Goal: Task Accomplishment & Management: Complete application form

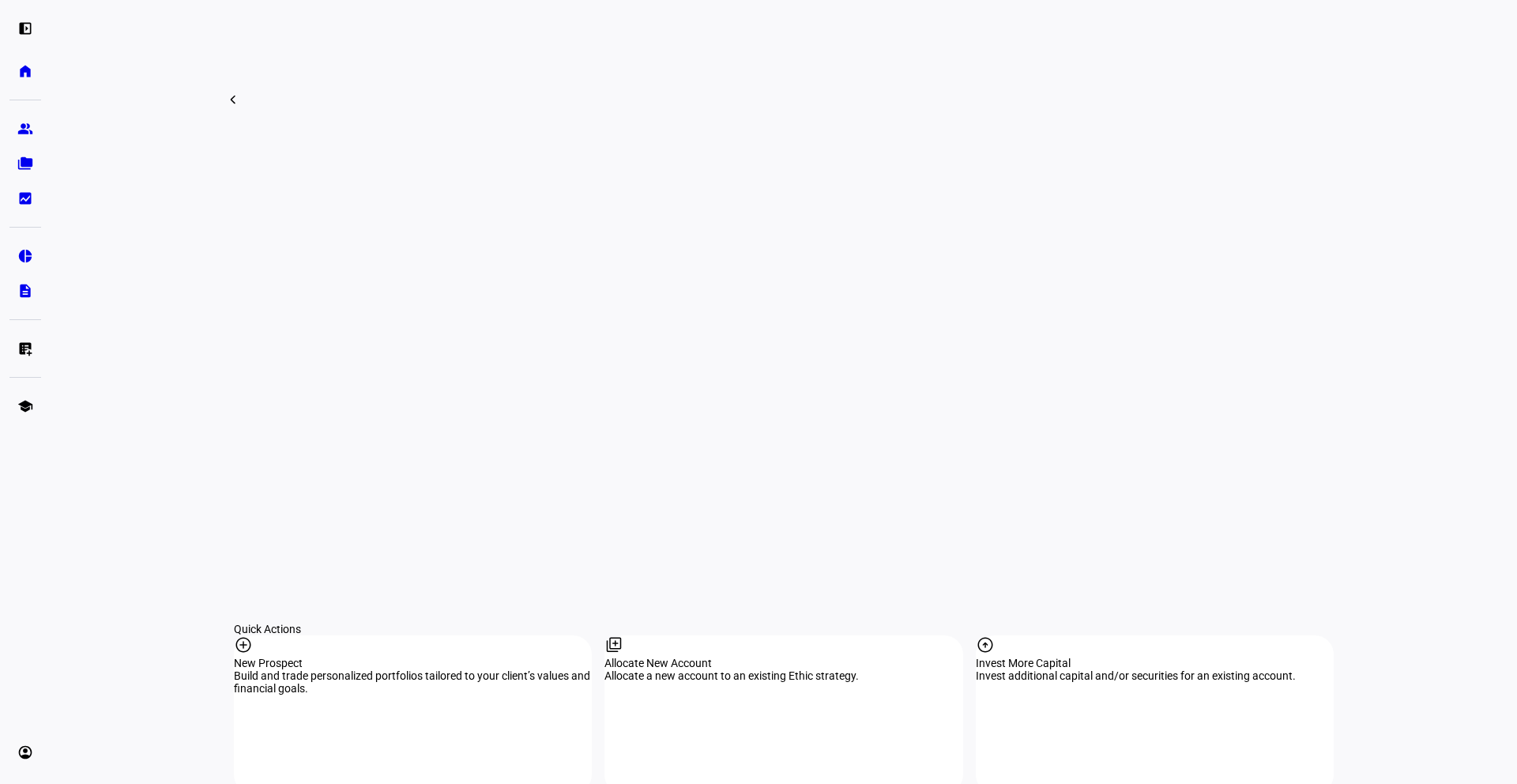
scroll to position [1080, 0]
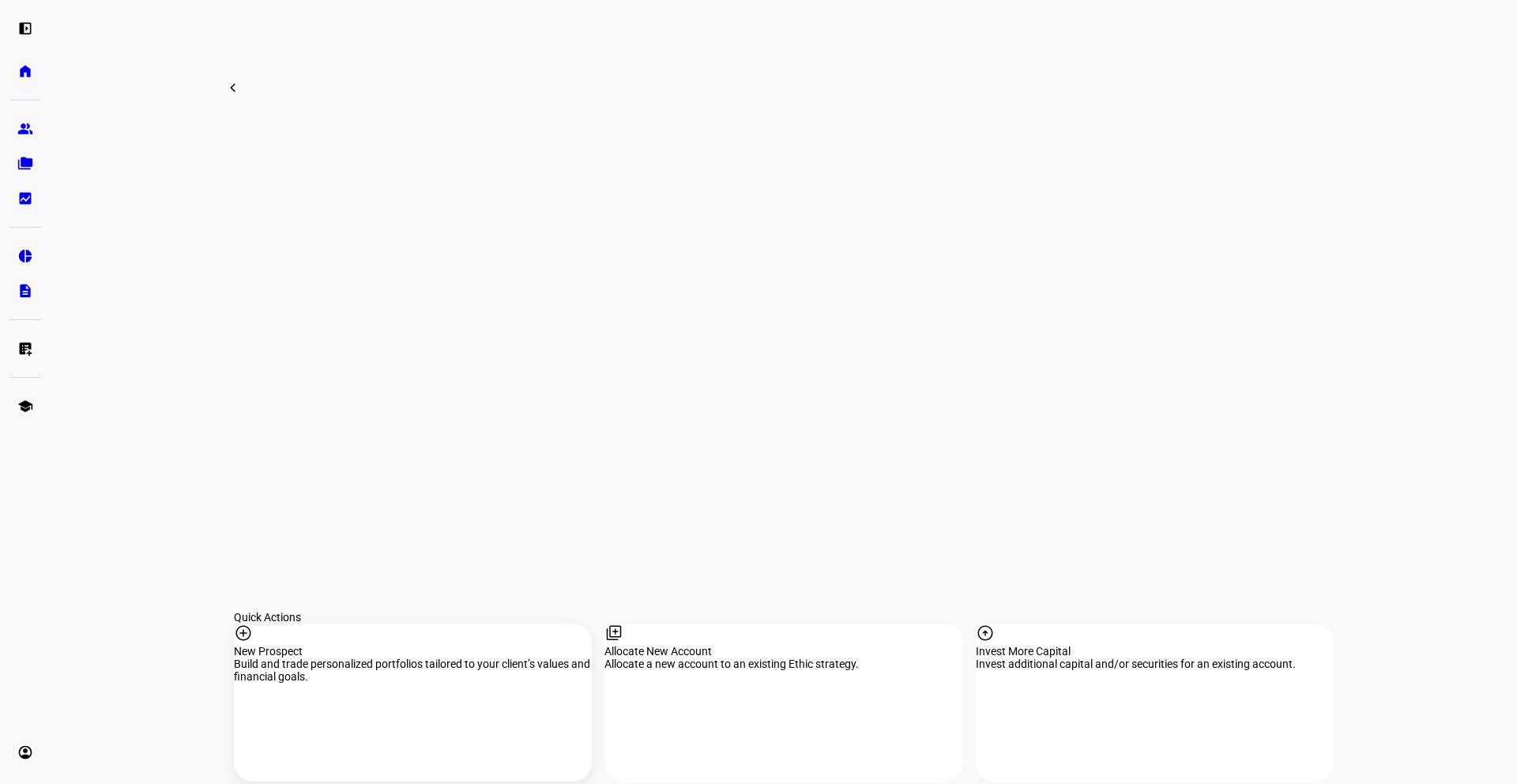
click at [253, 623] on mat-icon "add_circle" at bounding box center [243, 632] width 19 height 19
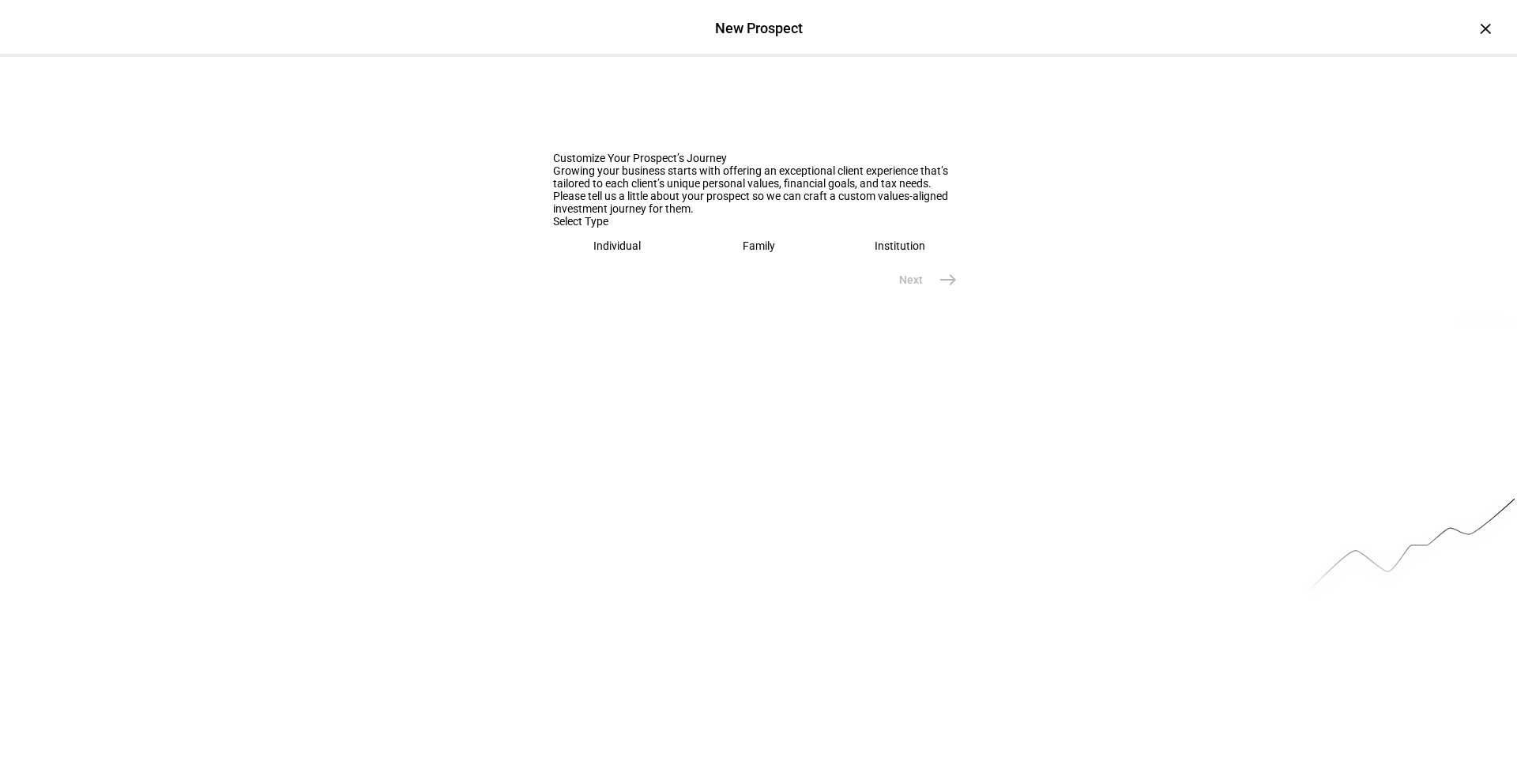
click at [758, 252] on div "Family" at bounding box center [759, 246] width 33 height 13
click at [708, 302] on input "text" at bounding box center [758, 296] width 411 height 13
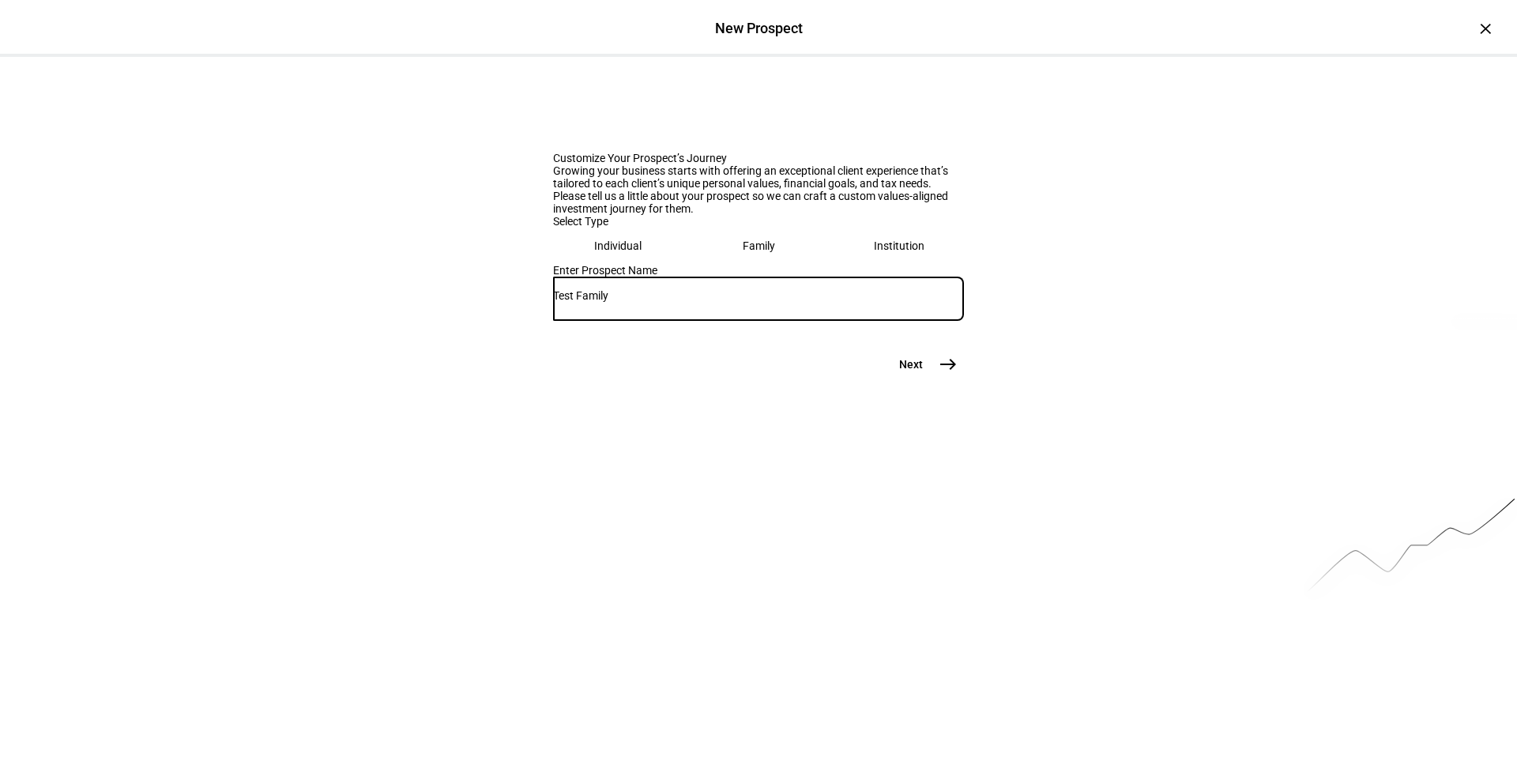
type input "Test Family"
click at [948, 373] on mat-icon "east" at bounding box center [948, 364] width 19 height 19
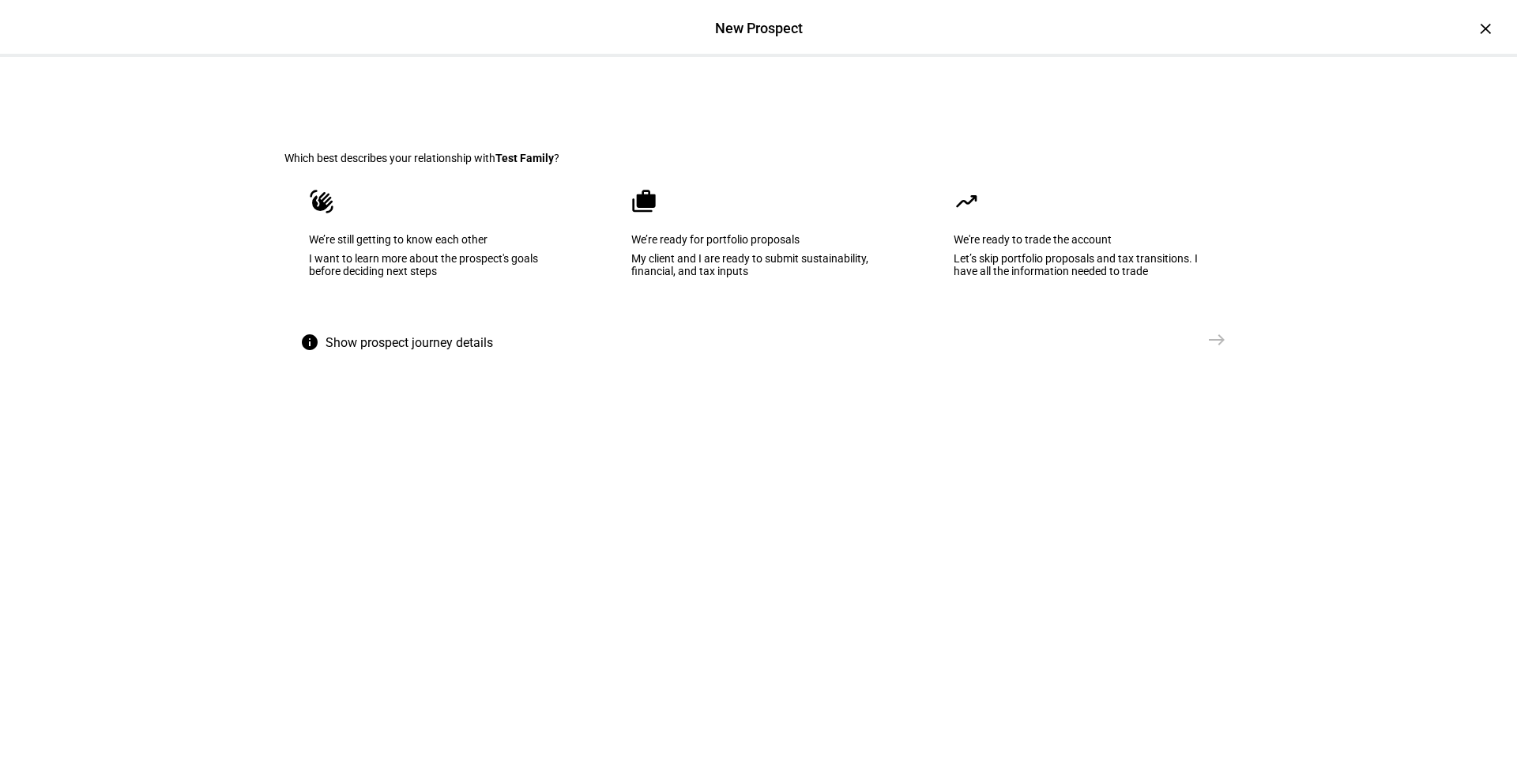
click at [794, 277] on div "My client and I are ready to submit sustainability, financial, and tax inputs" at bounding box center [759, 264] width 255 height 25
click at [1211, 349] on mat-icon "east" at bounding box center [1217, 340] width 19 height 19
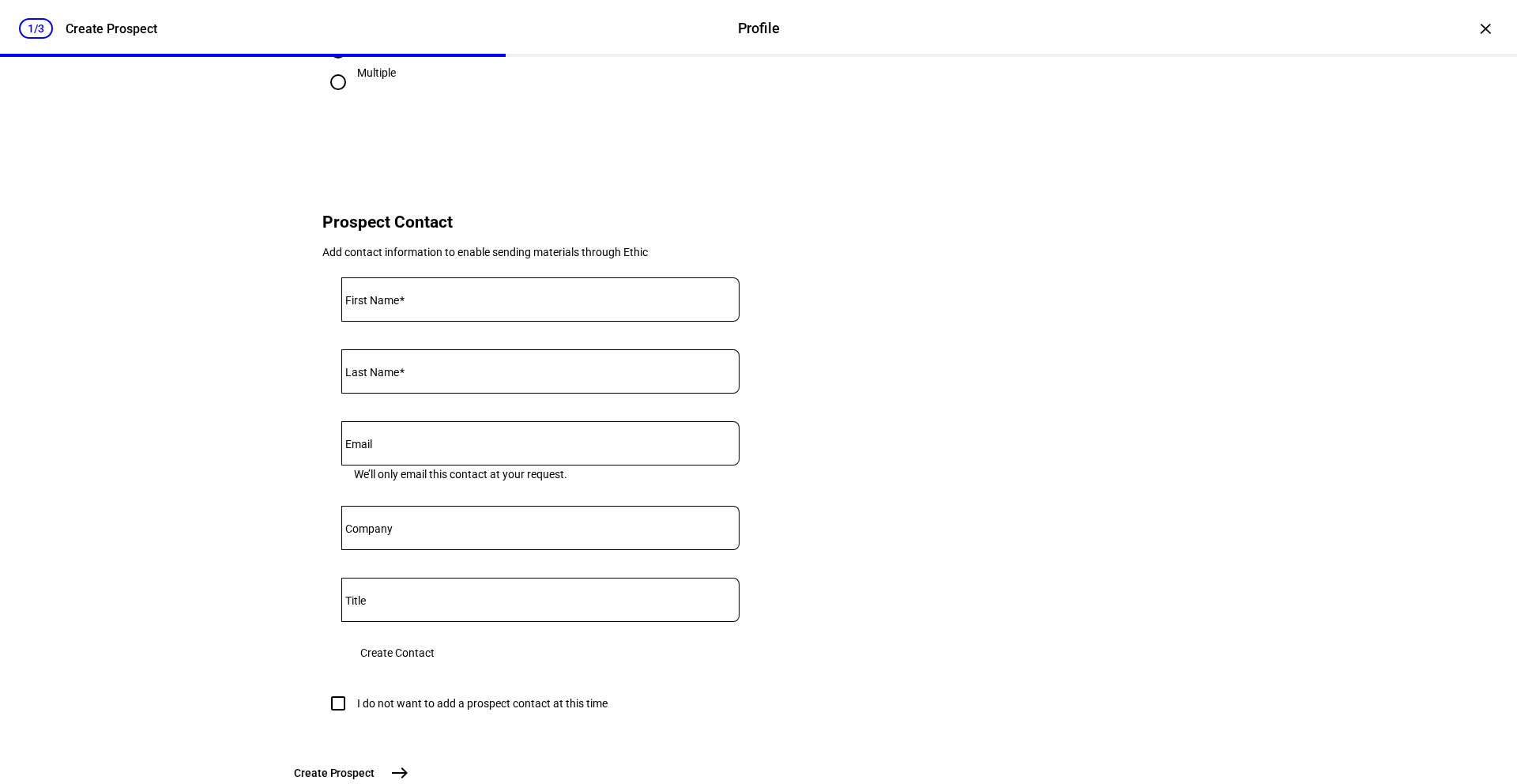
scroll to position [506, 0]
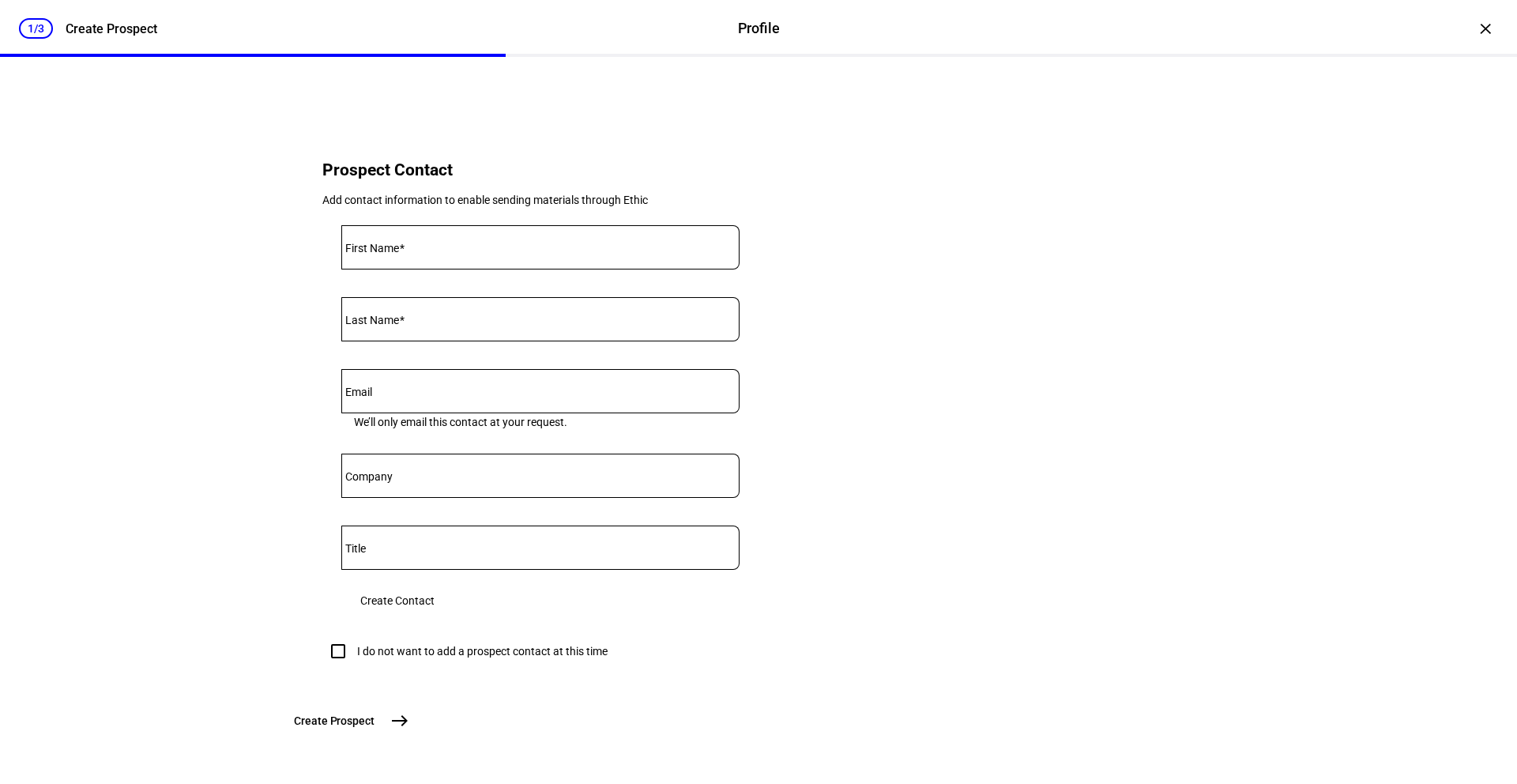
type input "200,000"
click at [555, 251] on input "First Name" at bounding box center [541, 244] width 399 height 13
type input "Test"
click at [563, 323] on input "Last Name" at bounding box center [541, 316] width 399 height 13
type input "Family"
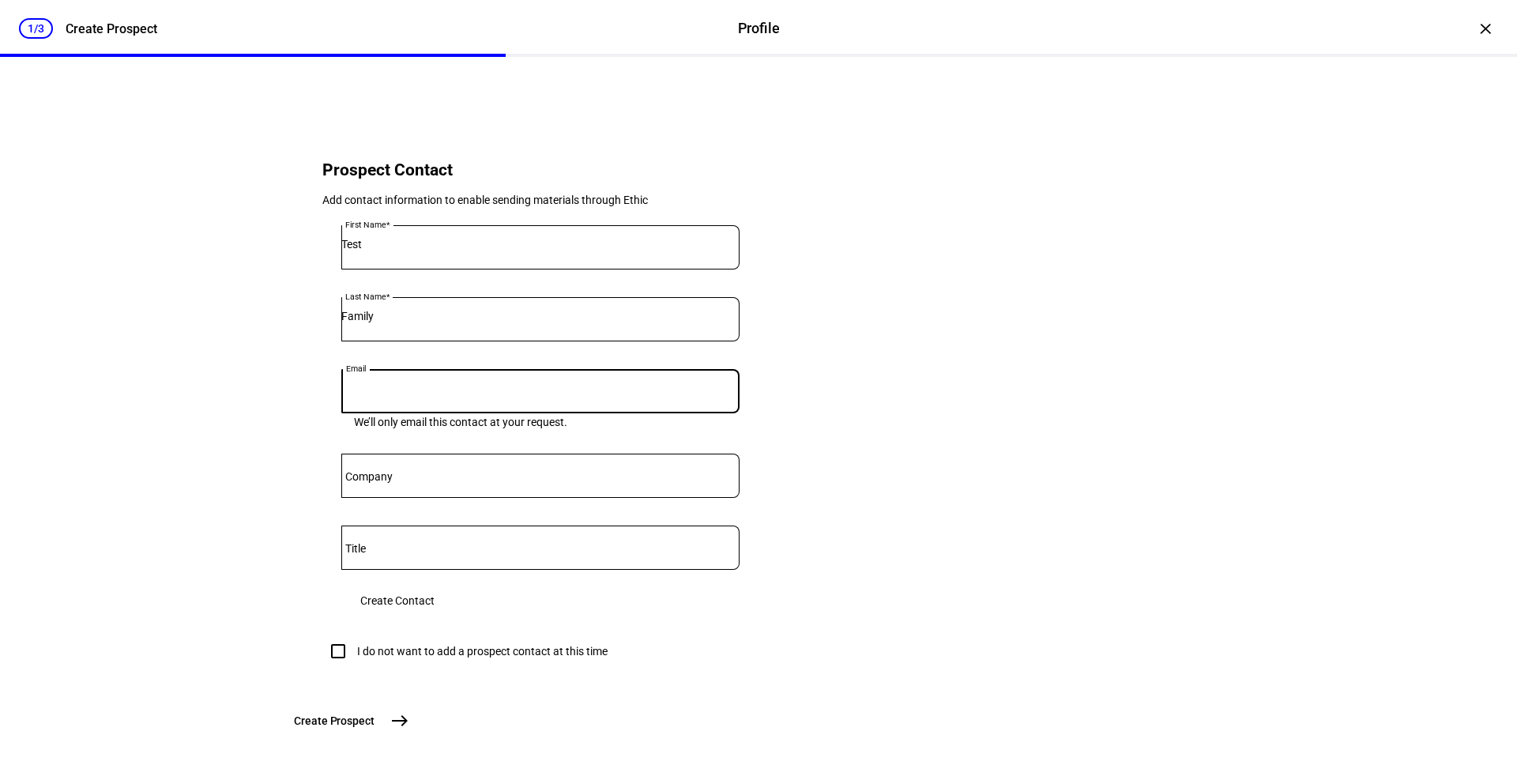
click at [591, 394] on input "Email" at bounding box center [541, 388] width 399 height 13
type input "jmiller@kiltergroup.com"
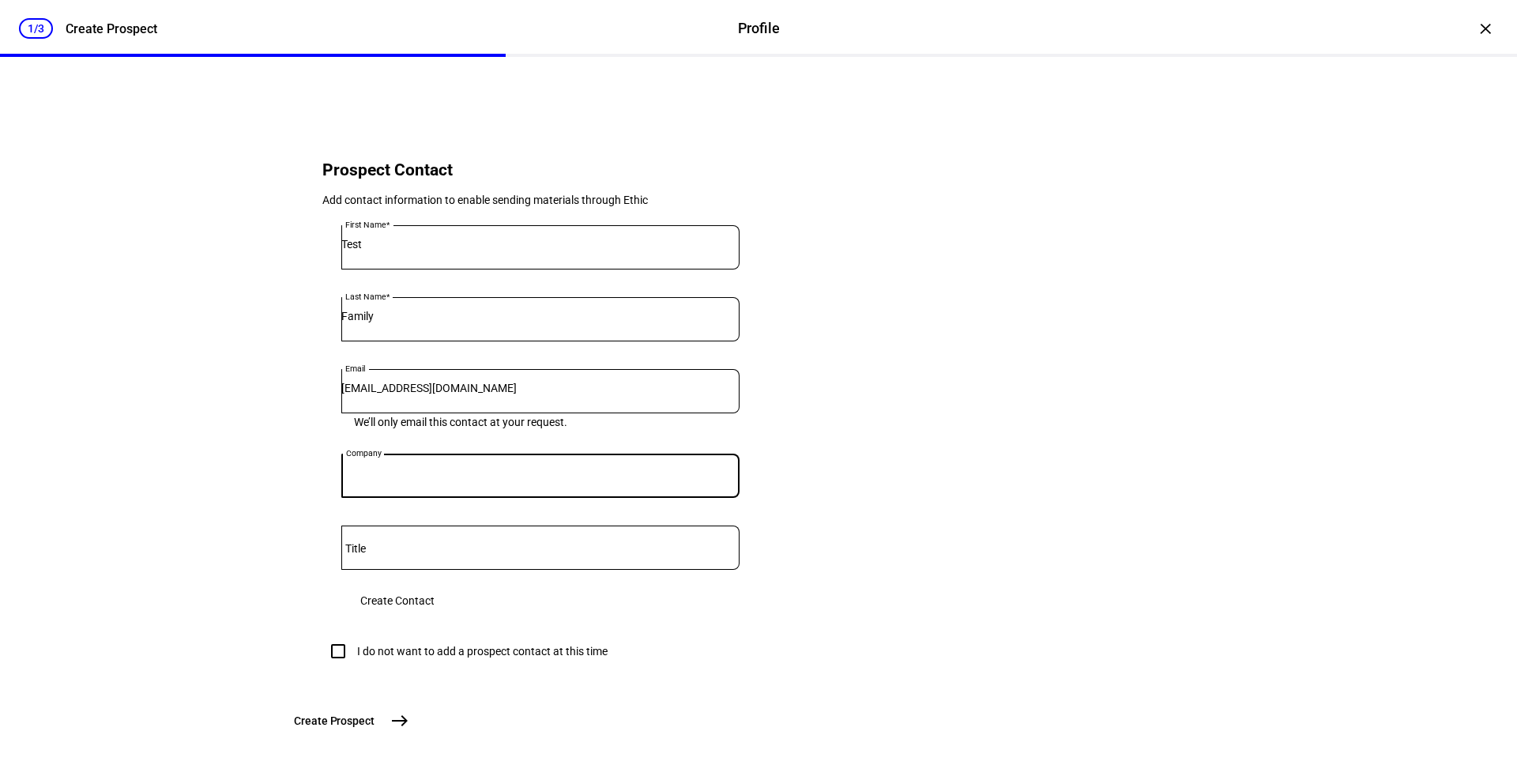
click at [582, 479] on input "Company" at bounding box center [541, 472] width 399 height 13
type input "KG"
click at [507, 551] on input "Title" at bounding box center [541, 544] width 399 height 13
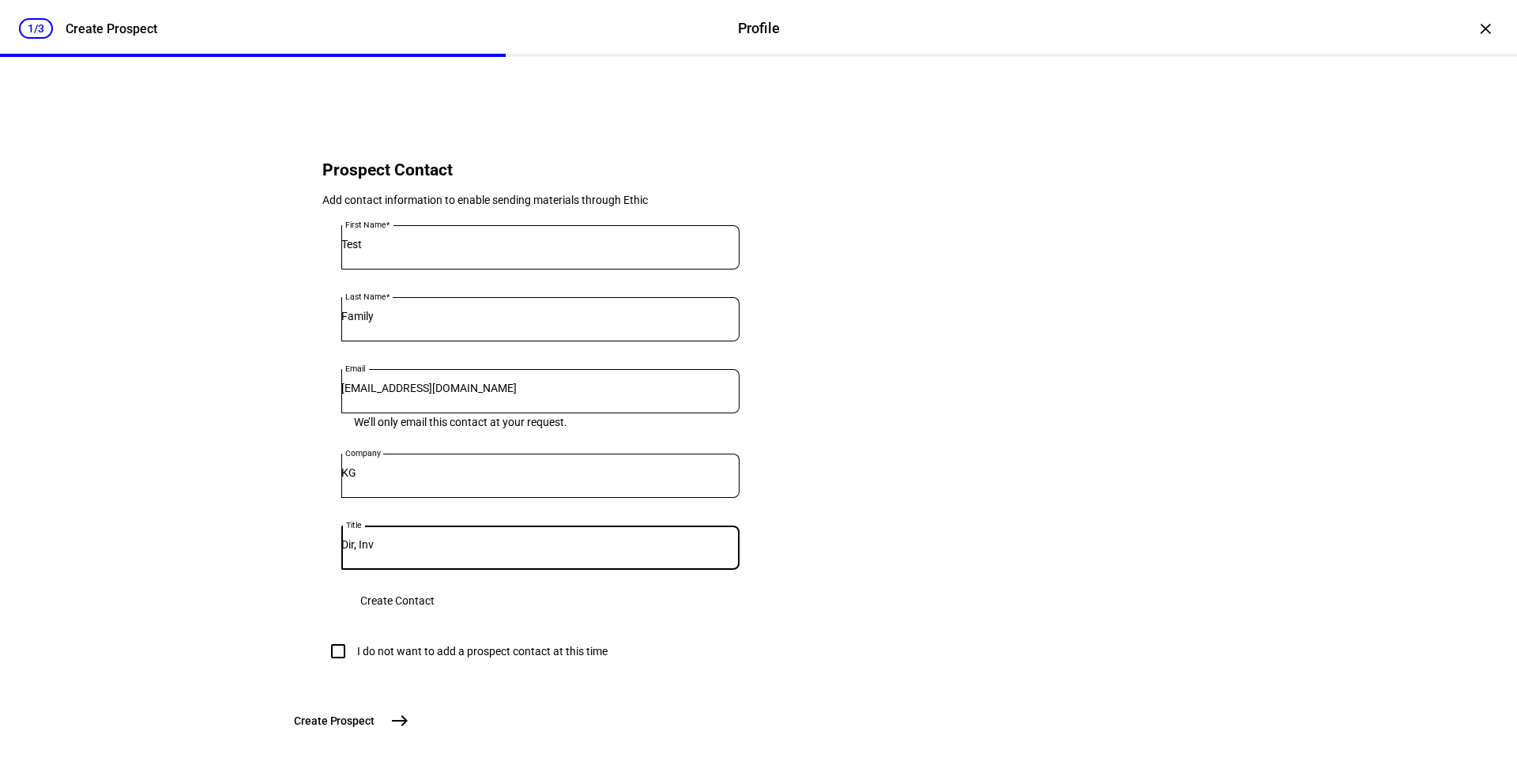
scroll to position [617, 0]
type input "Dir, Inv"
click at [434, 585] on span "Create Contact" at bounding box center [397, 601] width 74 height 32
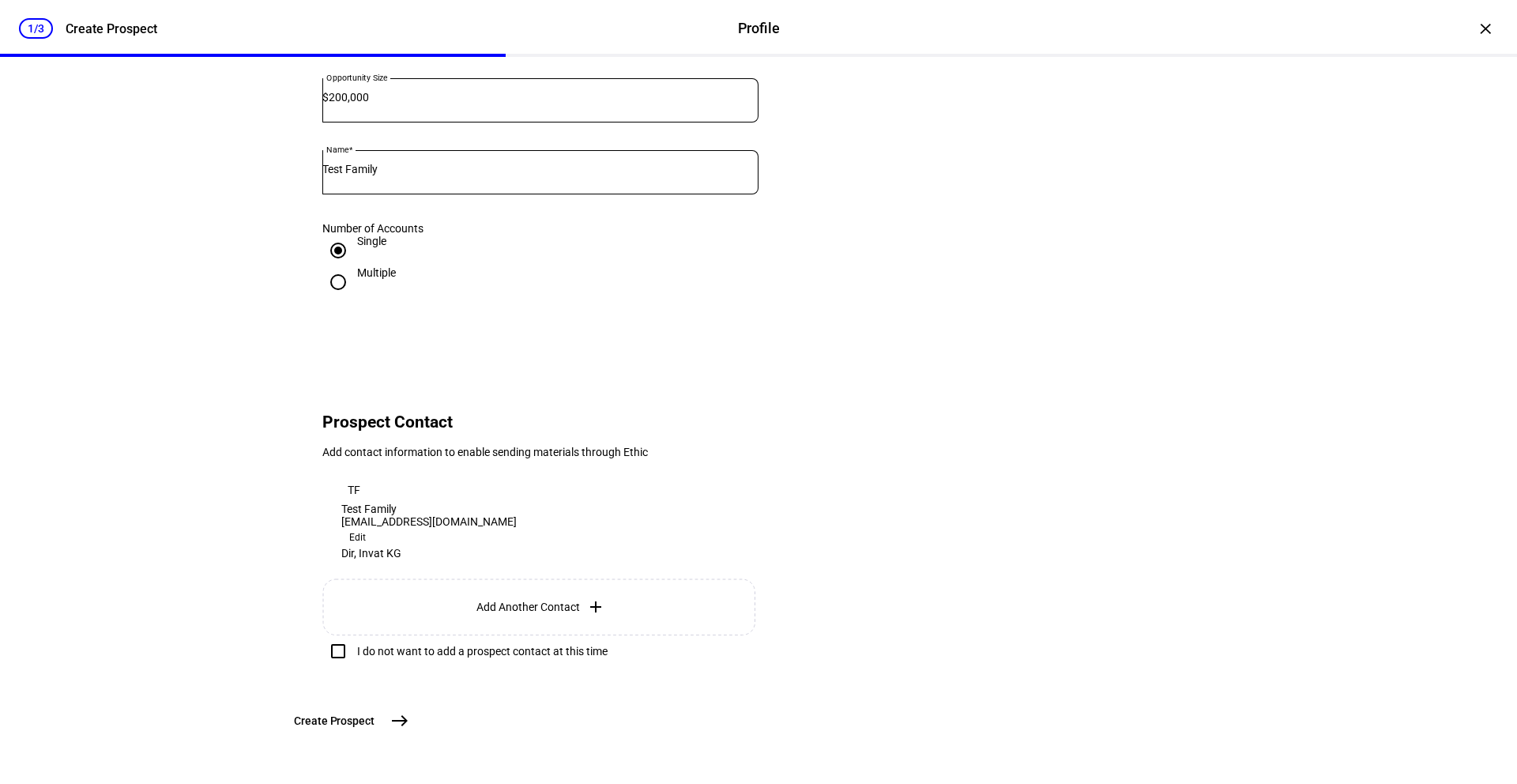
click at [409, 671] on mat-icon "east" at bounding box center [400, 720] width 19 height 19
click at [517, 546] on div "Dir, Inv at KG" at bounding box center [429, 553] width 175 height 13
click at [366, 528] on span "Edit" at bounding box center [357, 537] width 17 height 19
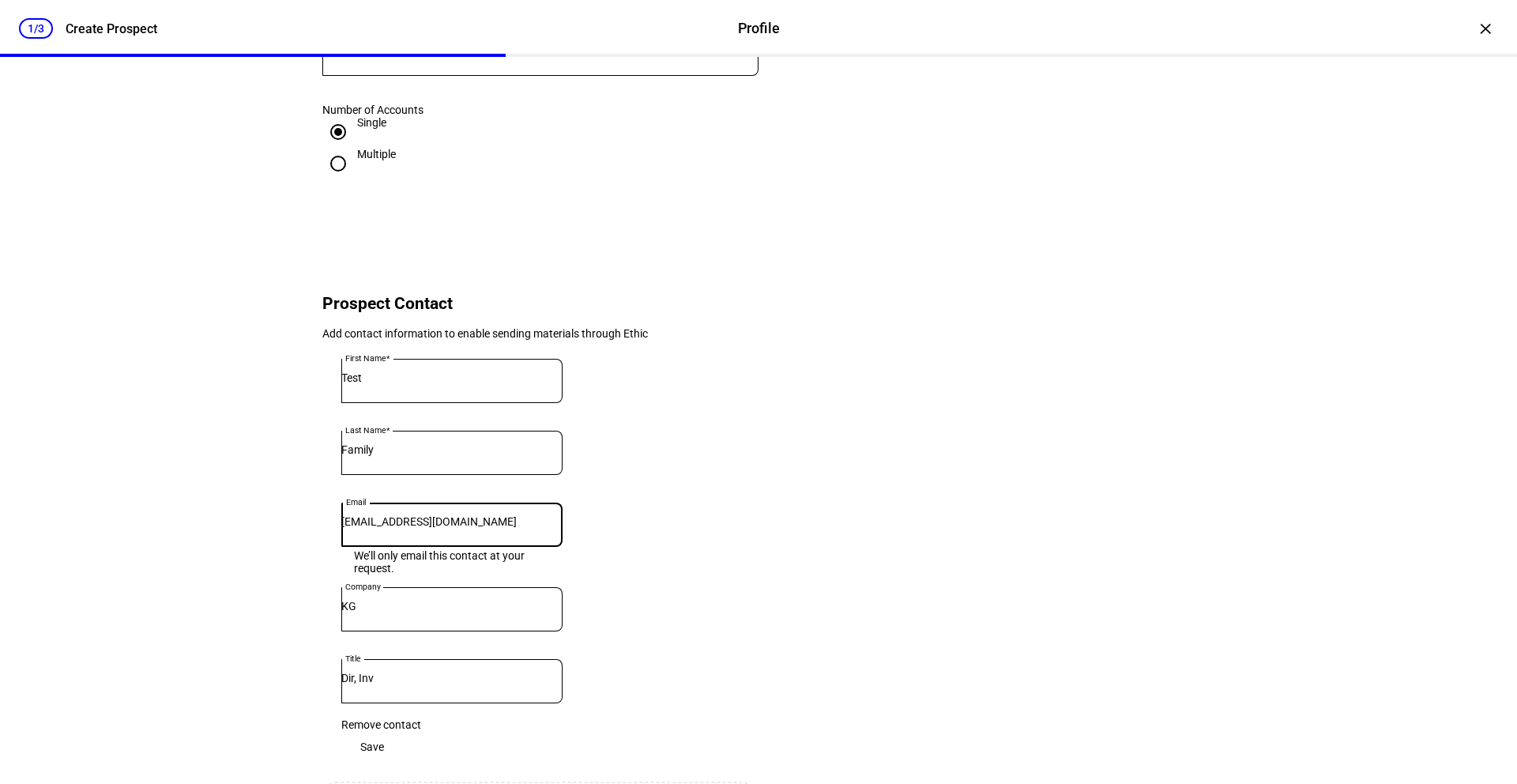
drag, startPoint x: 521, startPoint y: 567, endPoint x: 317, endPoint y: 563, distance: 204.0
click at [317, 563] on eth-form-card "Prospect Contact Add contact information to enable sending materials through Et…" at bounding box center [758, 574] width 948 height 665
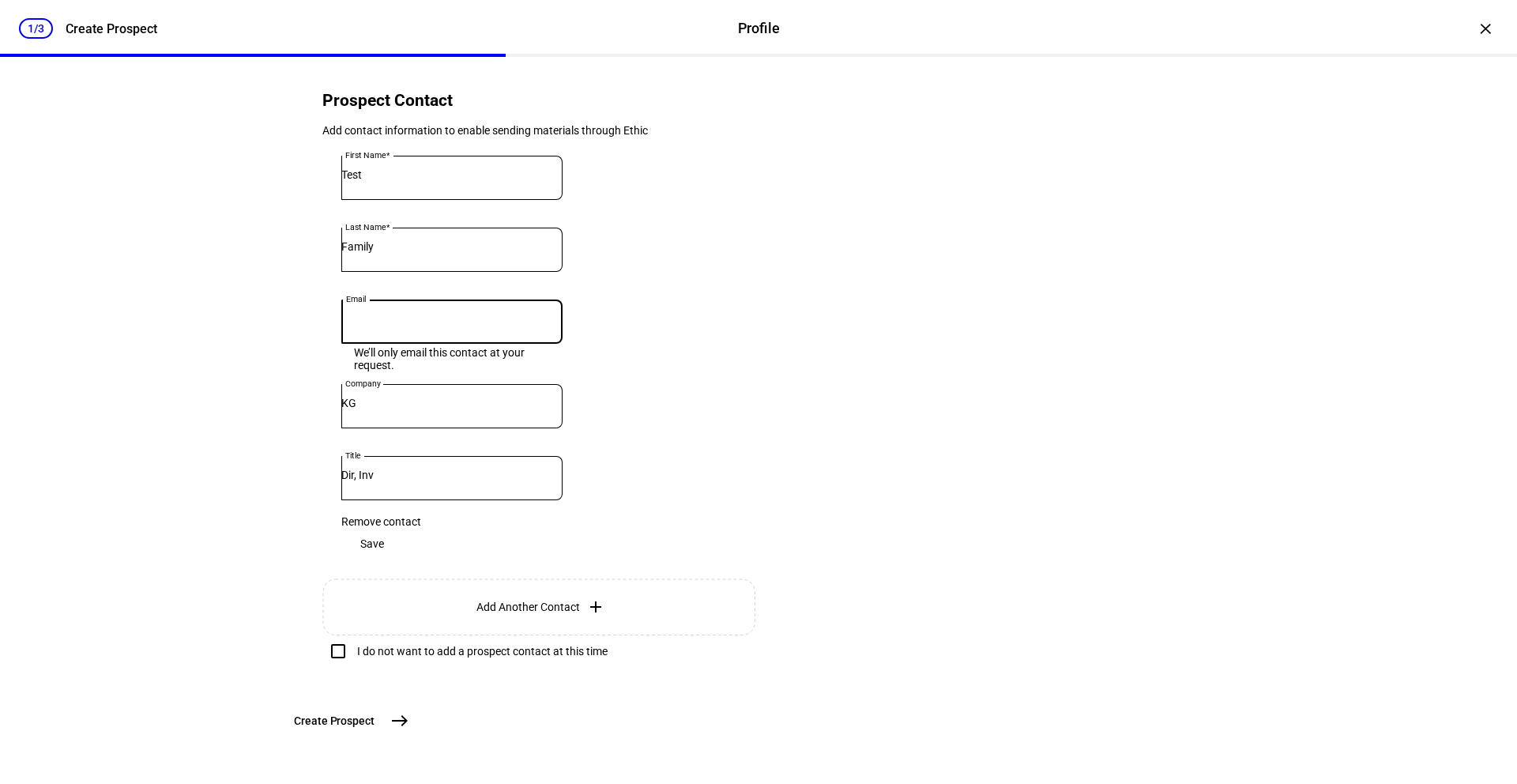
scroll to position [693, 0]
click at [409, 671] on mat-icon "east" at bounding box center [400, 720] width 19 height 19
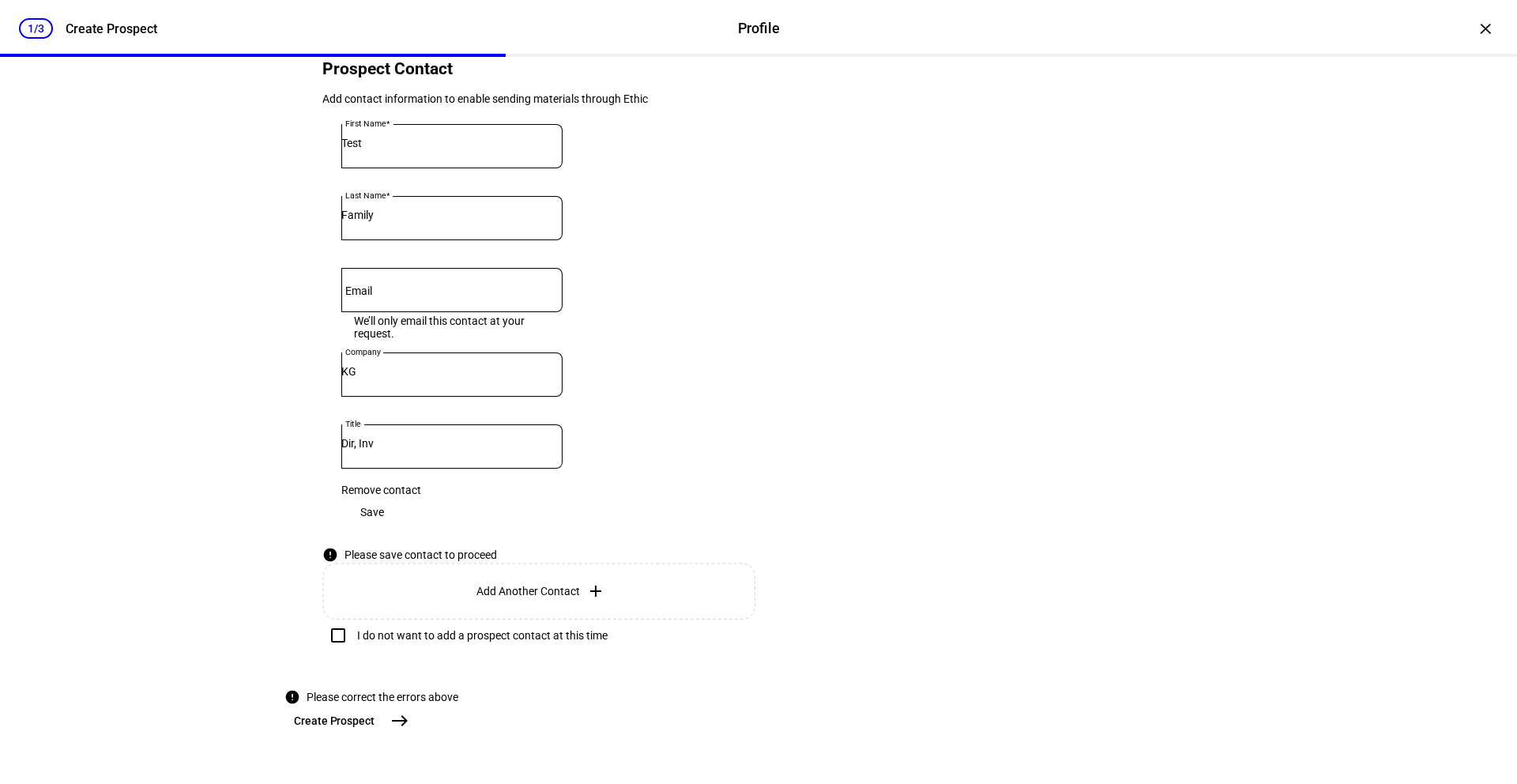
click at [384, 496] on span "Save" at bounding box center [372, 512] width 23 height 32
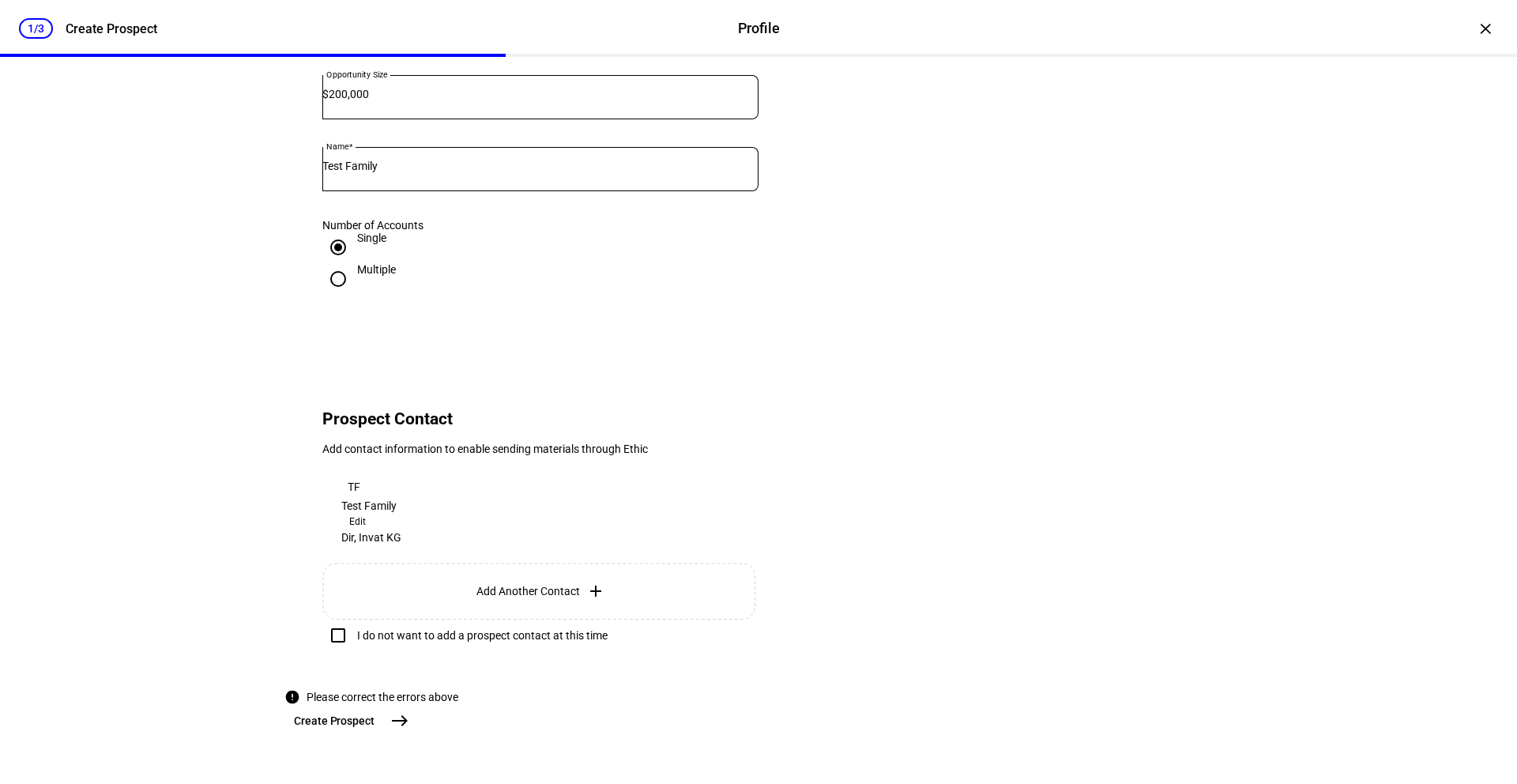
click at [409, 671] on mat-icon "east" at bounding box center [400, 720] width 19 height 19
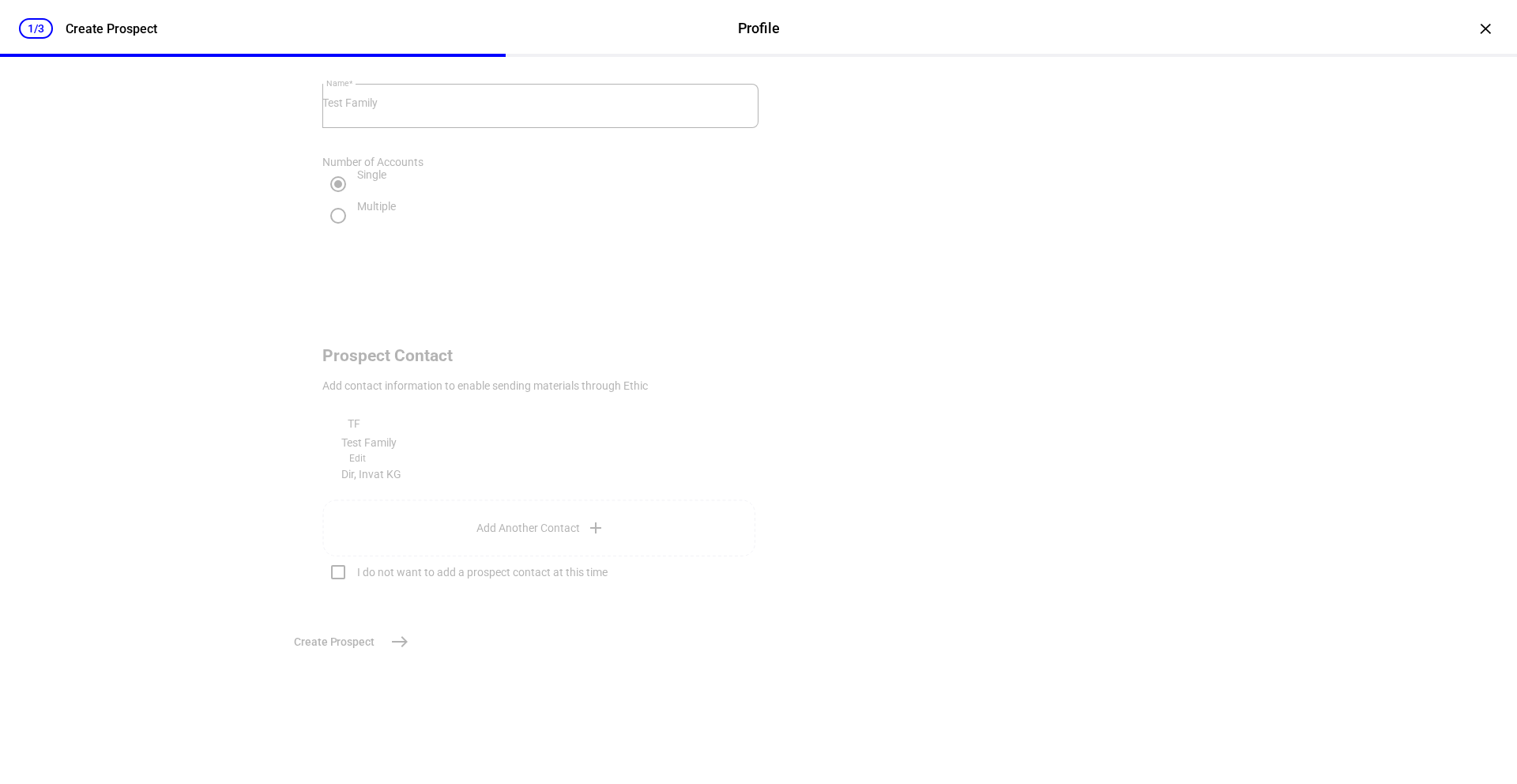
scroll to position [0, 0]
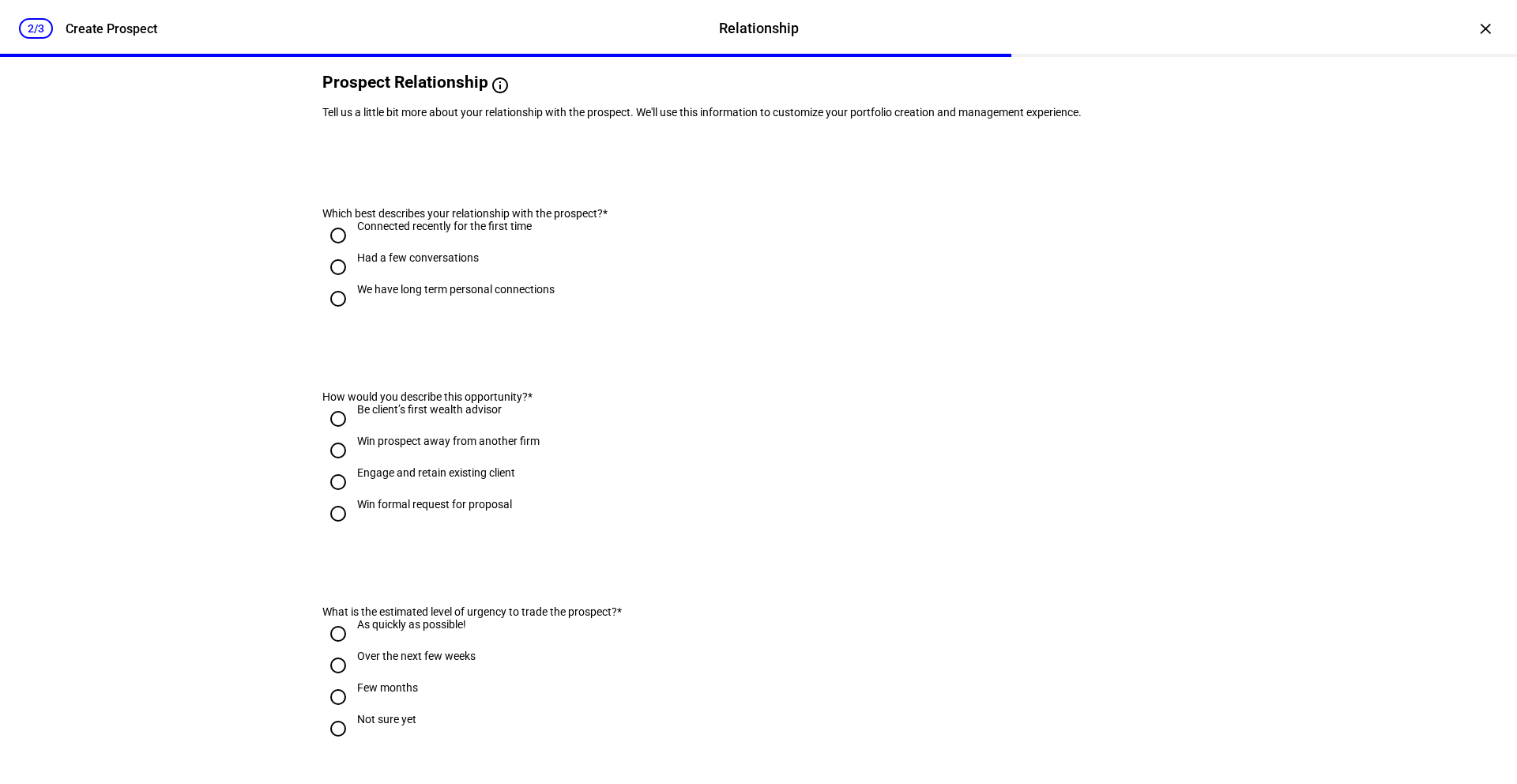
scroll to position [131, 0]
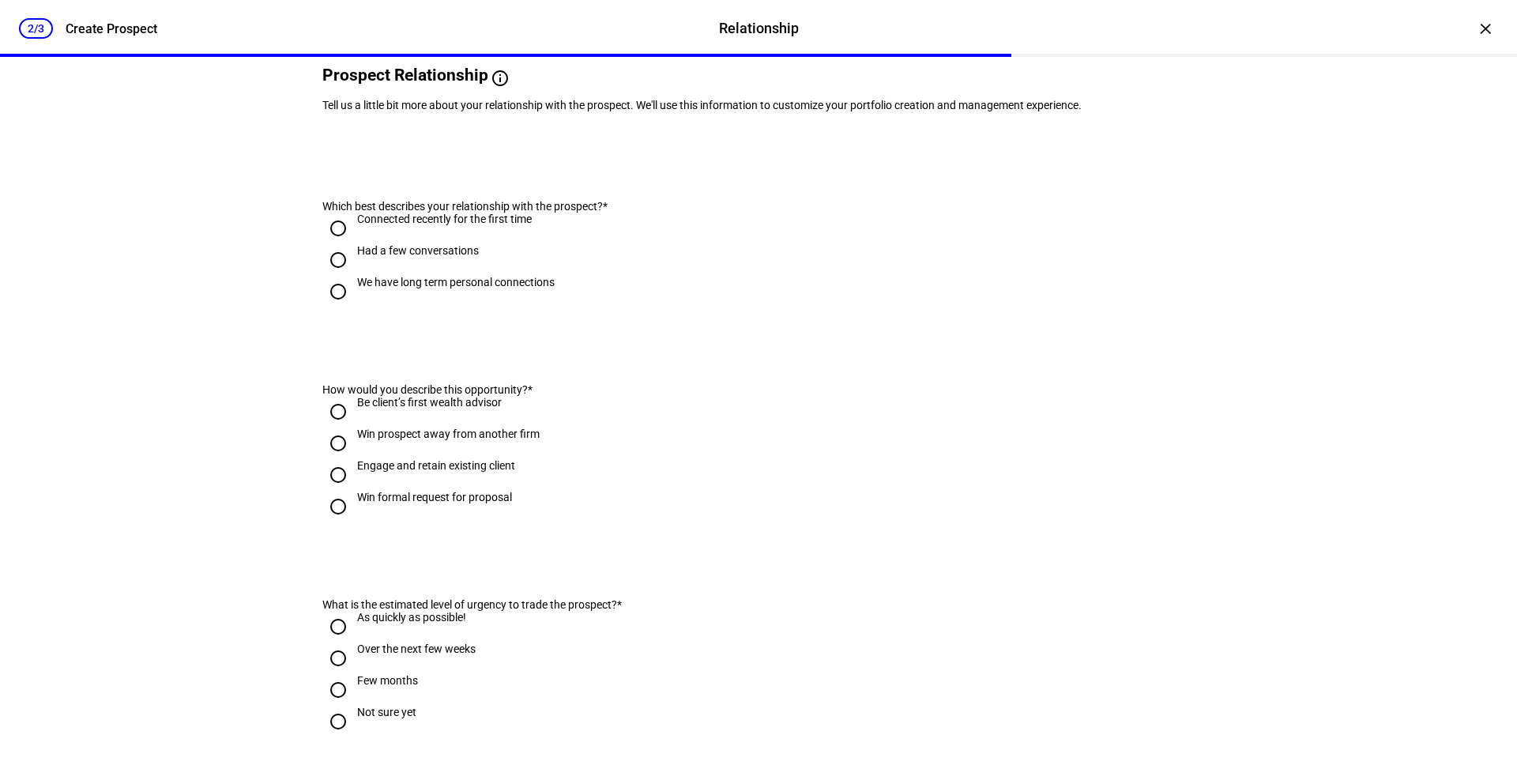
click at [338, 276] on input "Had a few conversations" at bounding box center [339, 260] width 32 height 32
radio input "true"
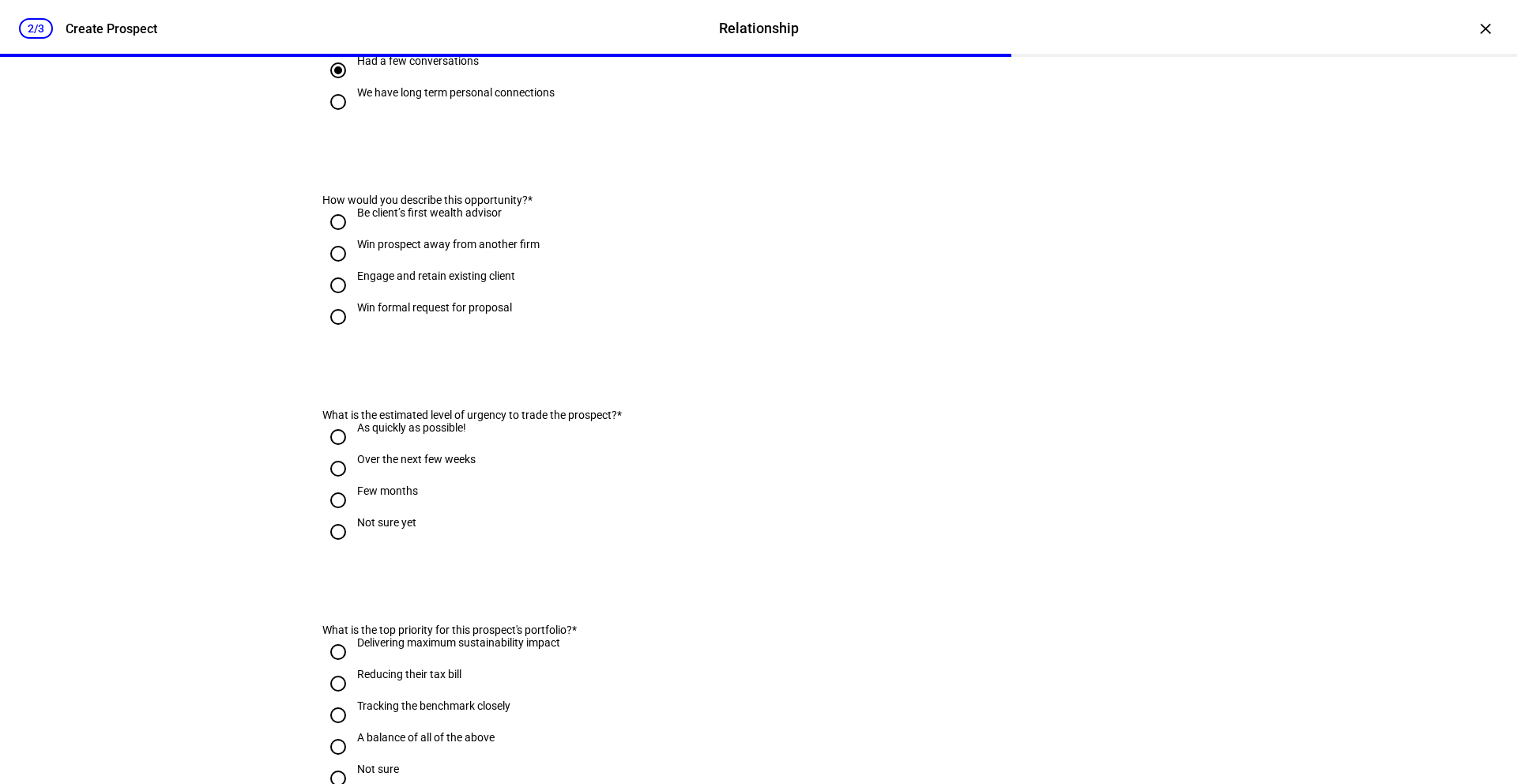
scroll to position [327, 0]
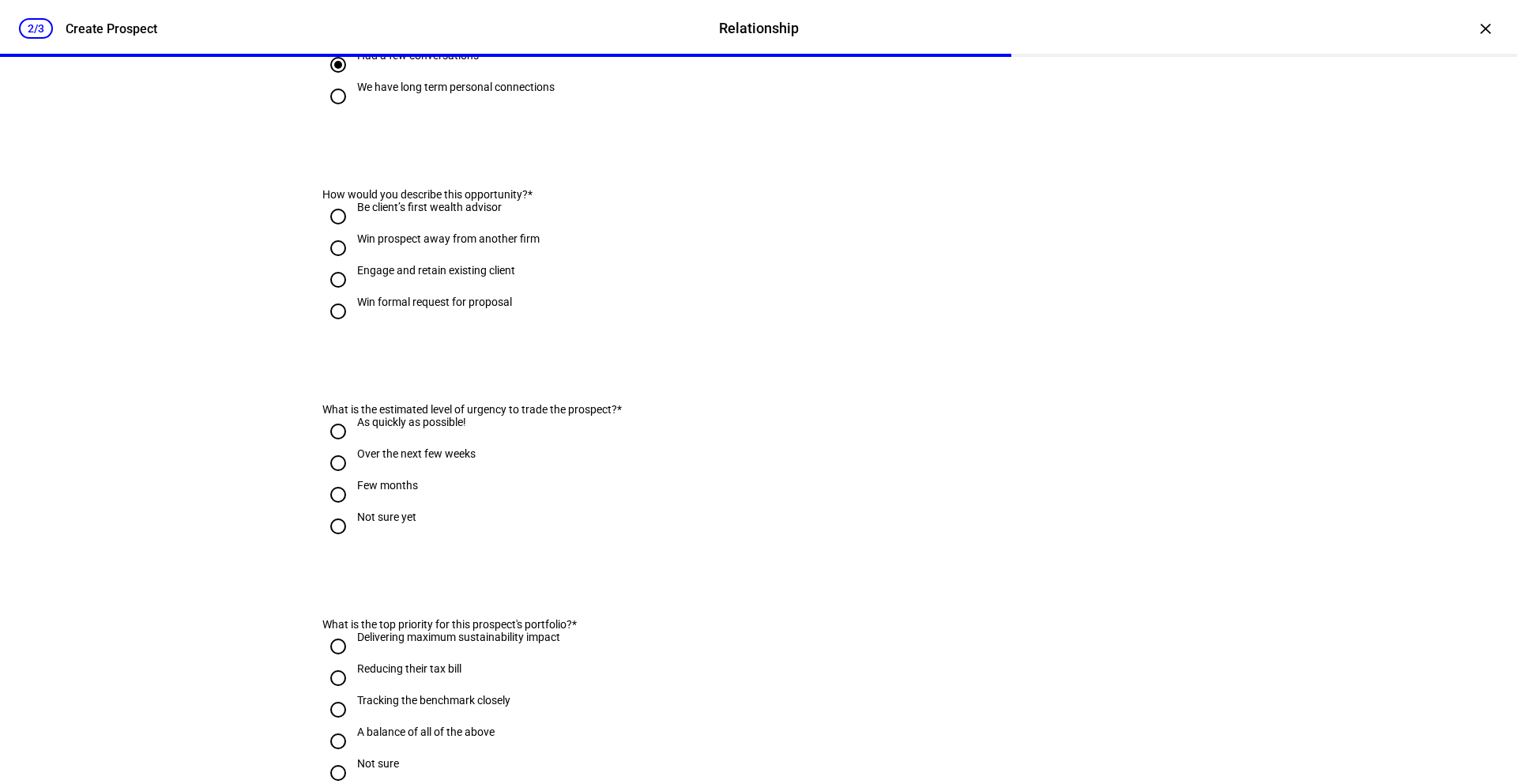
drag, startPoint x: 343, startPoint y: 268, endPoint x: 357, endPoint y: 273, distance: 14.9
click at [343, 232] on input "Be client’s first wealth advisor" at bounding box center [339, 216] width 32 height 32
radio input "true"
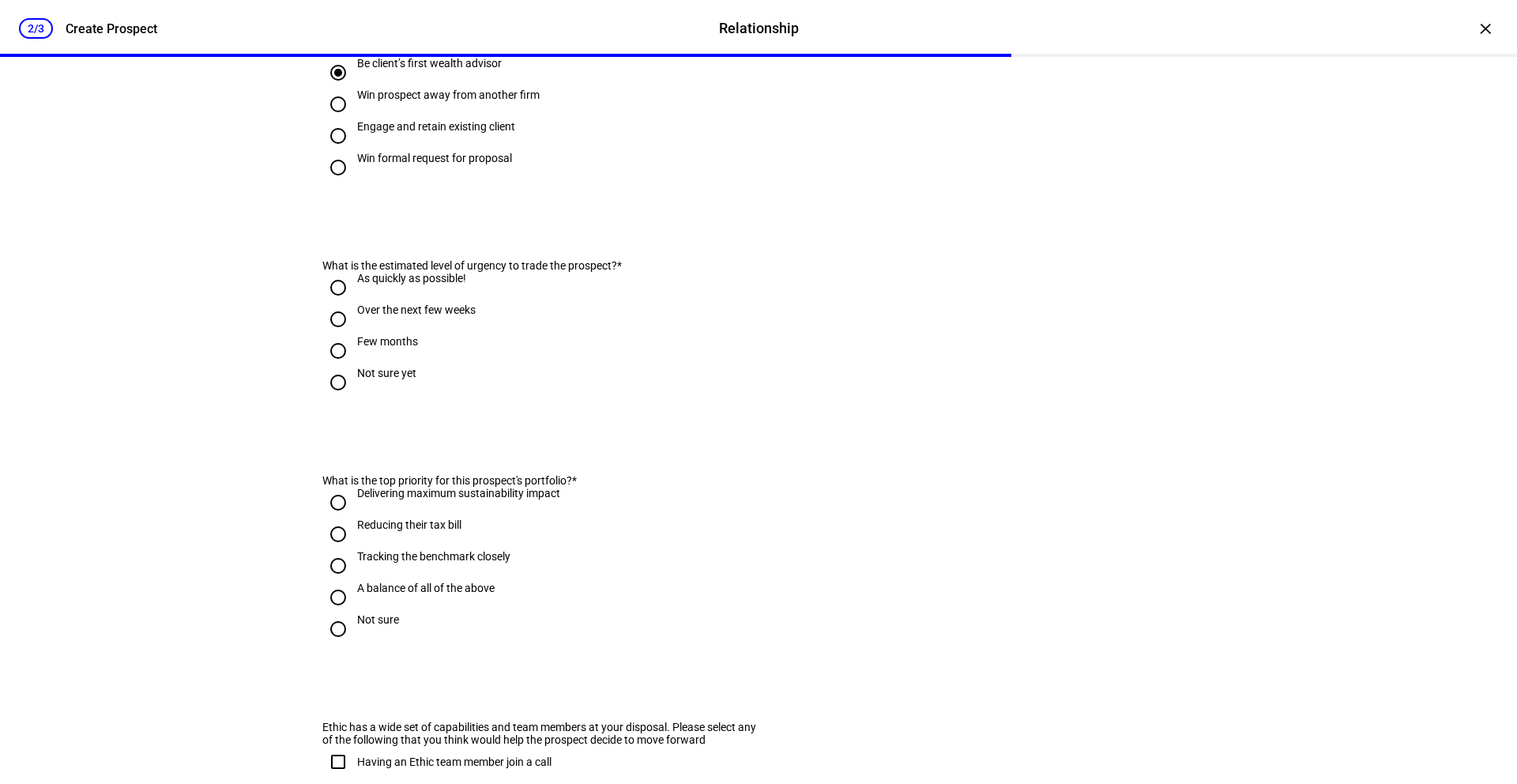
scroll to position [546, 0]
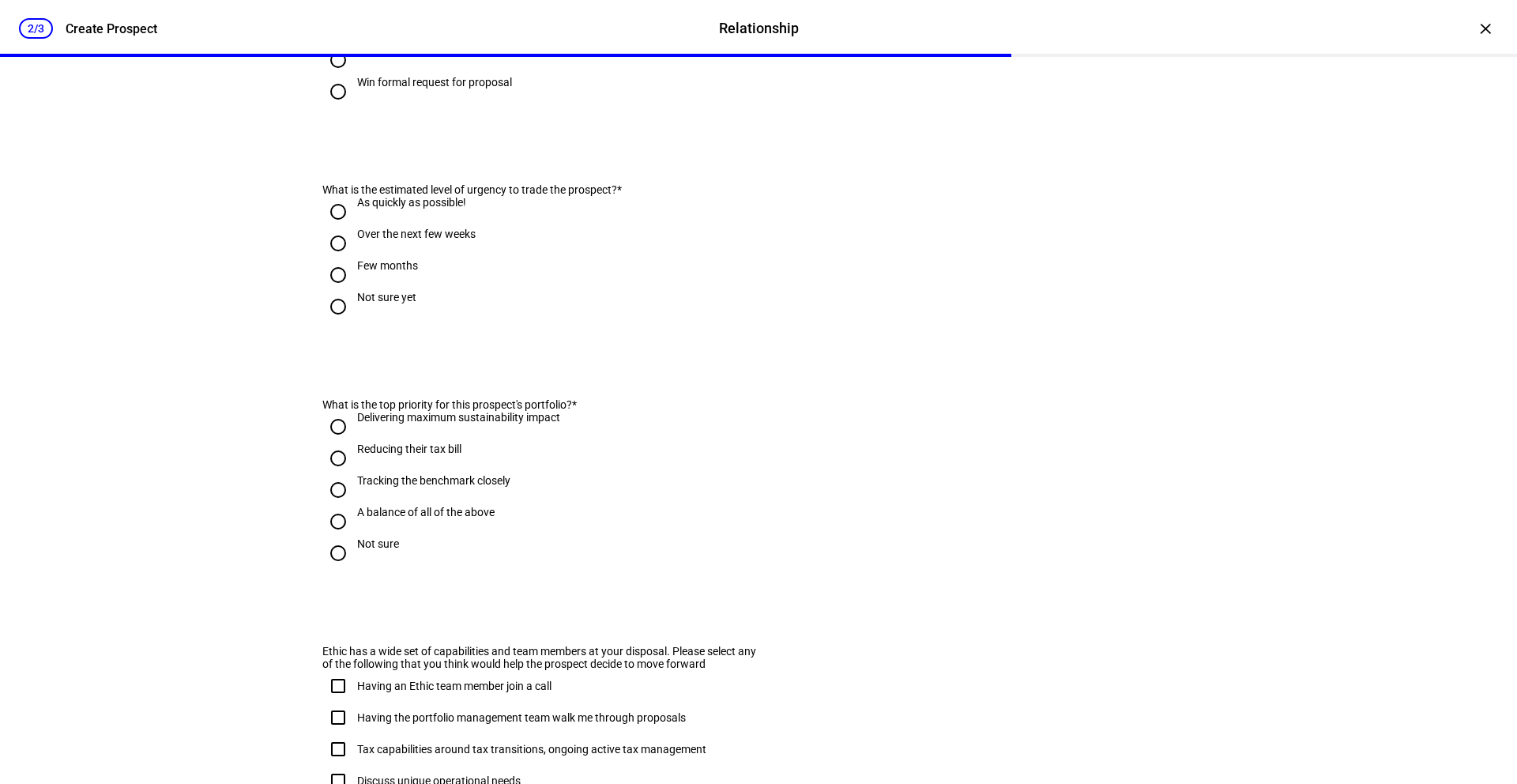
click at [343, 227] on input "As quickly as possible!" at bounding box center [339, 211] width 32 height 32
radio input "true"
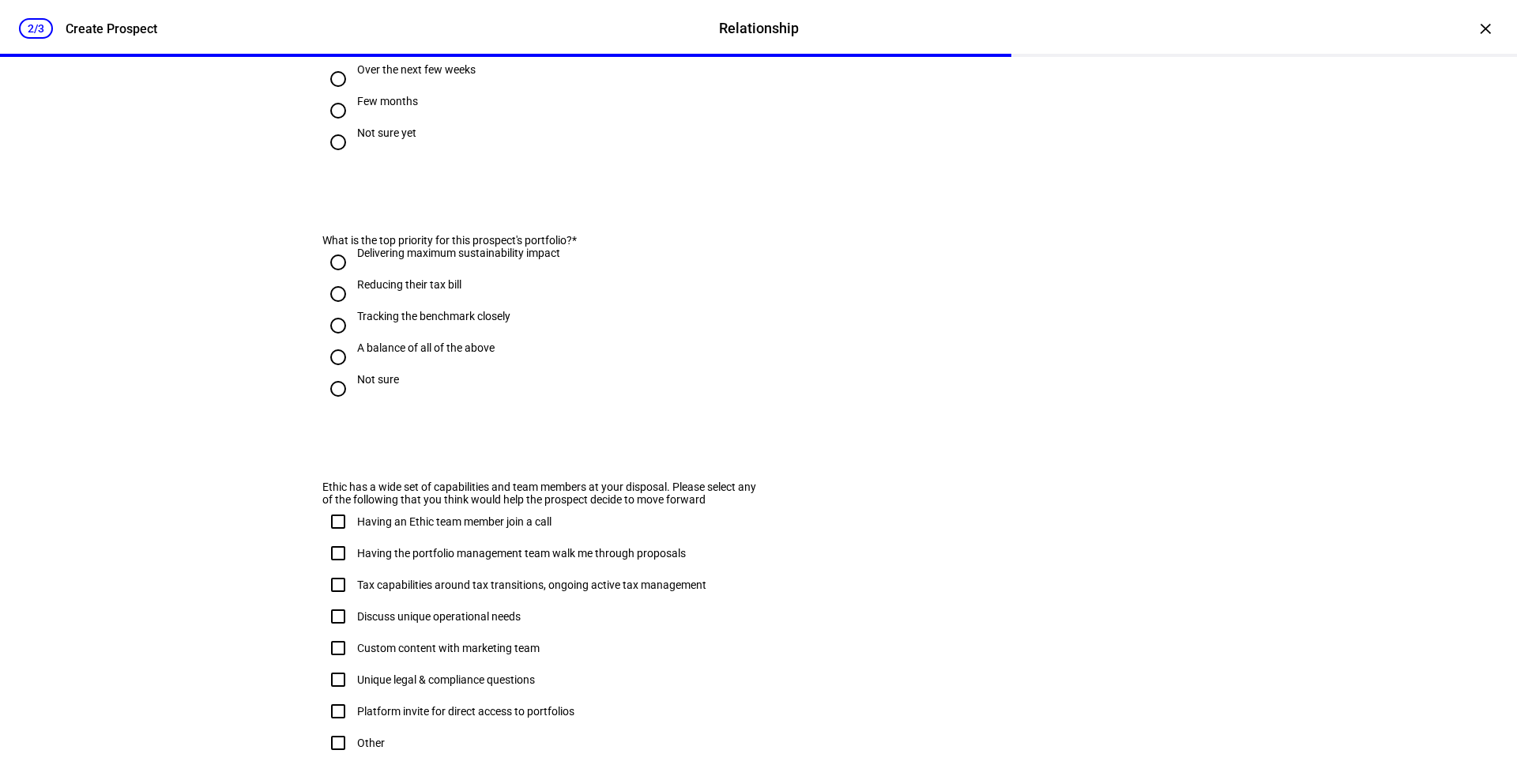
scroll to position [716, 0]
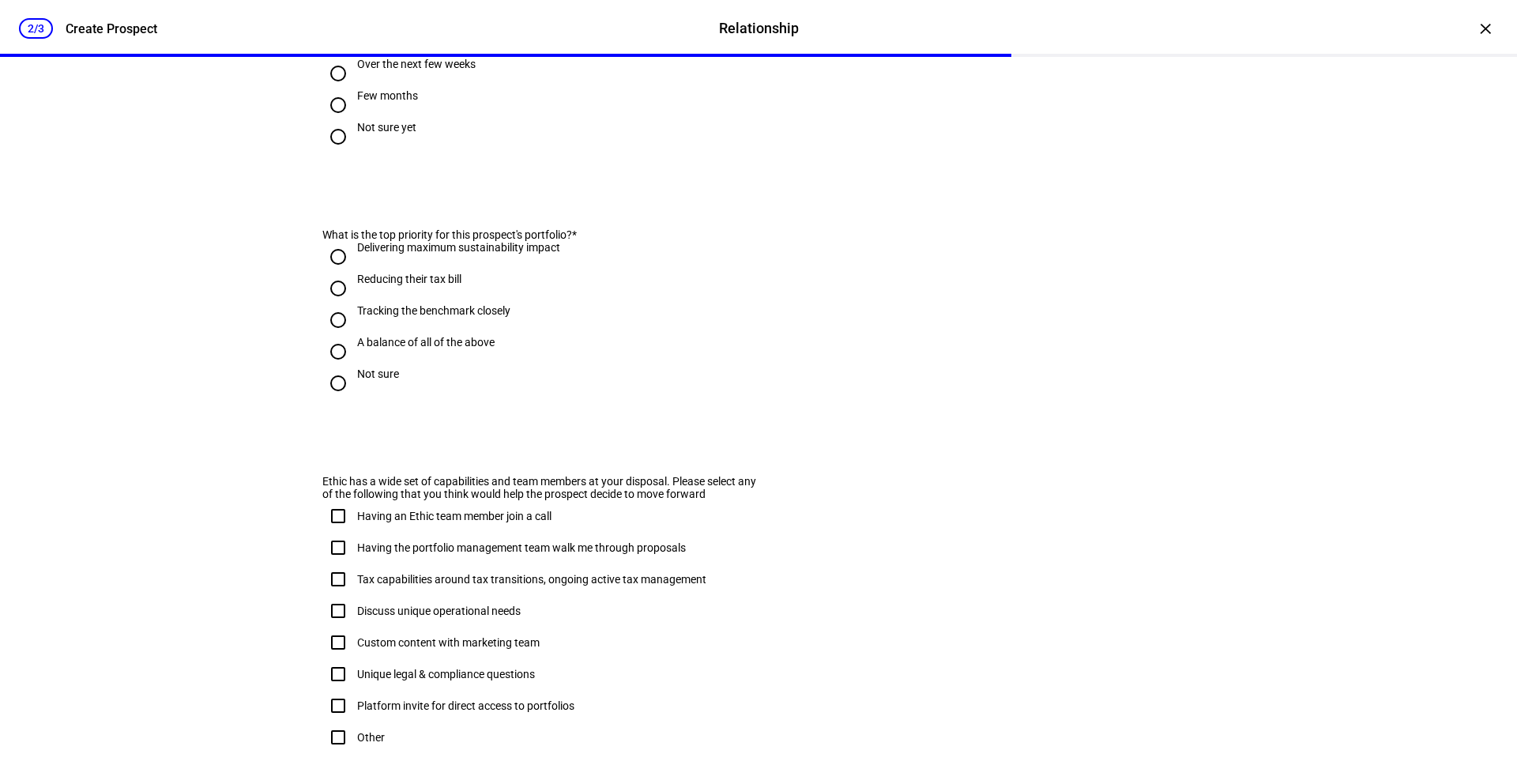
click at [339, 368] on input "A balance of all of the above" at bounding box center [339, 352] width 32 height 32
radio input "true"
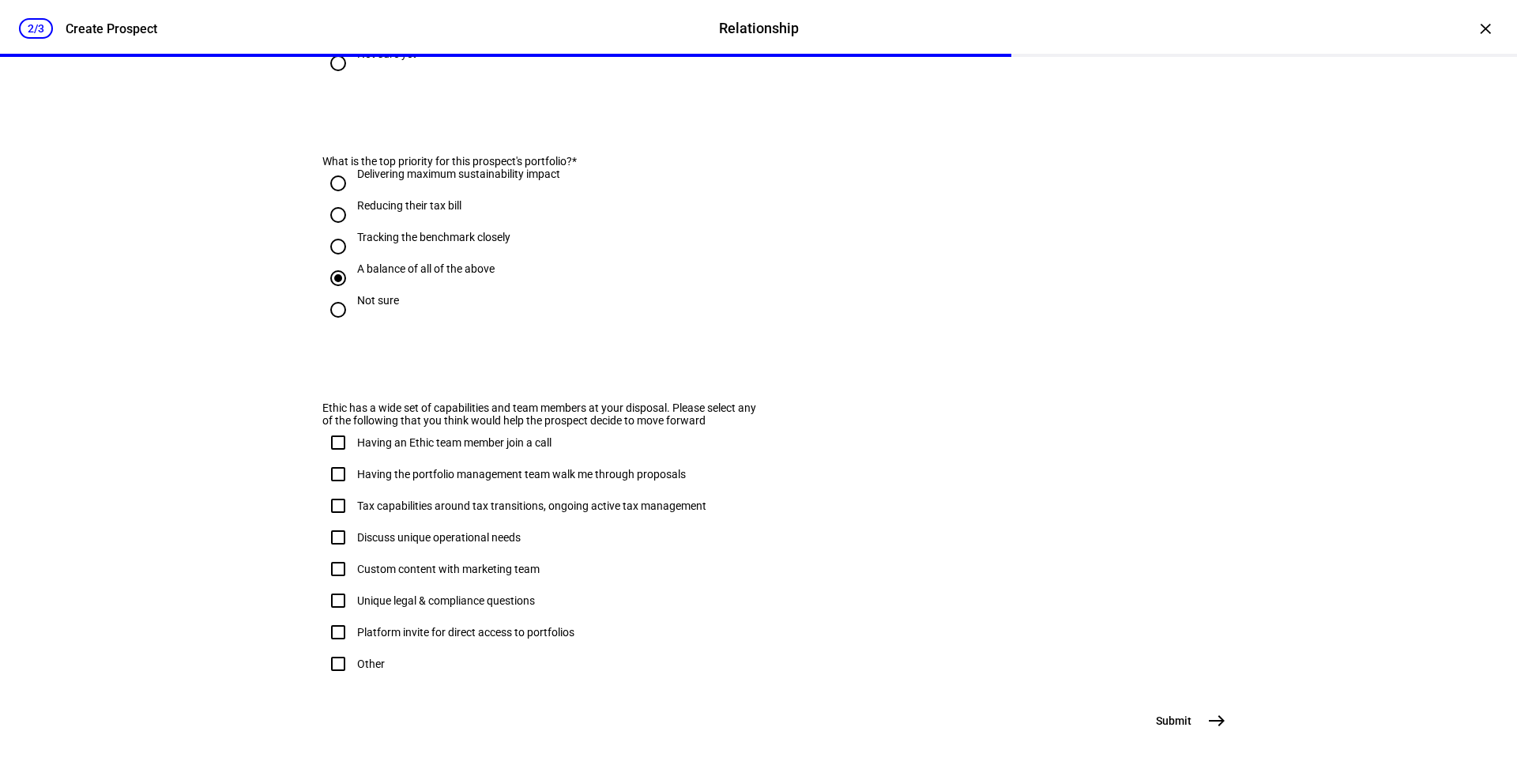
scroll to position [871, 0]
click at [345, 427] on input "Having an Ethic team member join a call" at bounding box center [339, 443] width 32 height 32
checkbox input "true"
click at [1206, 671] on span "east" at bounding box center [1218, 720] width 32 height 32
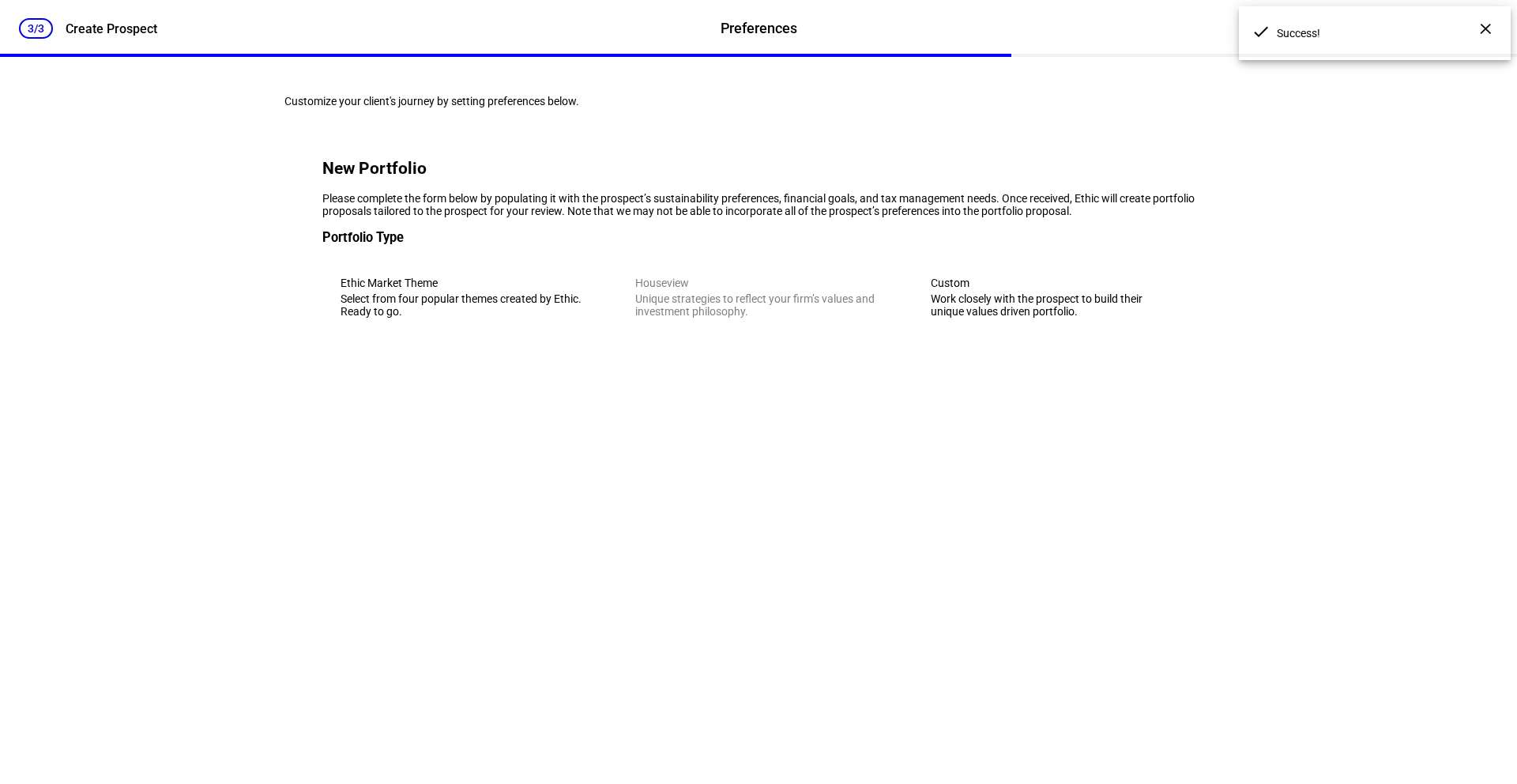
scroll to position [0, 0]
click at [970, 317] on div "Work closely with the prospect to build their unique values driven portfolio." at bounding box center [1054, 304] width 246 height 25
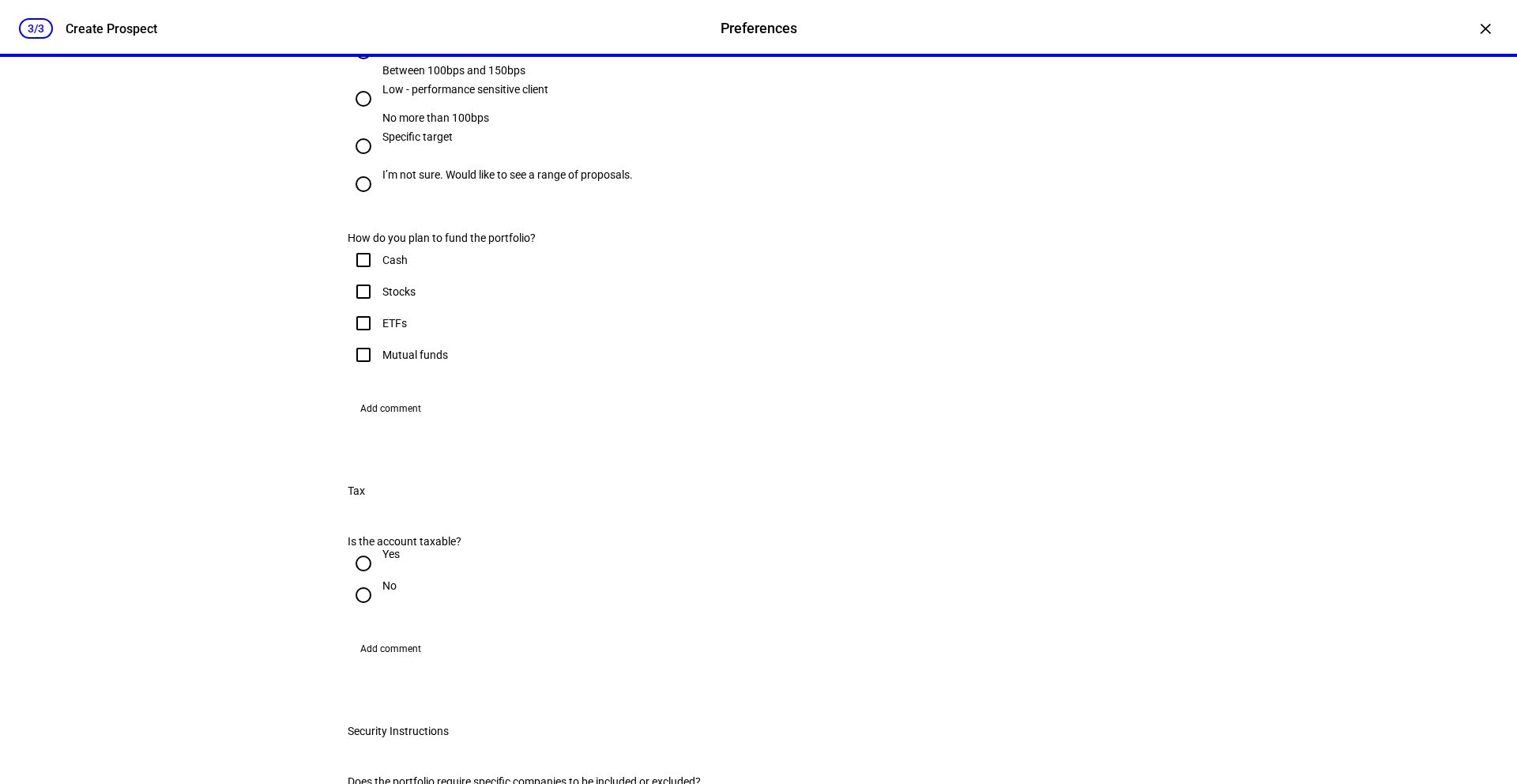
scroll to position [1272, 0]
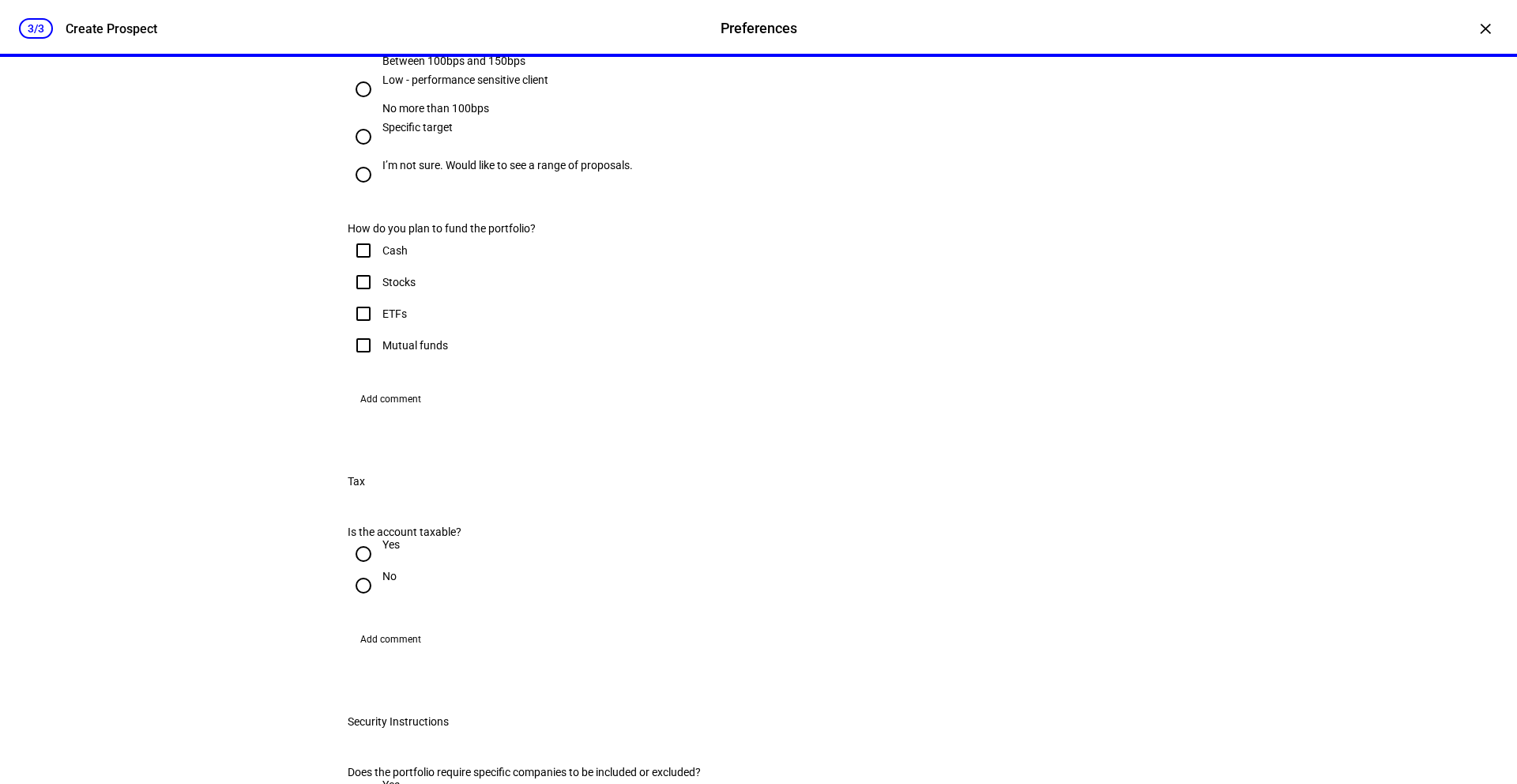
click at [1019, 186] on div at bounding box center [758, 392] width 1517 height 784
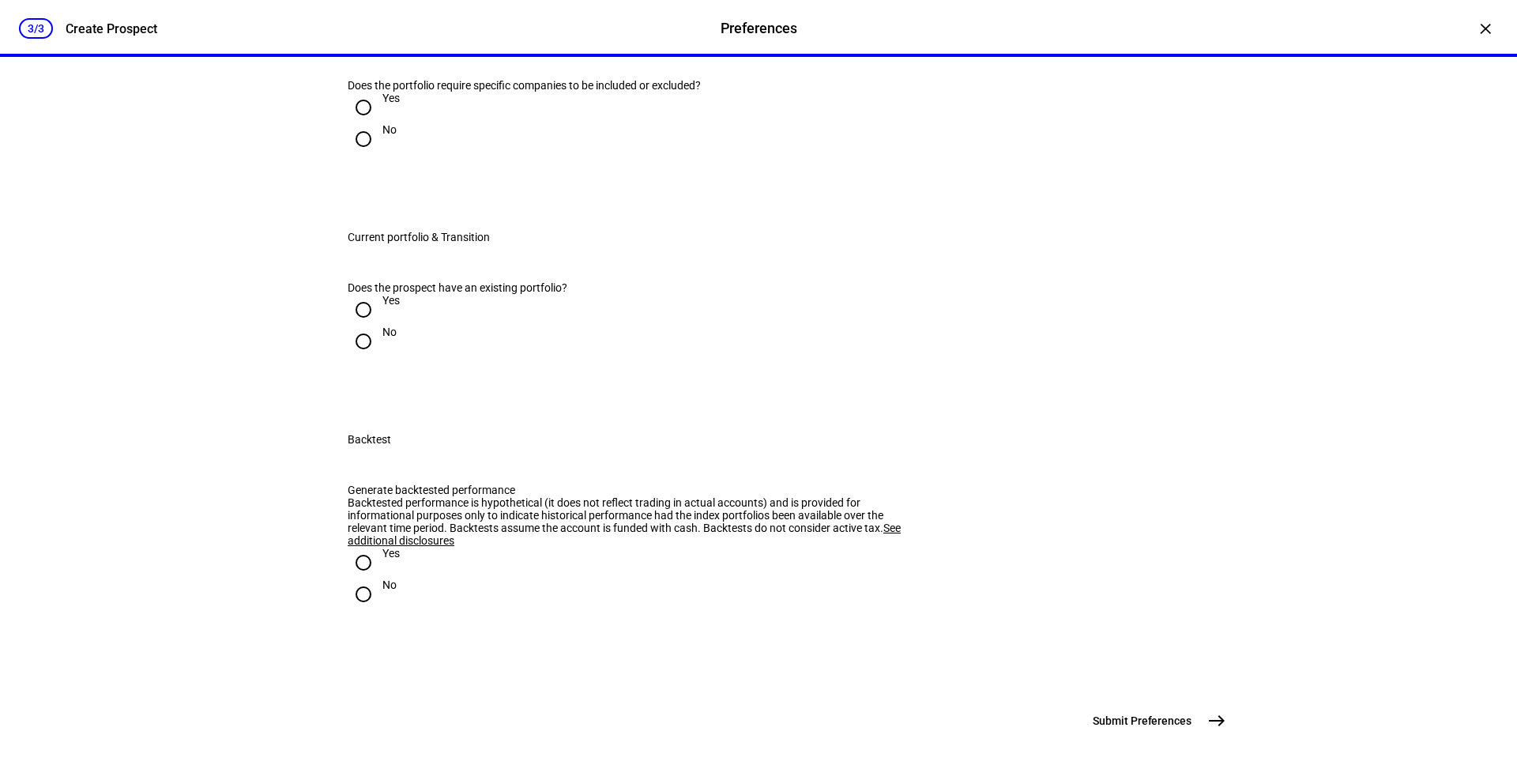
scroll to position [2510, 0]
click at [362, 294] on input "Yes" at bounding box center [364, 310] width 32 height 32
radio input "true"
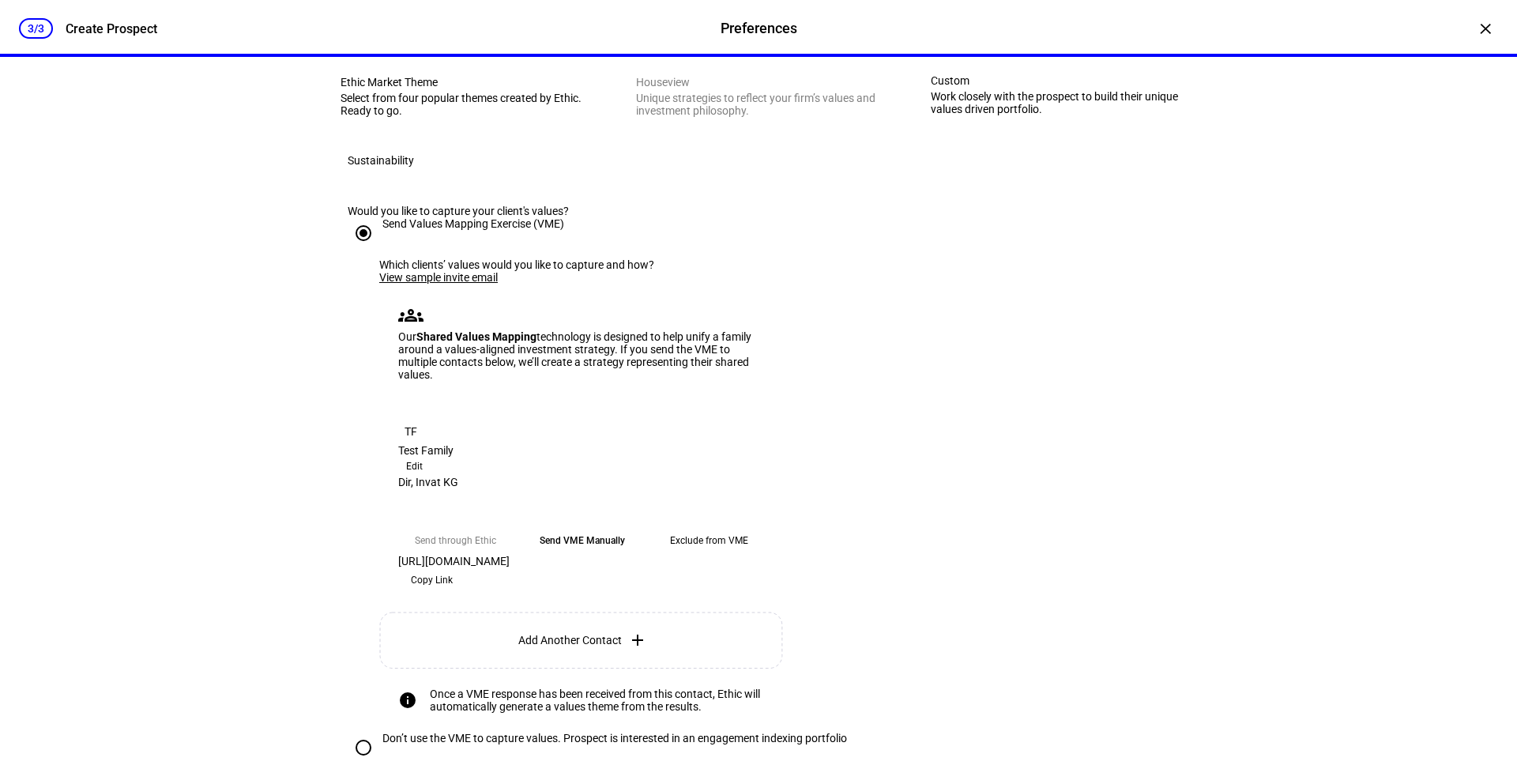
scroll to position [0, 0]
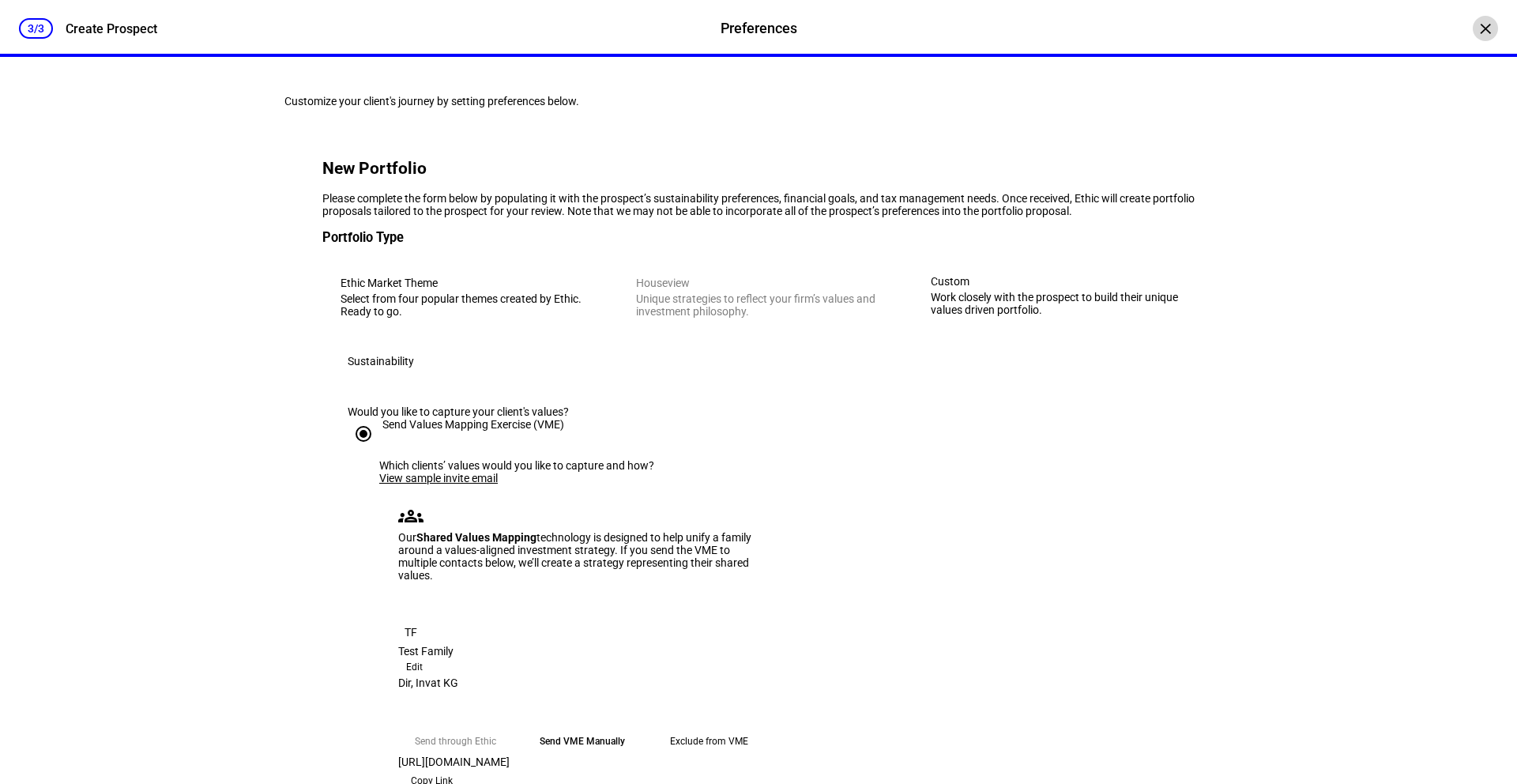
click at [1446, 28] on div "×" at bounding box center [1485, 28] width 25 height 25
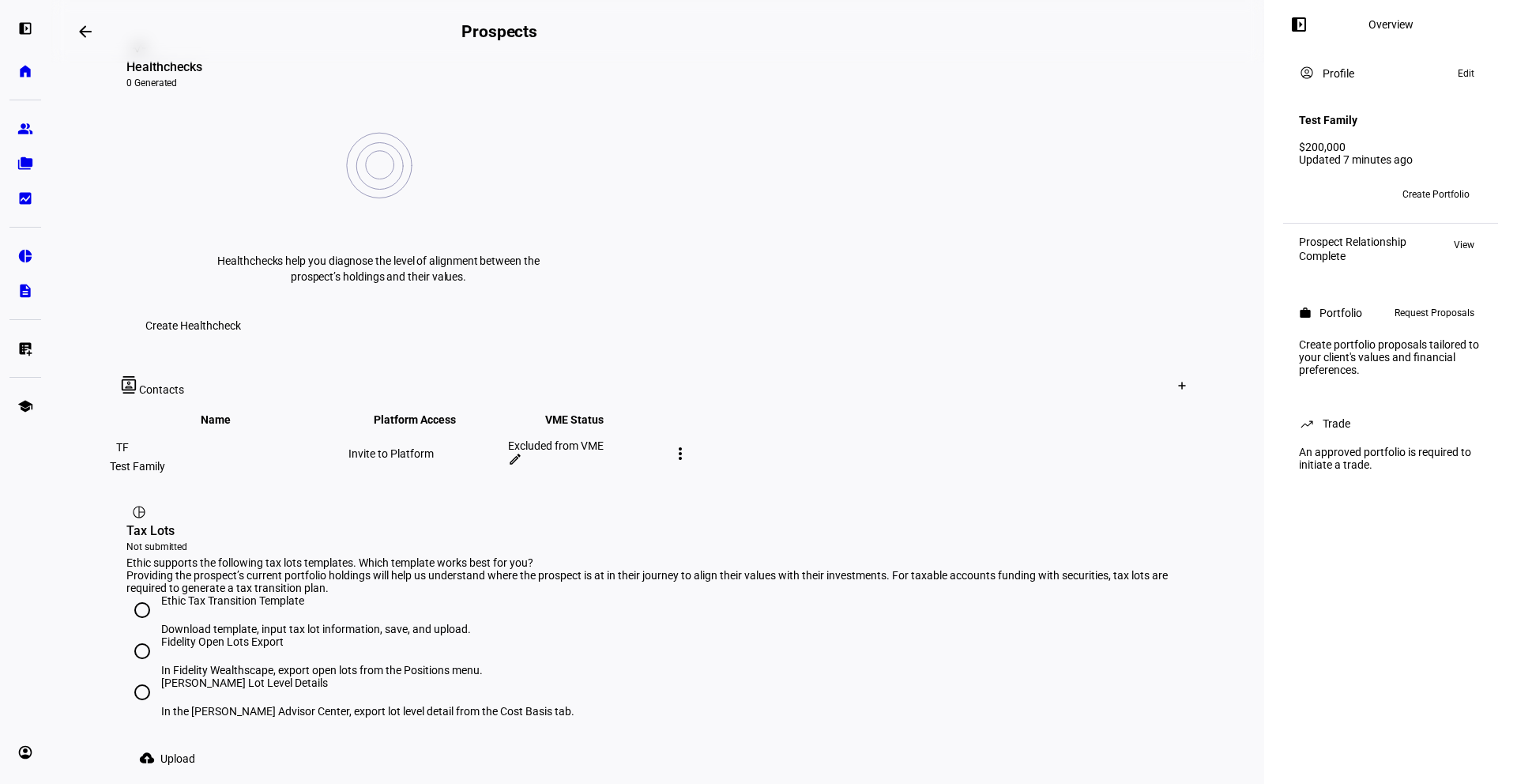
scroll to position [699, 0]
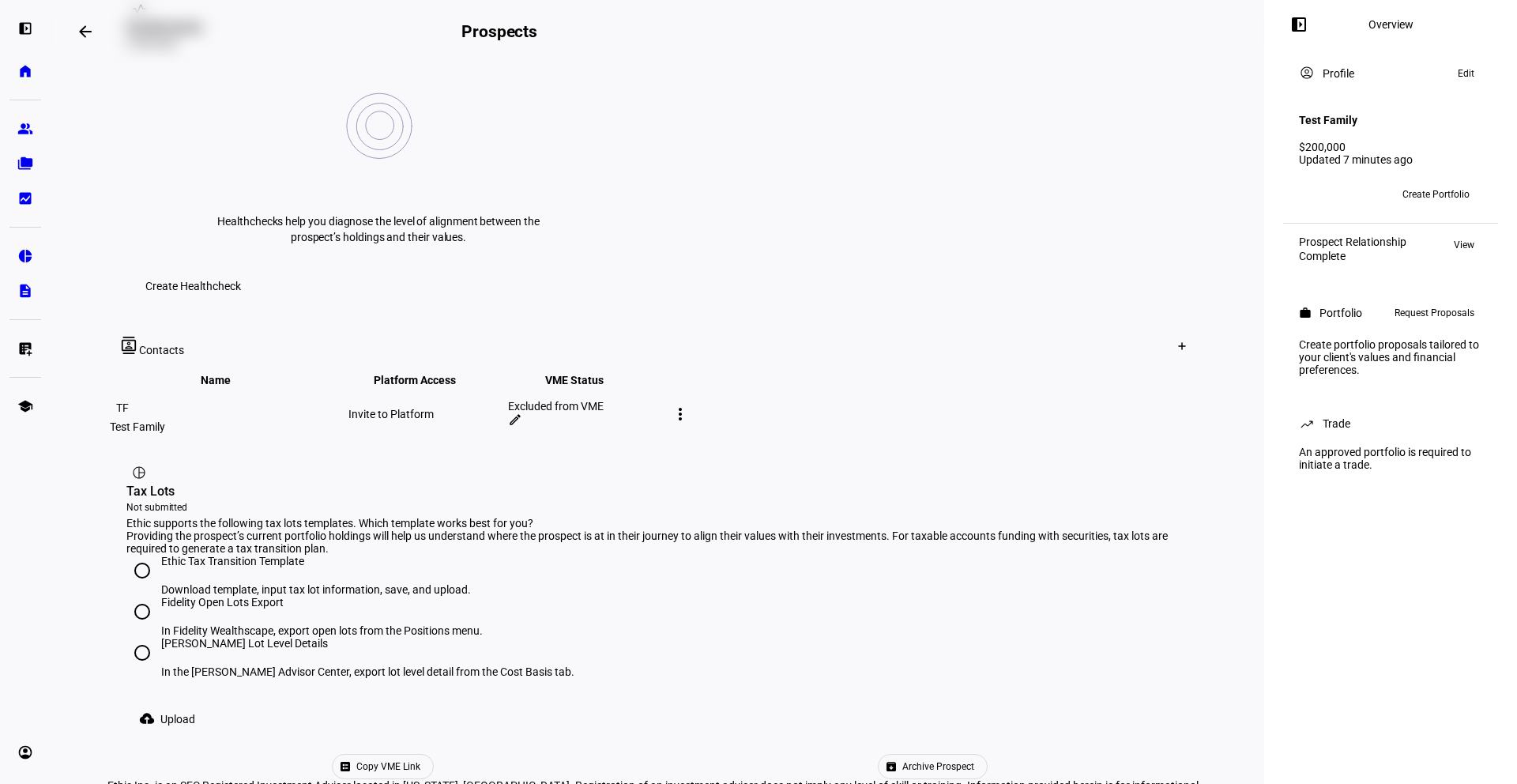
click at [690, 404] on mat-icon "more_vert" at bounding box center [680, 414] width 19 height 19
drag, startPoint x: 1220, startPoint y: 345, endPoint x: 1224, endPoint y: 336, distance: 9.8
click at [1219, 345] on div at bounding box center [758, 392] width 1517 height 784
click at [902, 671] on span "Archive Prospect" at bounding box center [938, 765] width 72 height 23
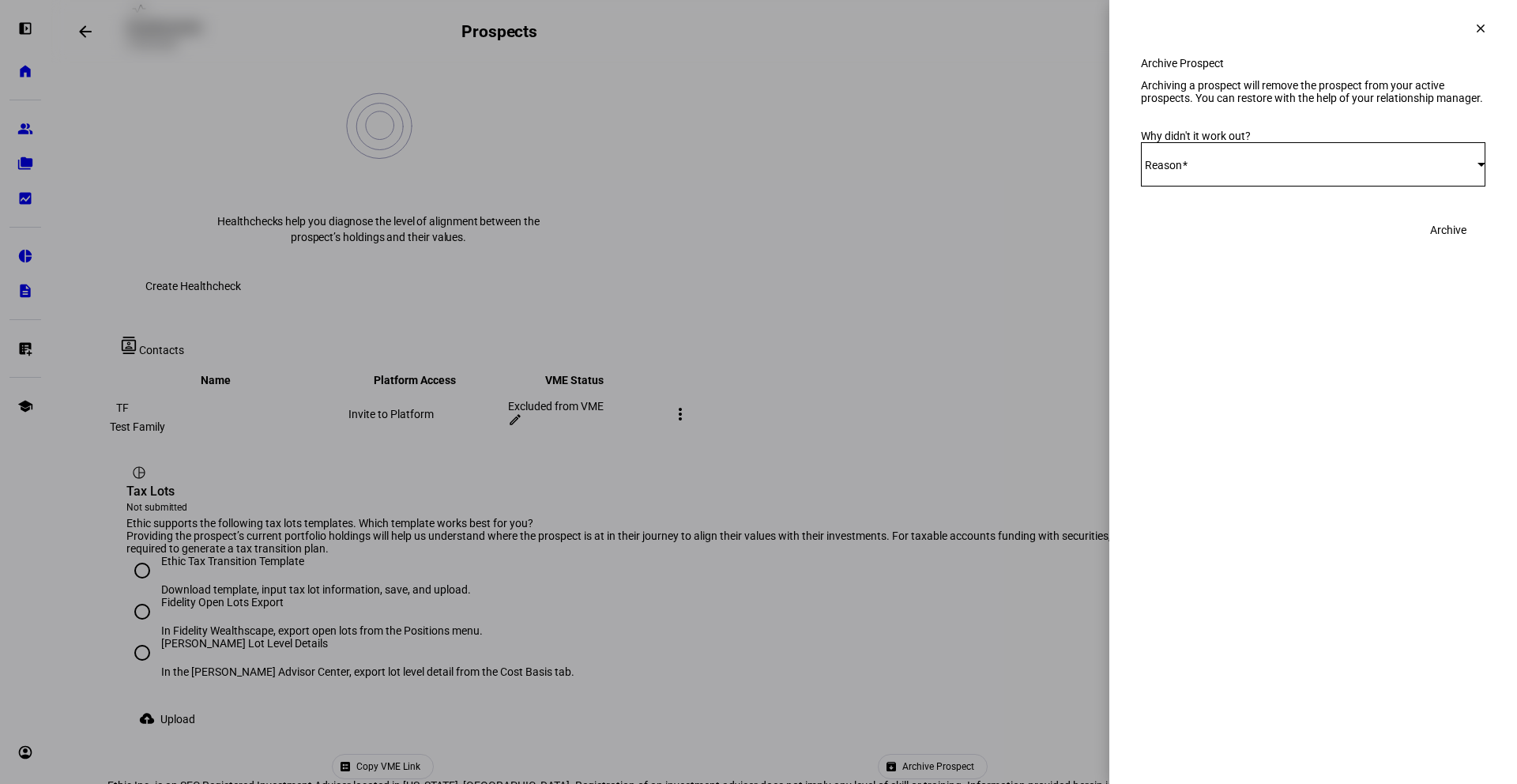
click at [1262, 170] on div "Select Reason" at bounding box center [1309, 165] width 337 height 13
click at [1252, 170] on div "Select Reason" at bounding box center [1309, 165] width 337 height 13
click at [1446, 167] on div at bounding box center [1481, 165] width 7 height 4
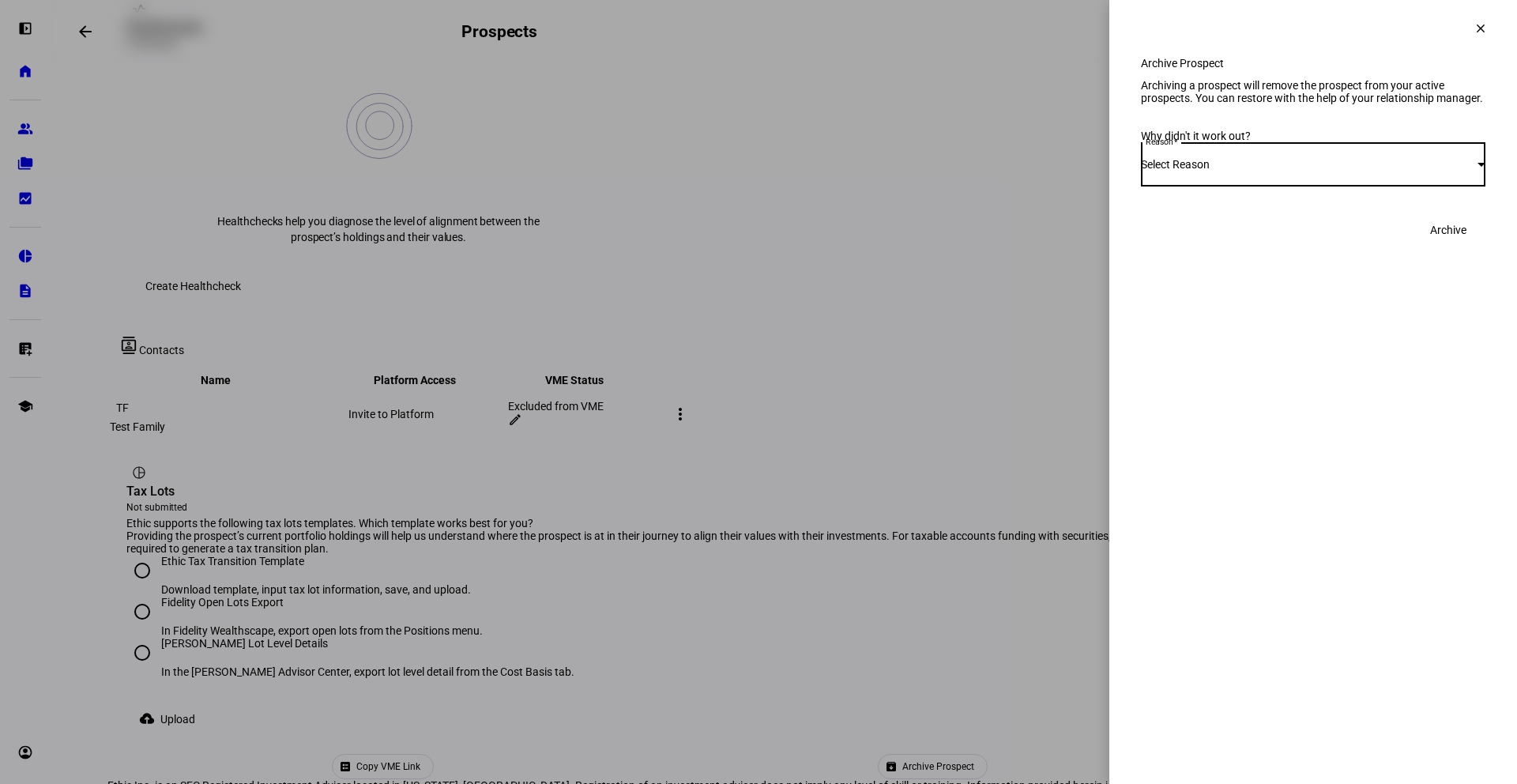
drag, startPoint x: 1227, startPoint y: 216, endPoint x: 1211, endPoint y: 220, distance: 16.5
click at [1210, 170] on span "Select Reason" at bounding box center [1174, 165] width 68 height 13
click at [1202, 364] on mat-option "Other" at bounding box center [1313, 376] width 344 height 38
click at [1223, 236] on textarea "Comment" at bounding box center [1313, 226] width 344 height 19
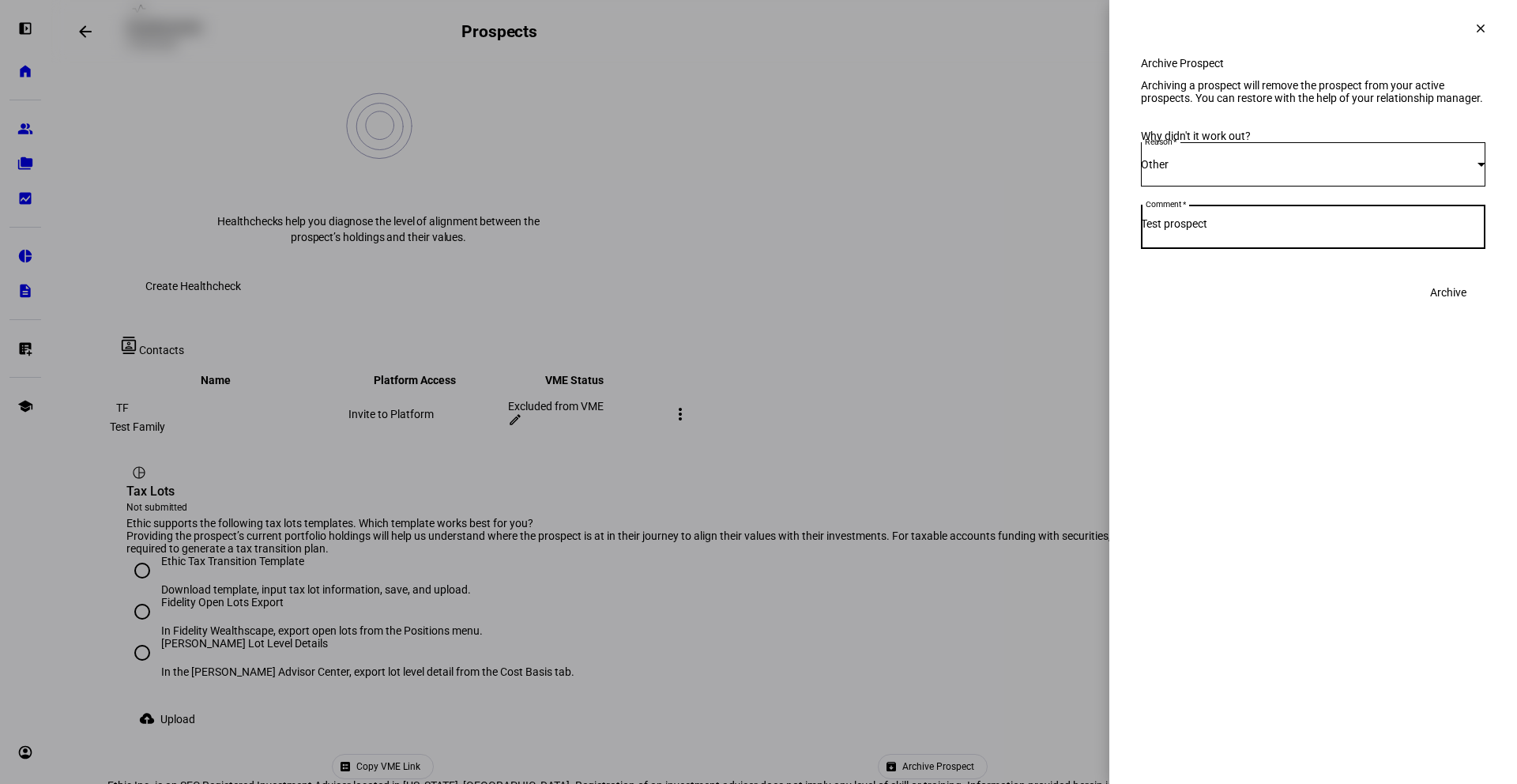
type textarea "Test prospect"
click at [1446, 308] on span "Archive" at bounding box center [1449, 293] width 36 height 32
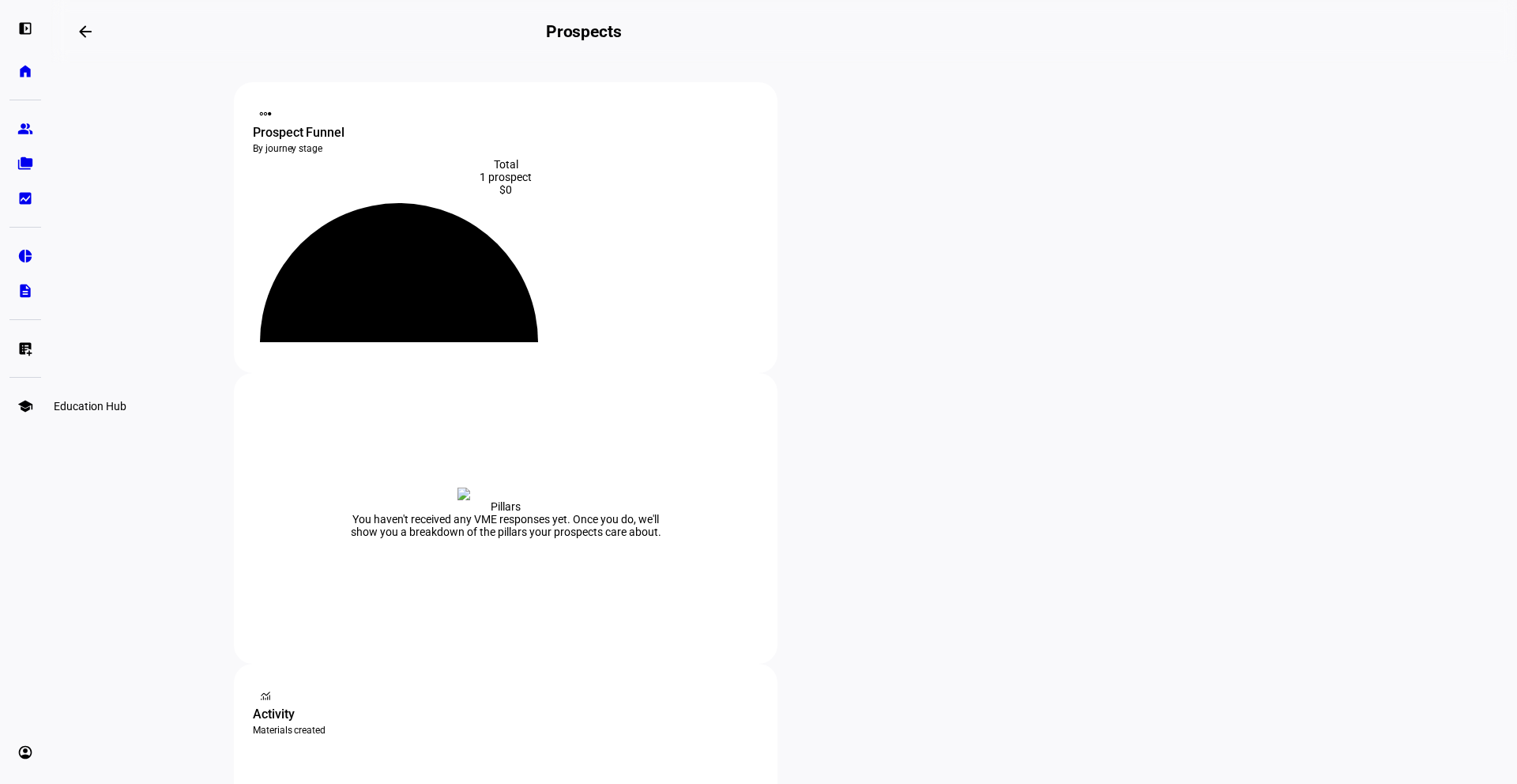
click at [24, 399] on eth-mat-symbol "school" at bounding box center [25, 406] width 16 height 16
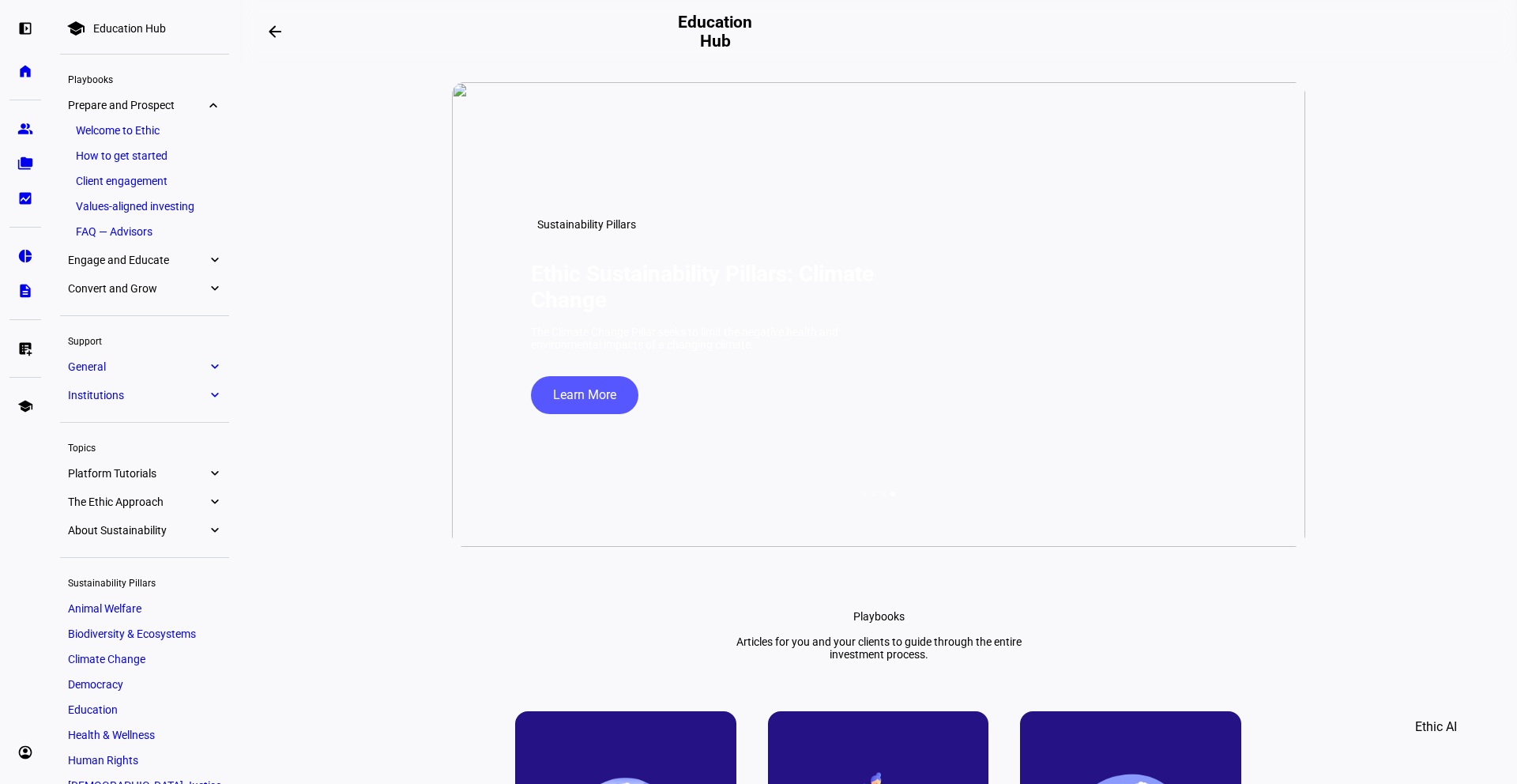
click at [212, 475] on eth-mat-symbol "expand_more" at bounding box center [213, 472] width 14 height 16
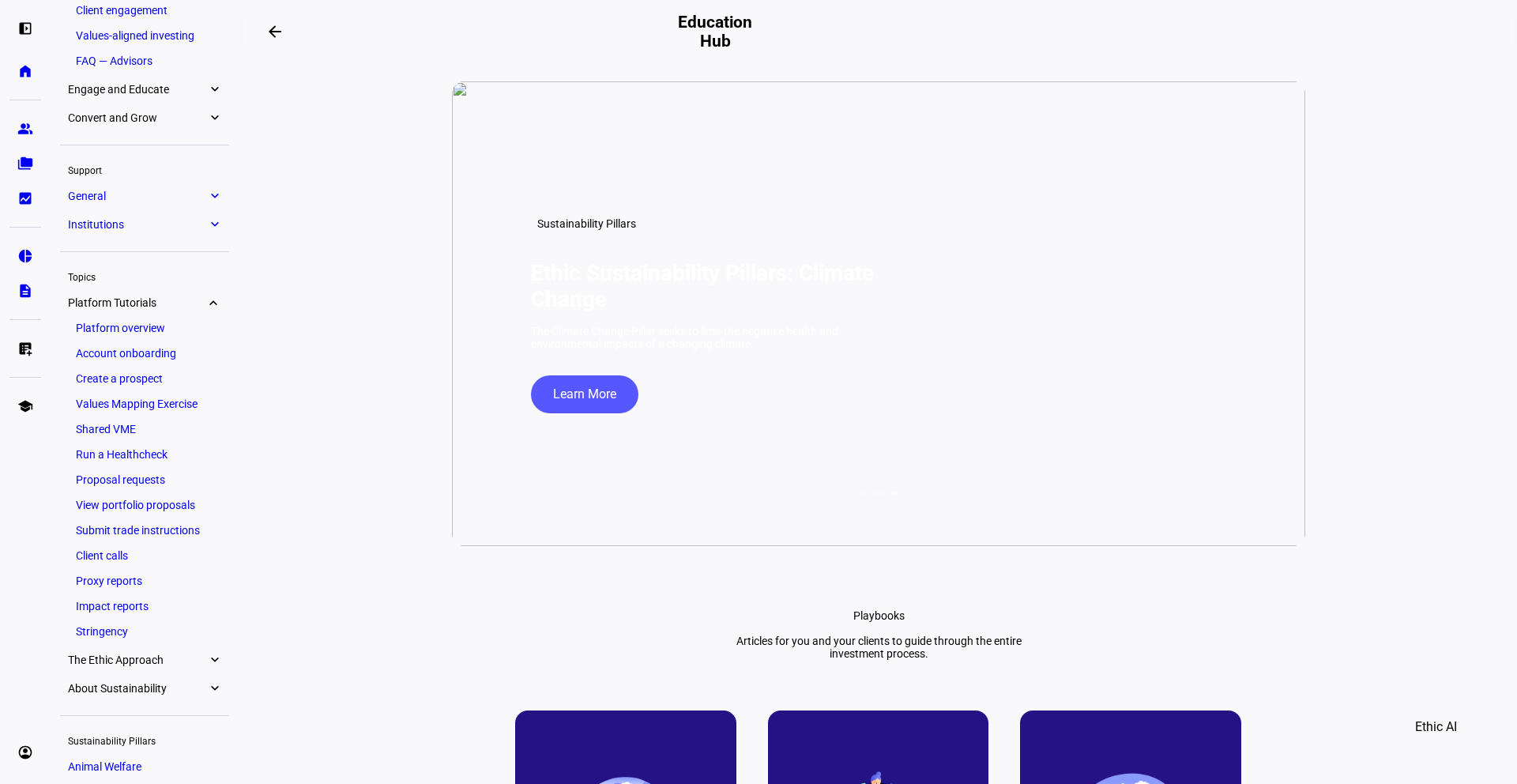
scroll to position [167, 0]
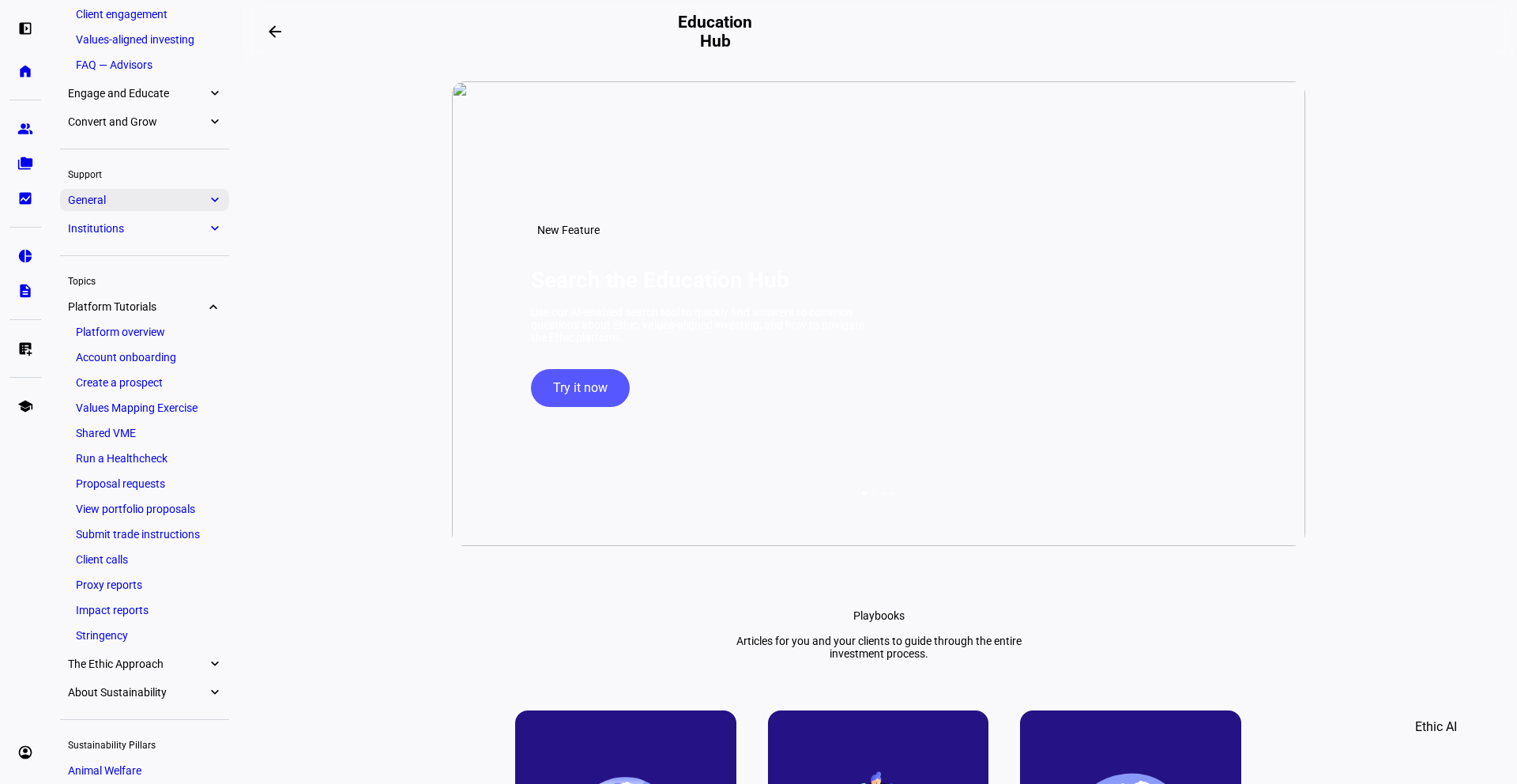
click at [216, 199] on eth-mat-symbol "expand_more" at bounding box center [213, 199] width 14 height 16
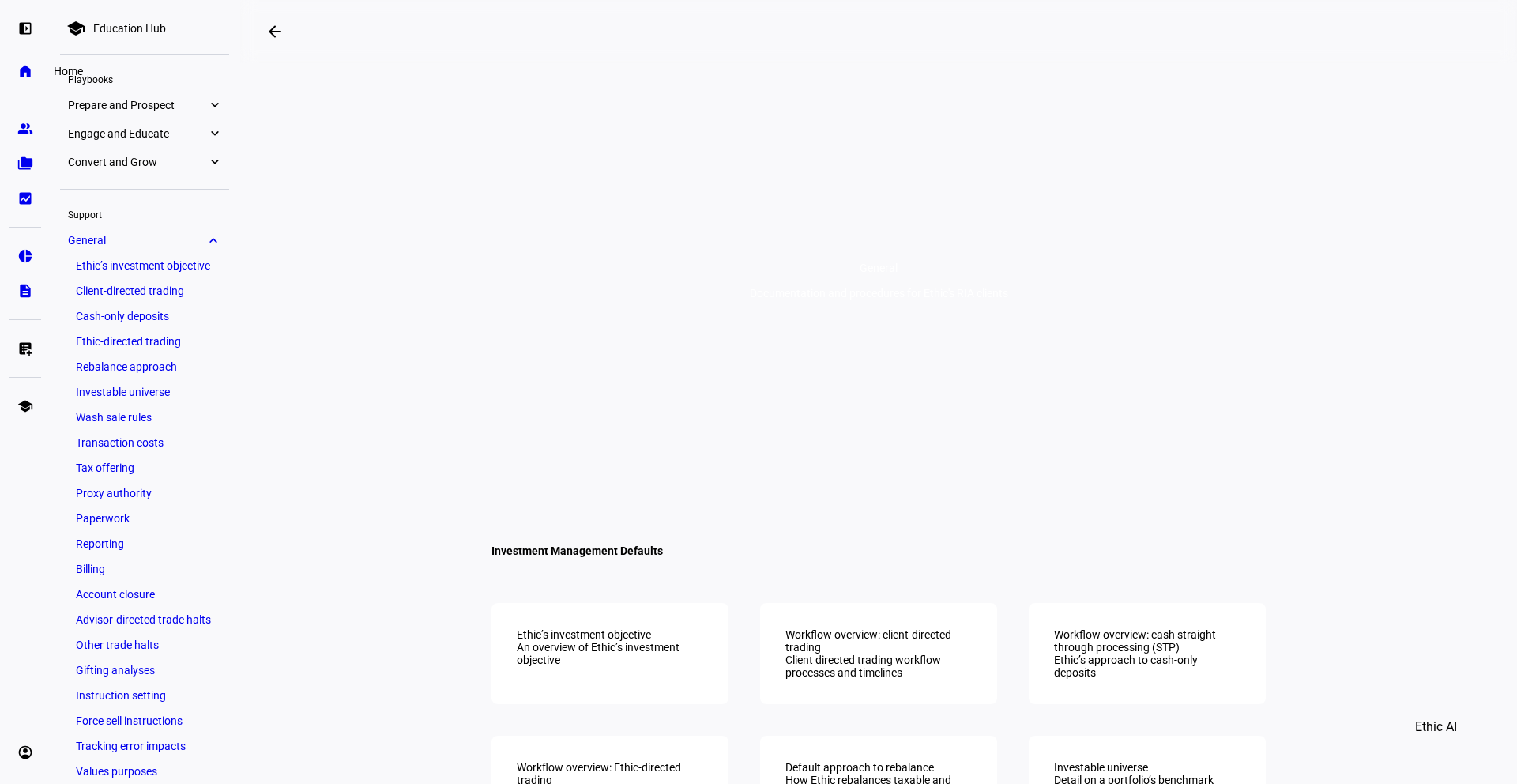
click at [27, 65] on eth-mat-symbol "home" at bounding box center [25, 71] width 16 height 16
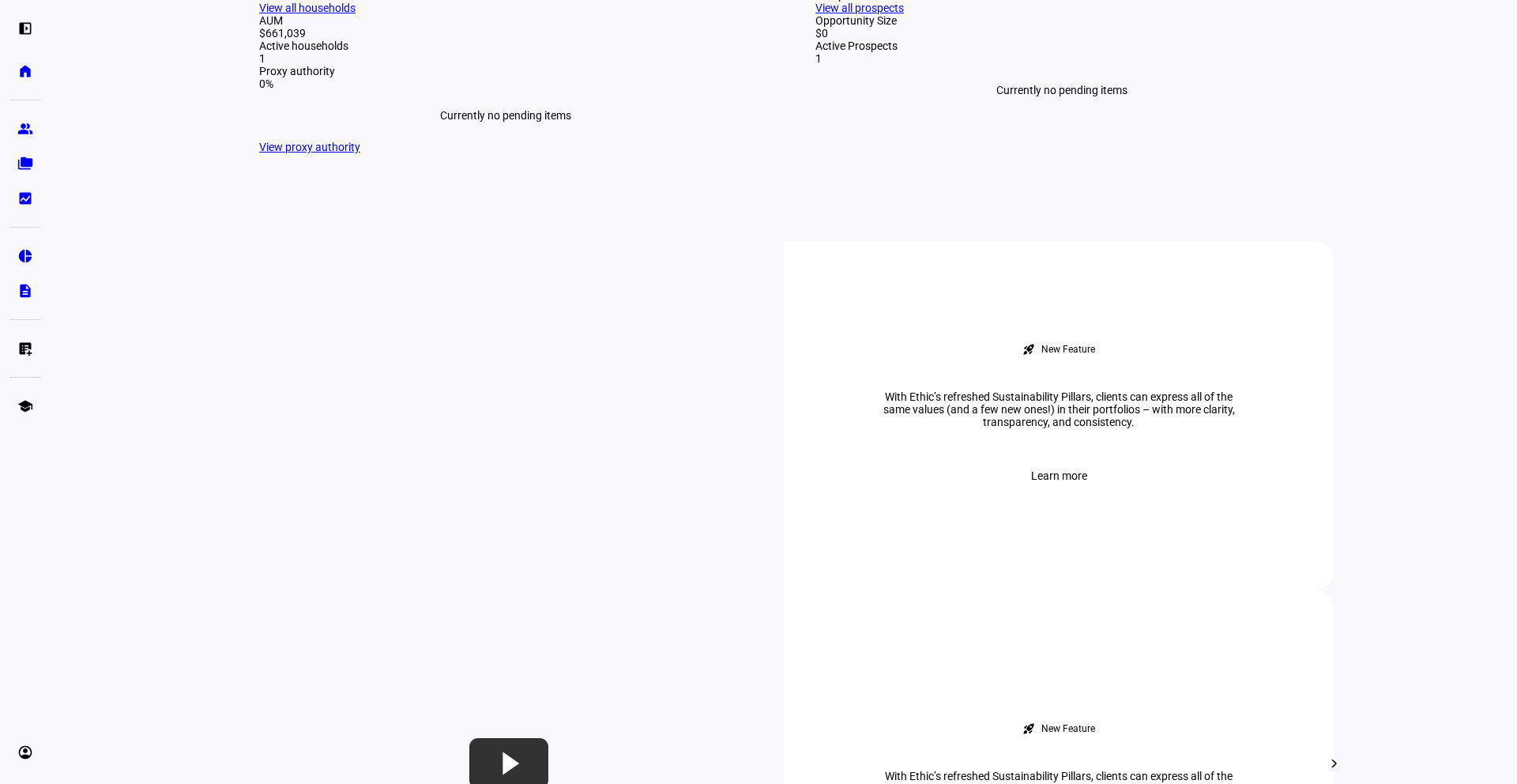
scroll to position [460, 0]
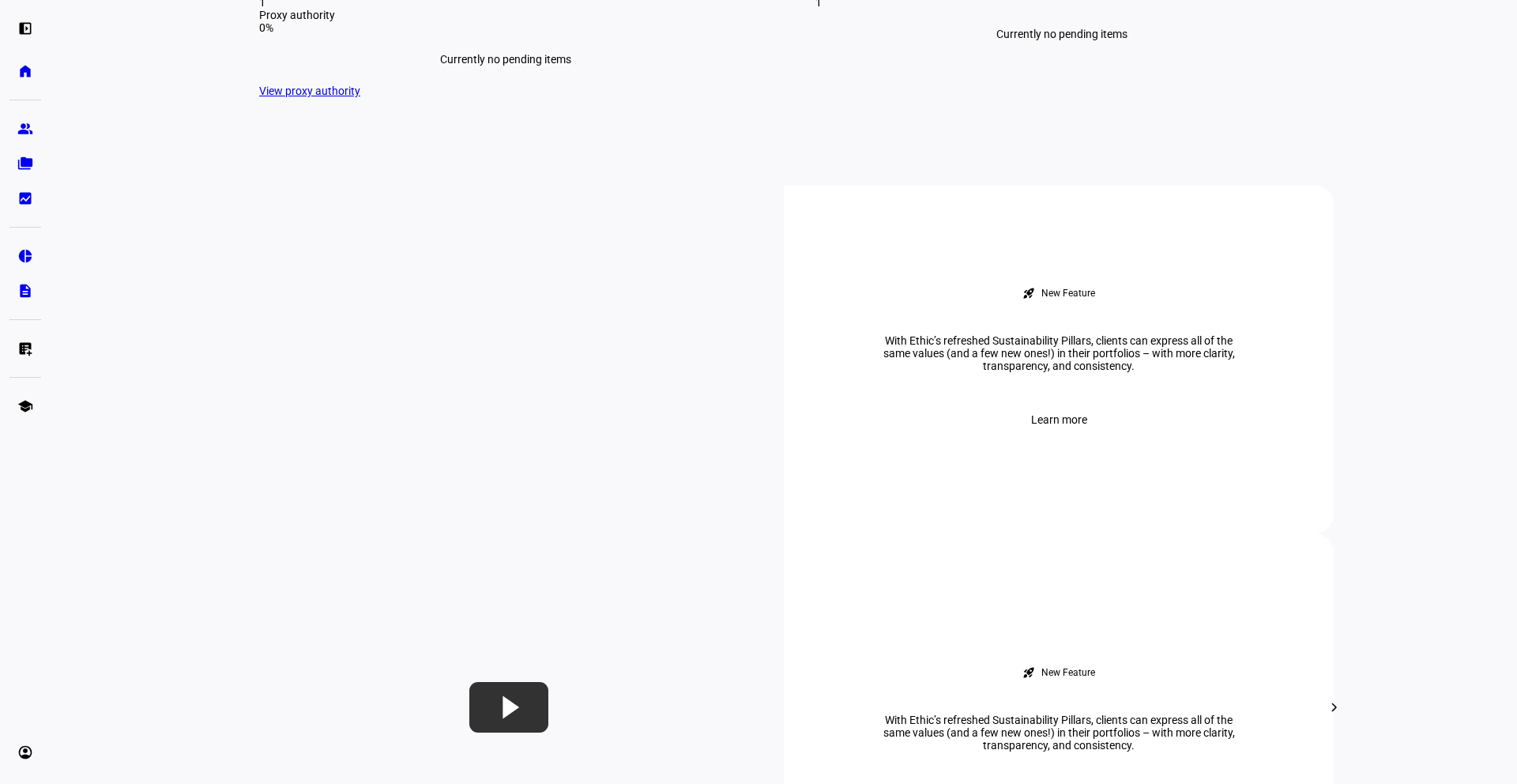
click at [1098, 123] on div "Prospects View all prospects Opportunity Size $0 Active Prospects 1 Currently n…" at bounding box center [1061, 15] width 544 height 215
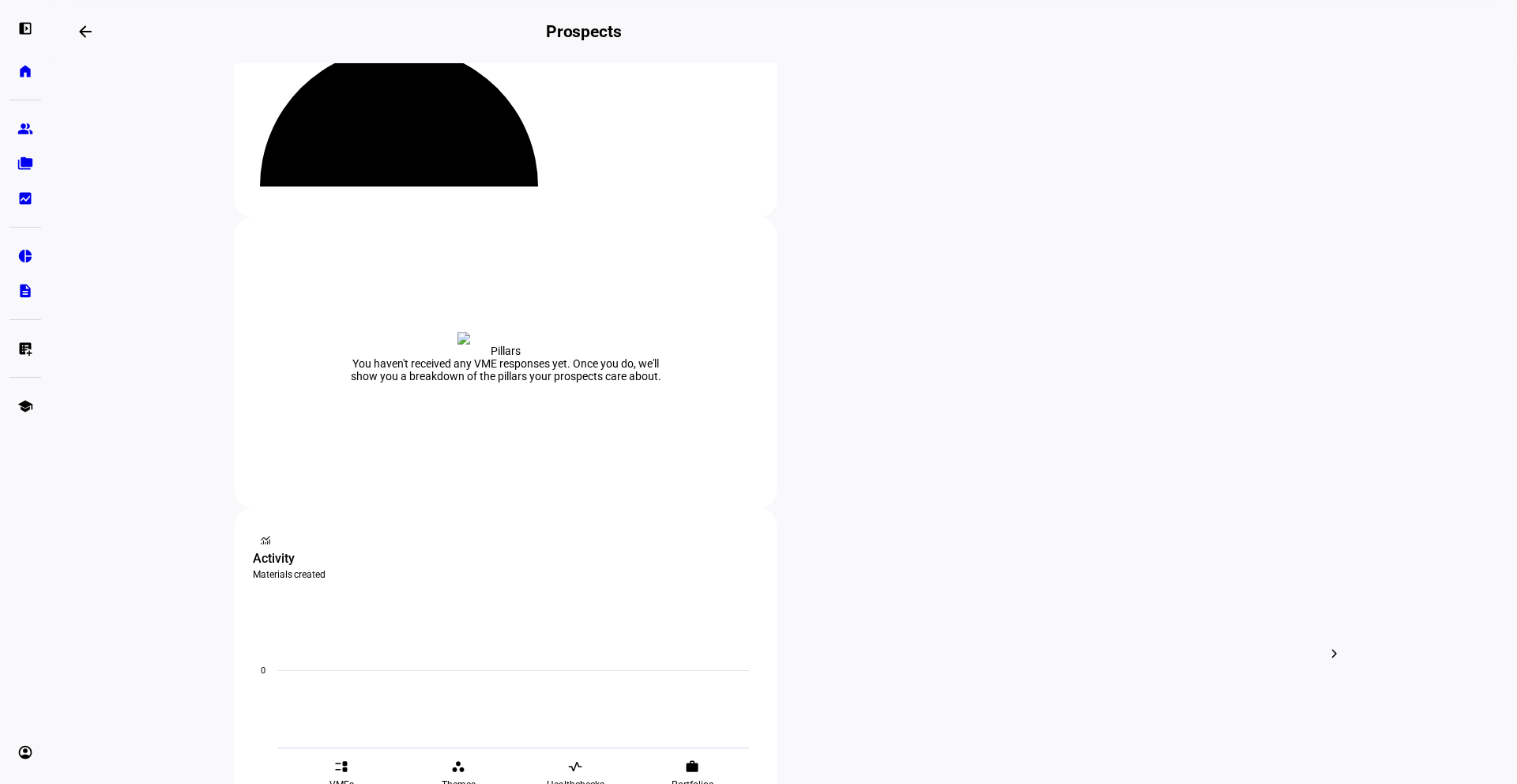
scroll to position [297, 0]
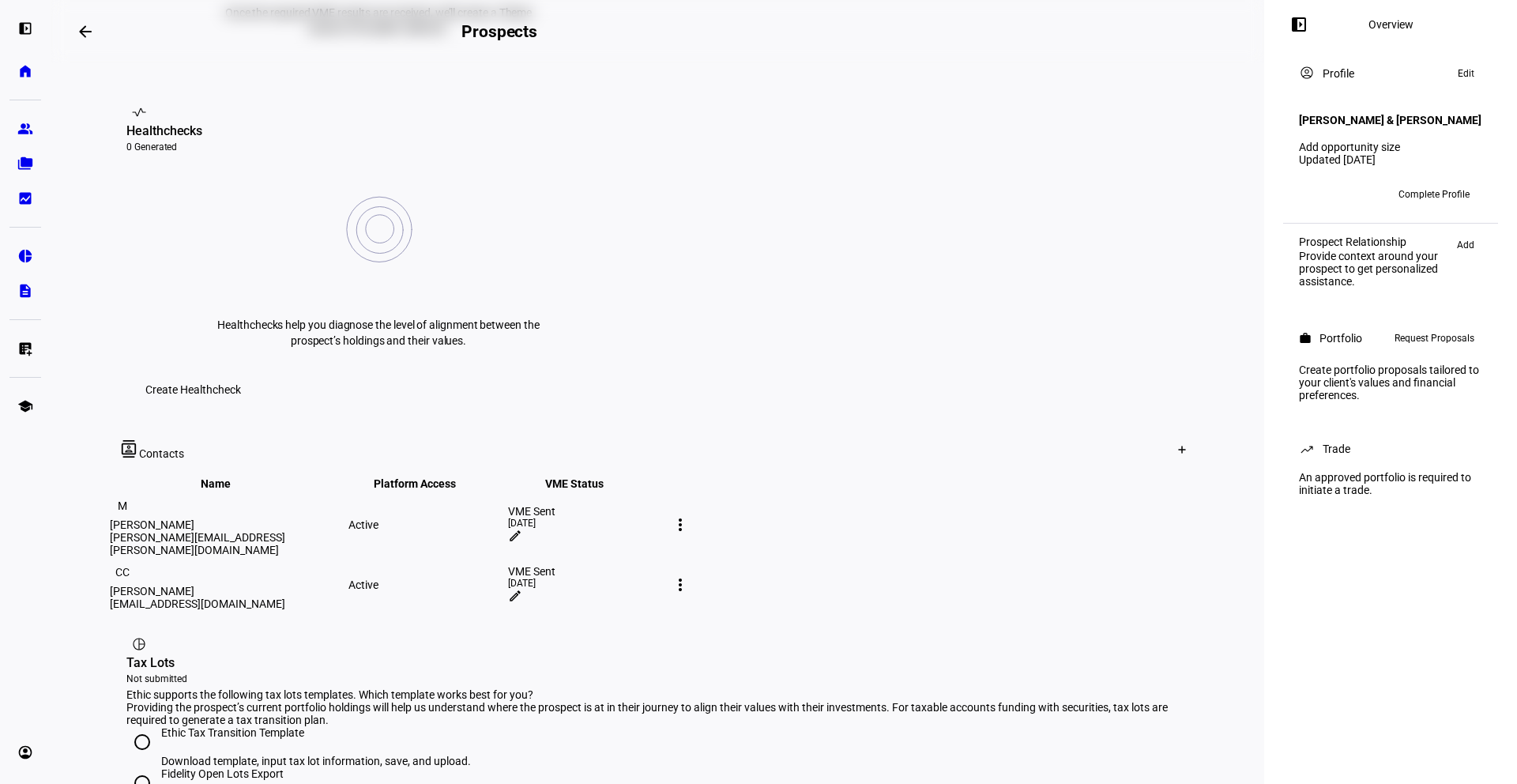
scroll to position [587, 0]
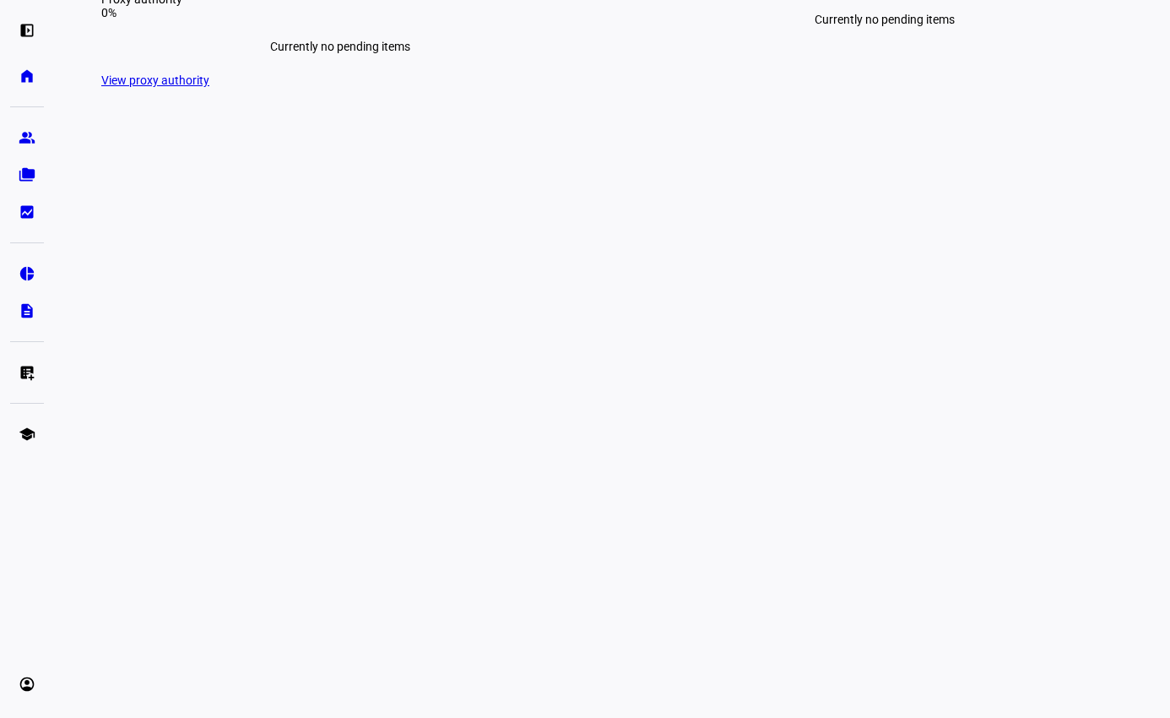
scroll to position [511, 0]
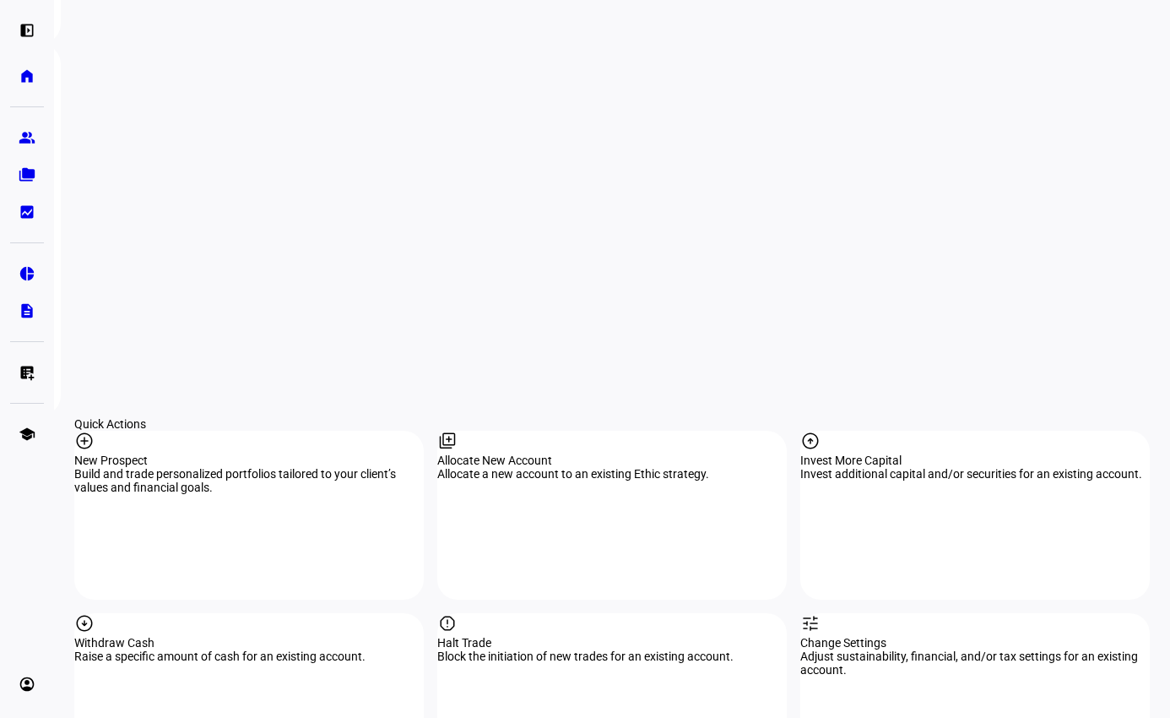
scroll to position [1397, 0]
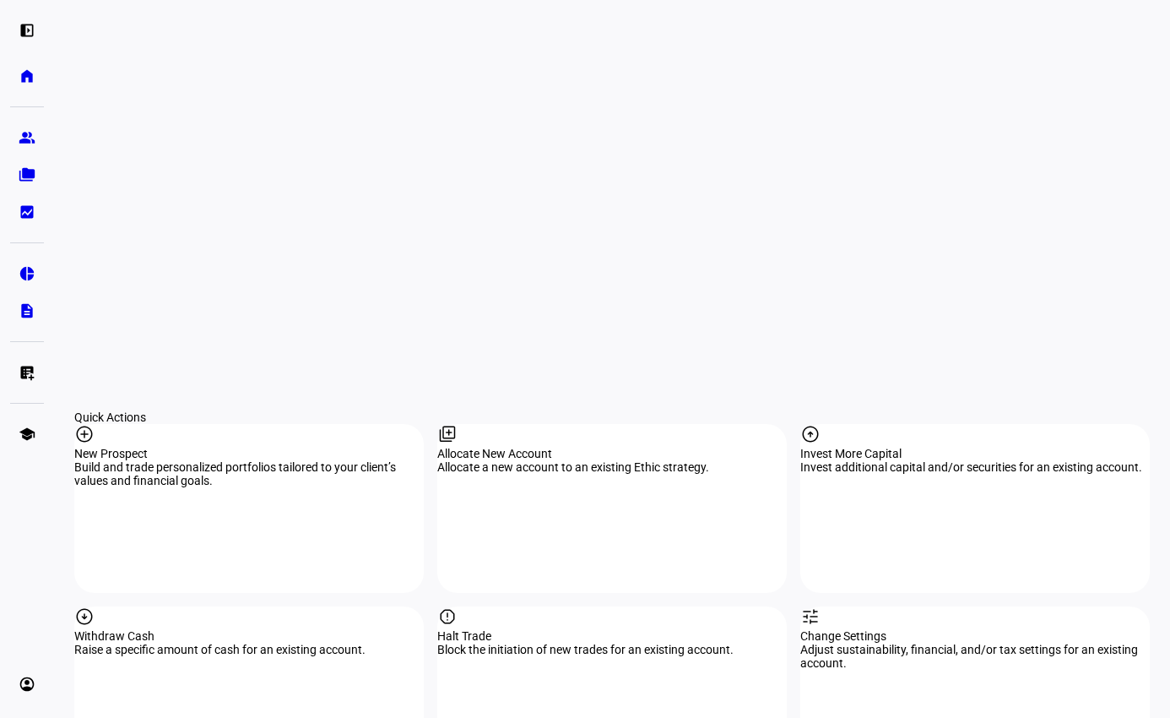
click at [242, 410] on div "Quick Actions" at bounding box center [612, 417] width 1076 height 14
click at [280, 447] on div "New Prospect" at bounding box center [249, 454] width 350 height 14
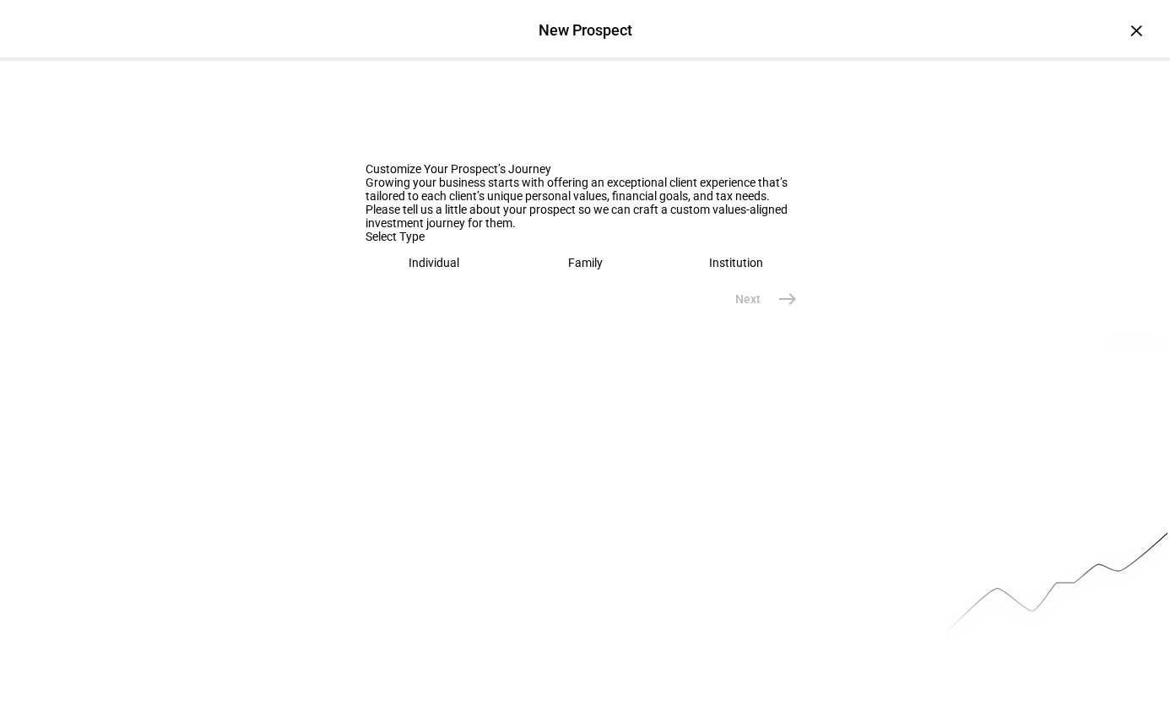
click at [345, 316] on div "Customize Your Prospect’s Journey Growing your business starts with offering an…" at bounding box center [585, 188] width 1170 height 255
click at [630, 282] on eth-mega-radio-button "Family" at bounding box center [586, 262] width 138 height 39
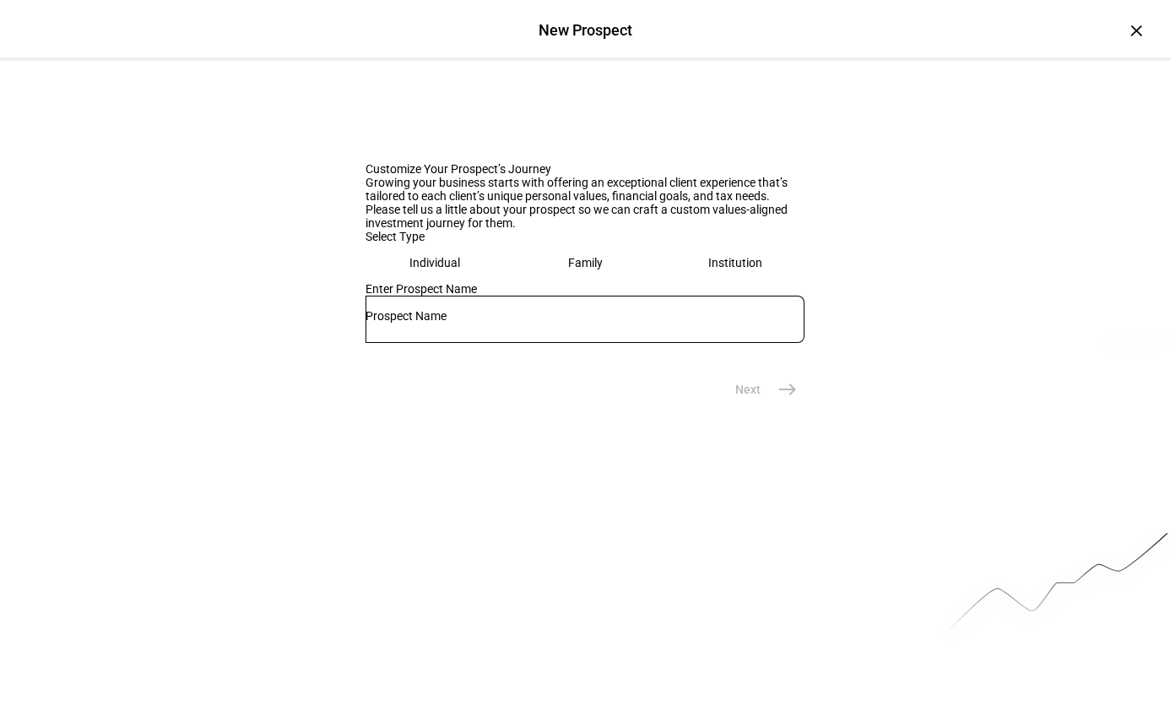
click at [603, 323] on input "text" at bounding box center [585, 316] width 439 height 14
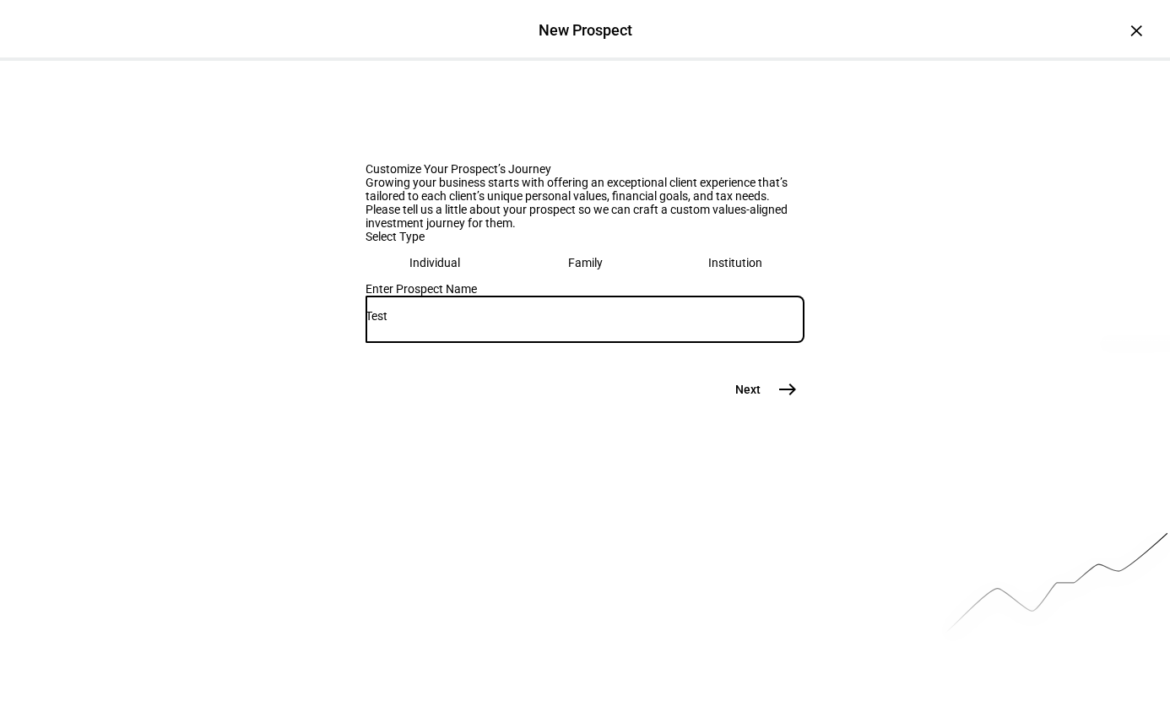
type input "Test"
click at [790, 399] on mat-icon "east" at bounding box center [788, 389] width 20 height 20
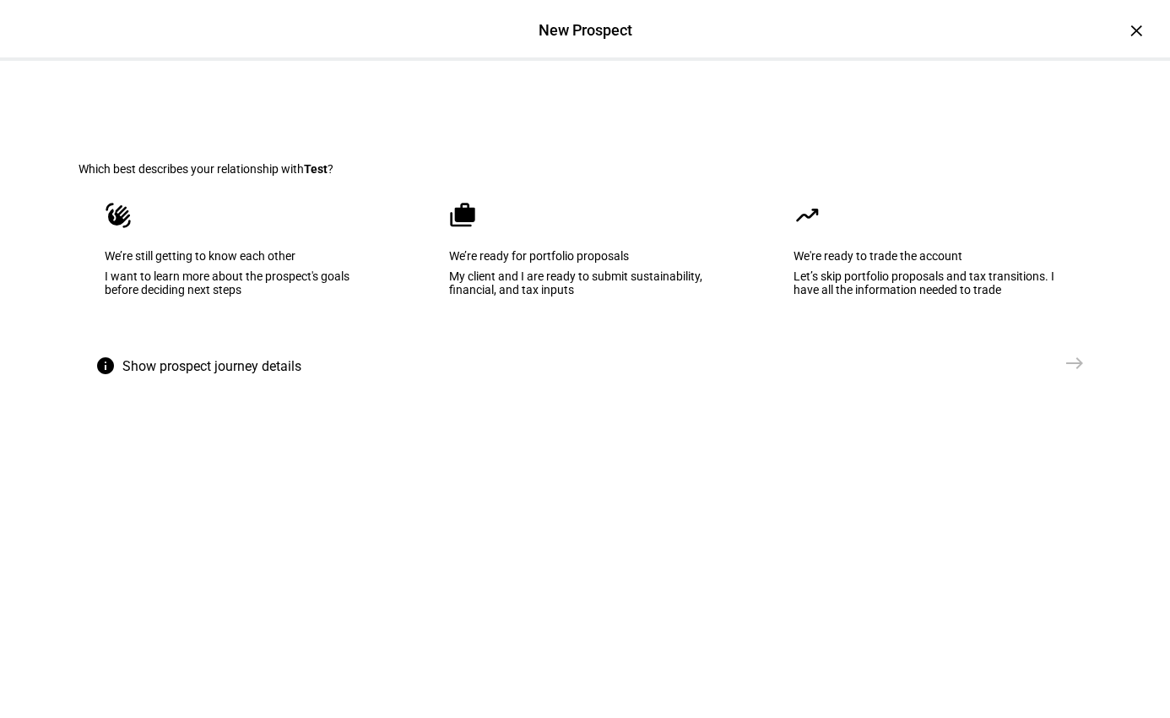
click at [556, 346] on eth-mega-radio-button "cases We’re ready for portfolio proposals My client and I are ready to submit s…" at bounding box center [585, 261] width 324 height 171
click at [992, 372] on span "Create Prospect Profile" at bounding box center [985, 363] width 125 height 17
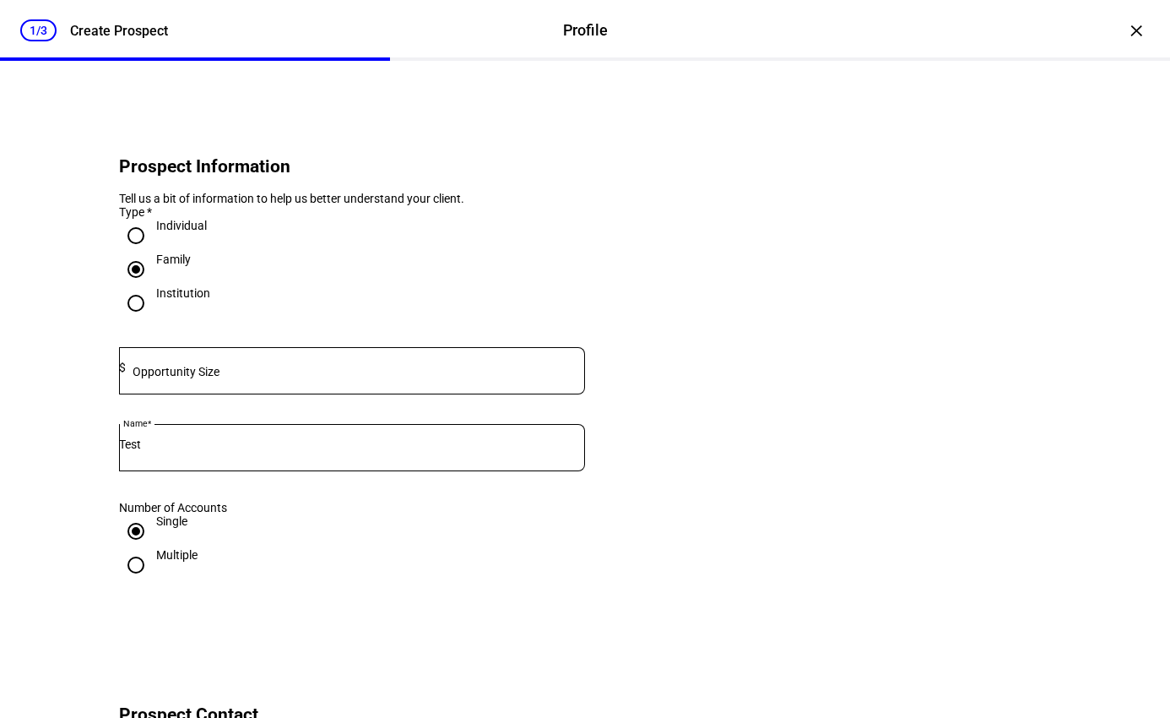
click at [372, 286] on div "Family" at bounding box center [352, 269] width 466 height 34
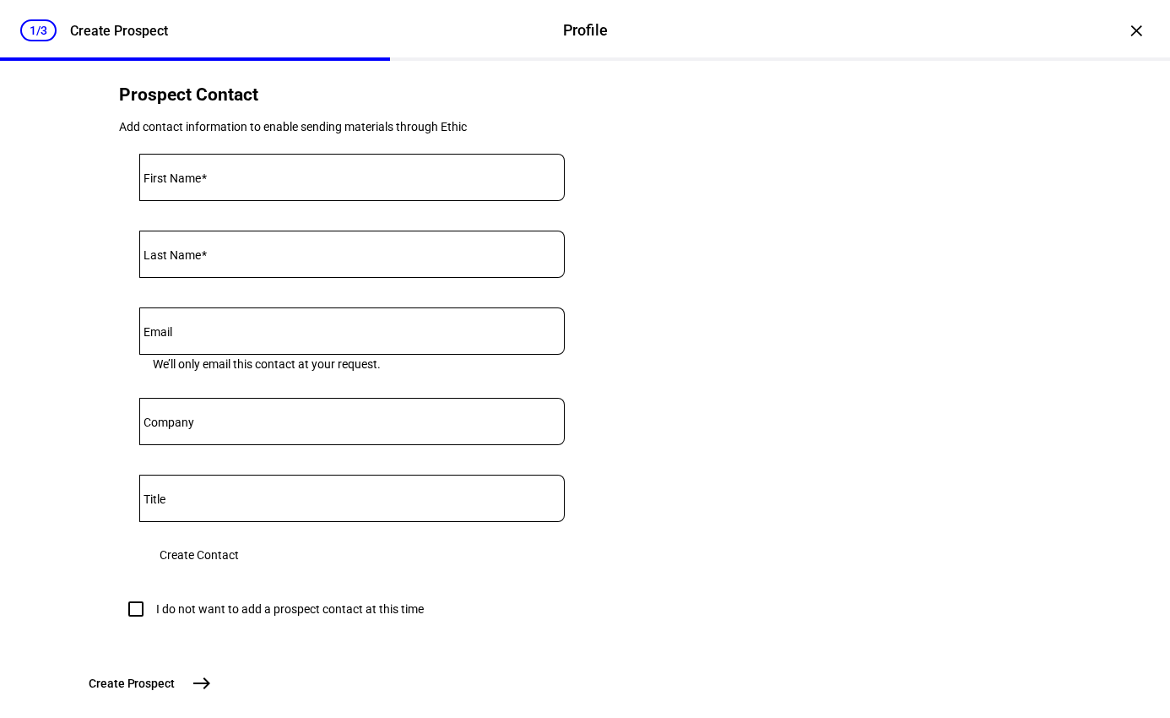
scroll to position [621, 0]
click at [598, 370] on eth-form-card "Prospect Contact Add contact information to enable sending materials through Et…" at bounding box center [585, 347] width 1013 height 637
click at [312, 230] on eth-input "First Name" at bounding box center [352, 191] width 426 height 77
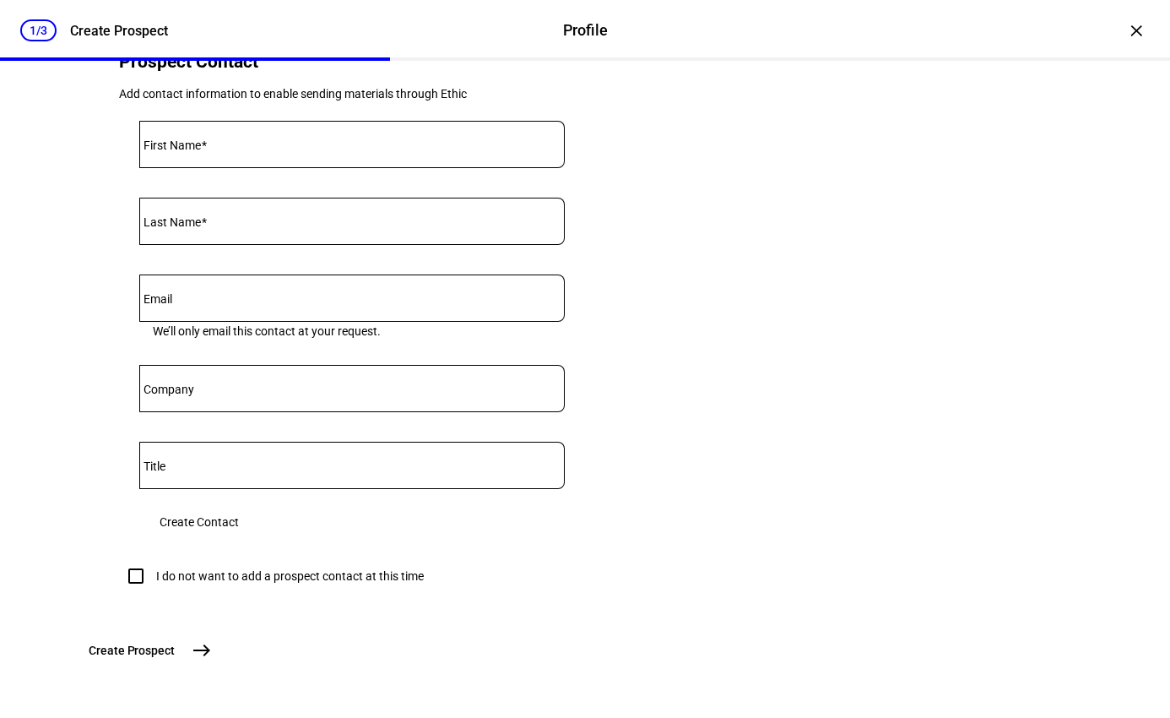
scroll to position [780, 0]
click at [946, 655] on div "Create Prospect east" at bounding box center [585, 650] width 1013 height 34
click at [175, 650] on span "Create Prospect" at bounding box center [132, 650] width 86 height 17
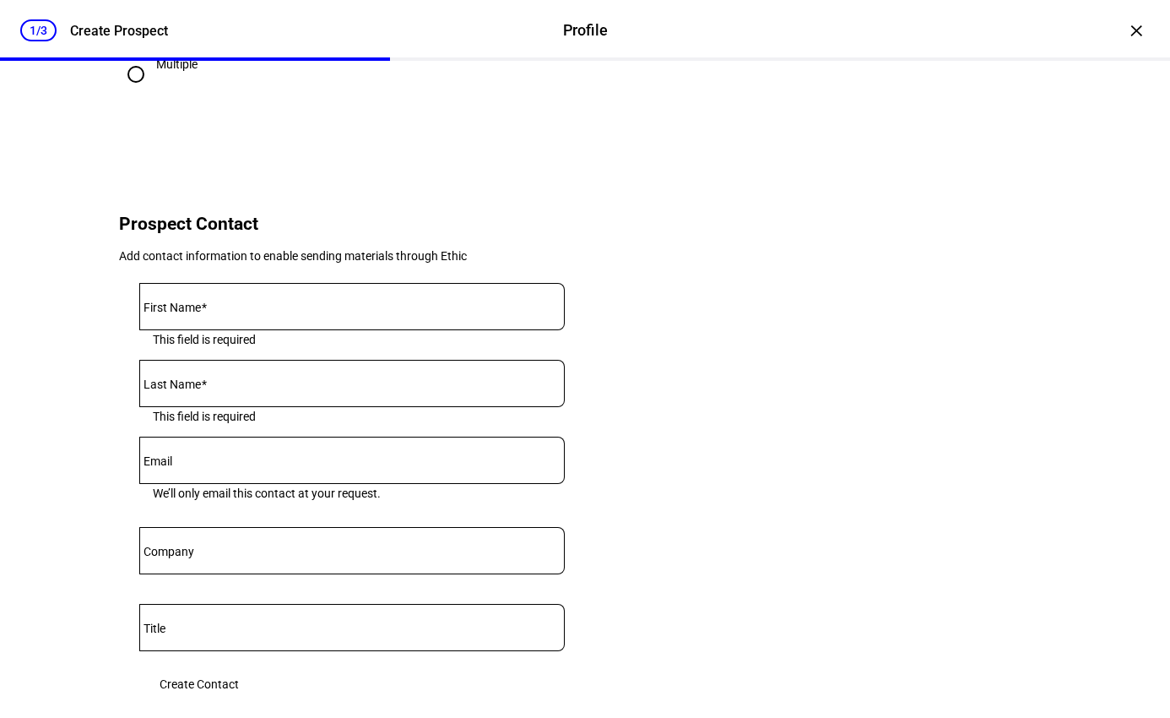
scroll to position [472, 0]
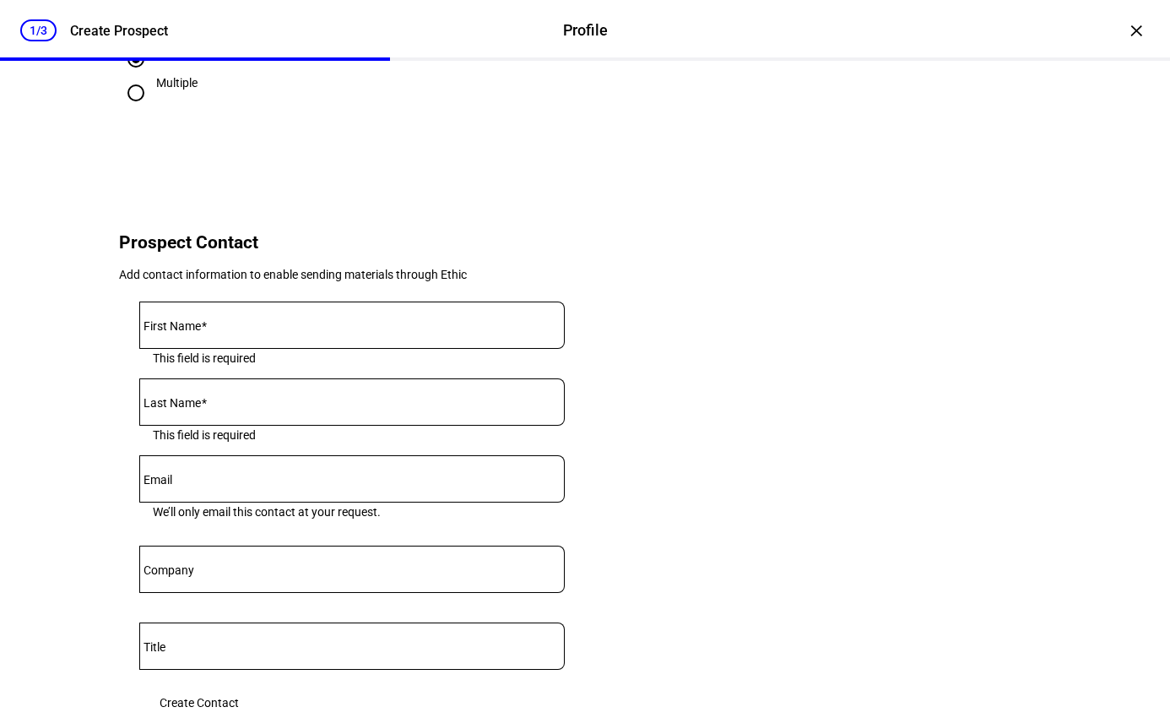
click at [322, 349] on div at bounding box center [352, 324] width 426 height 47
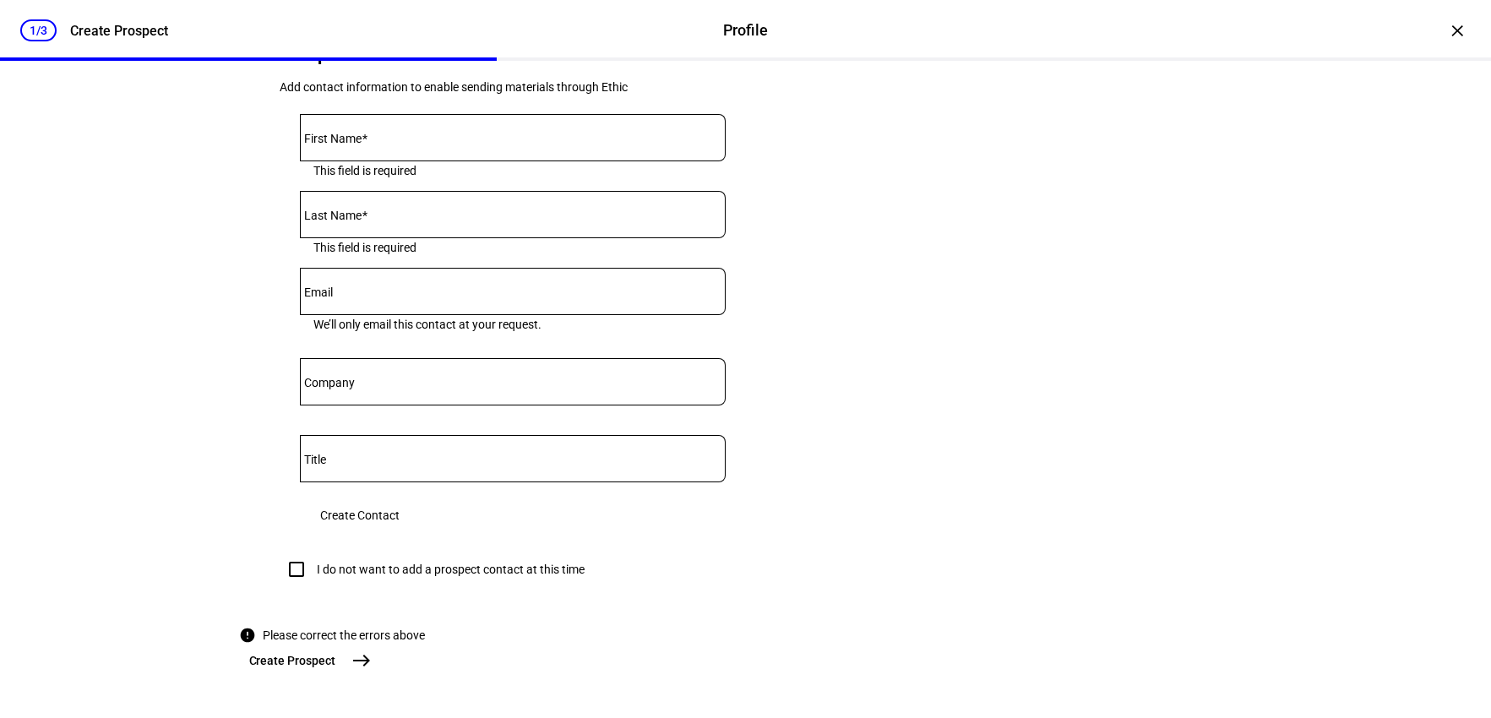
scroll to position [0, 0]
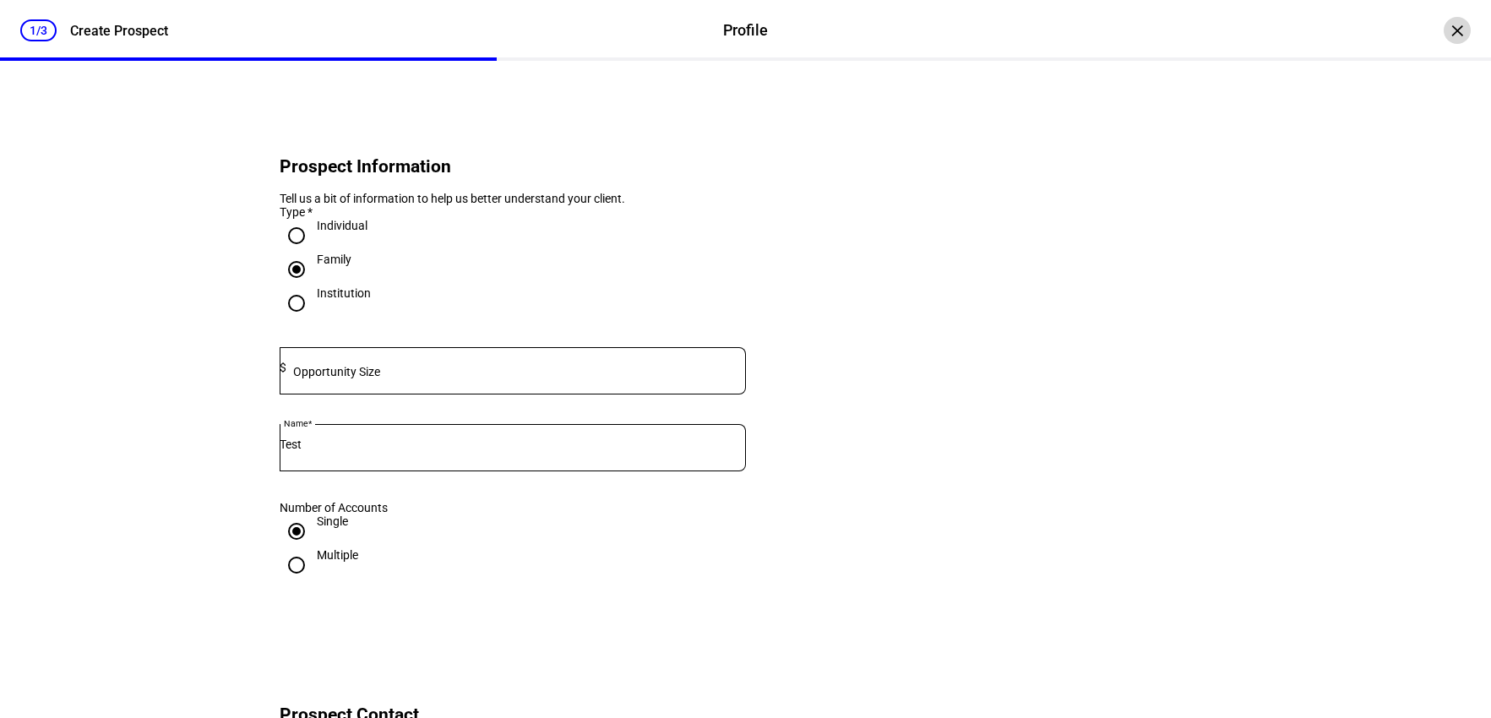
click at [1464, 26] on div "×" at bounding box center [1456, 30] width 27 height 27
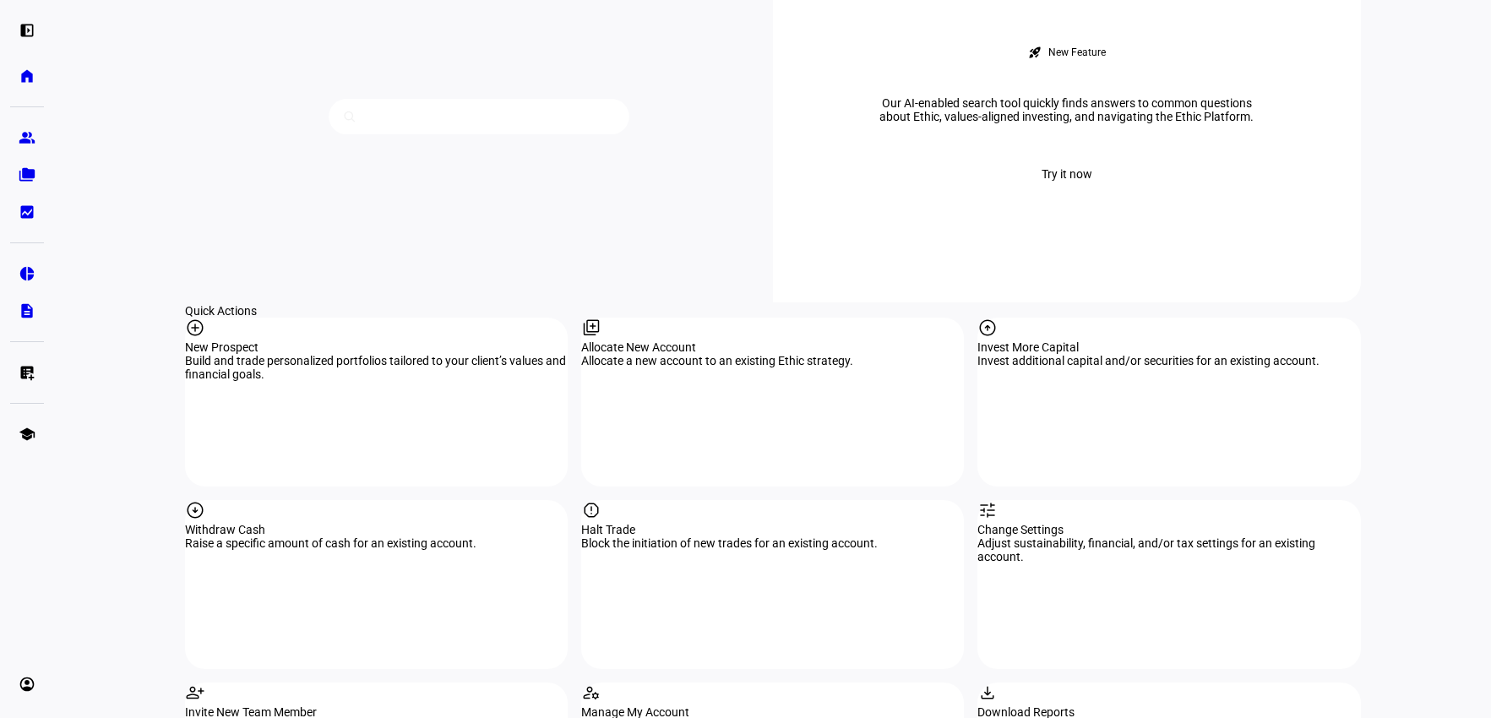
scroll to position [1504, 0]
click at [35, 435] on eth-mat-symbol "school" at bounding box center [27, 434] width 17 height 17
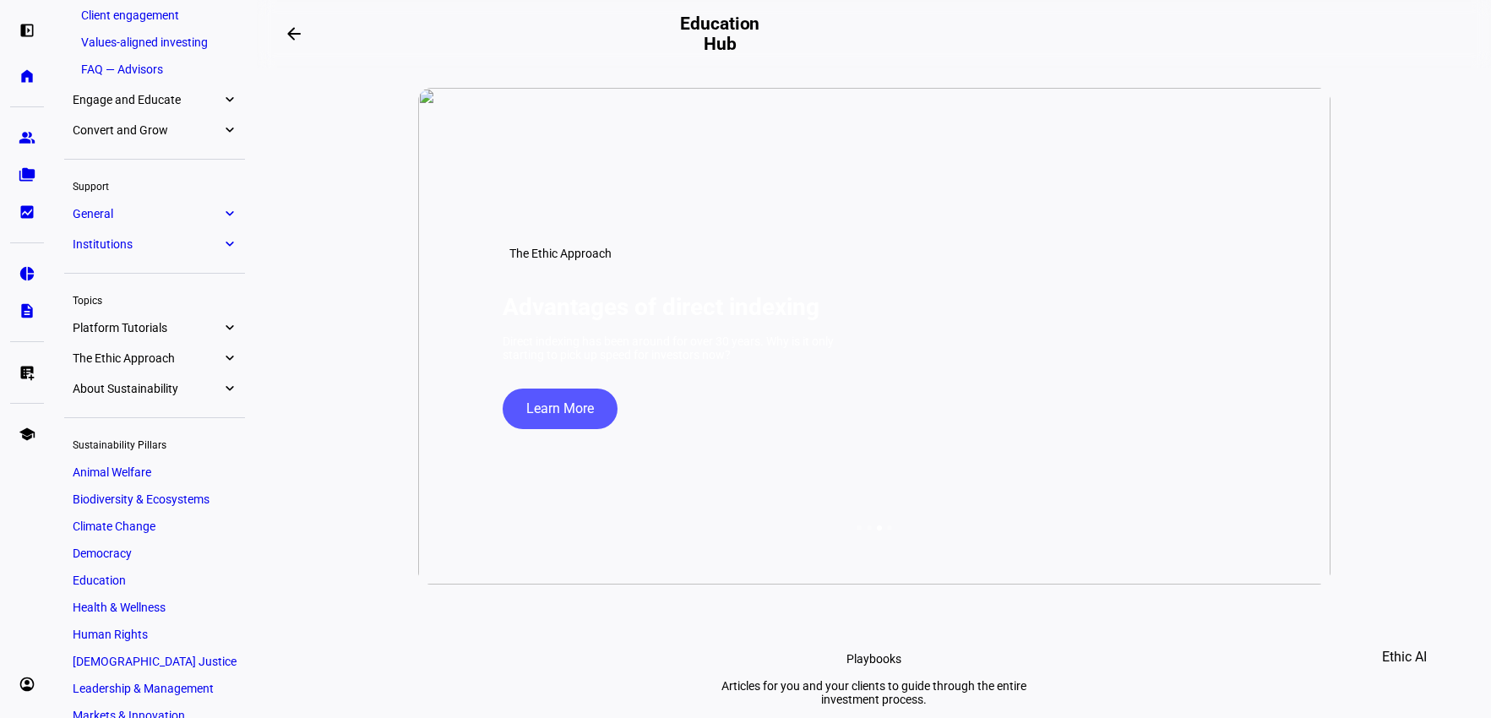
scroll to position [122, 0]
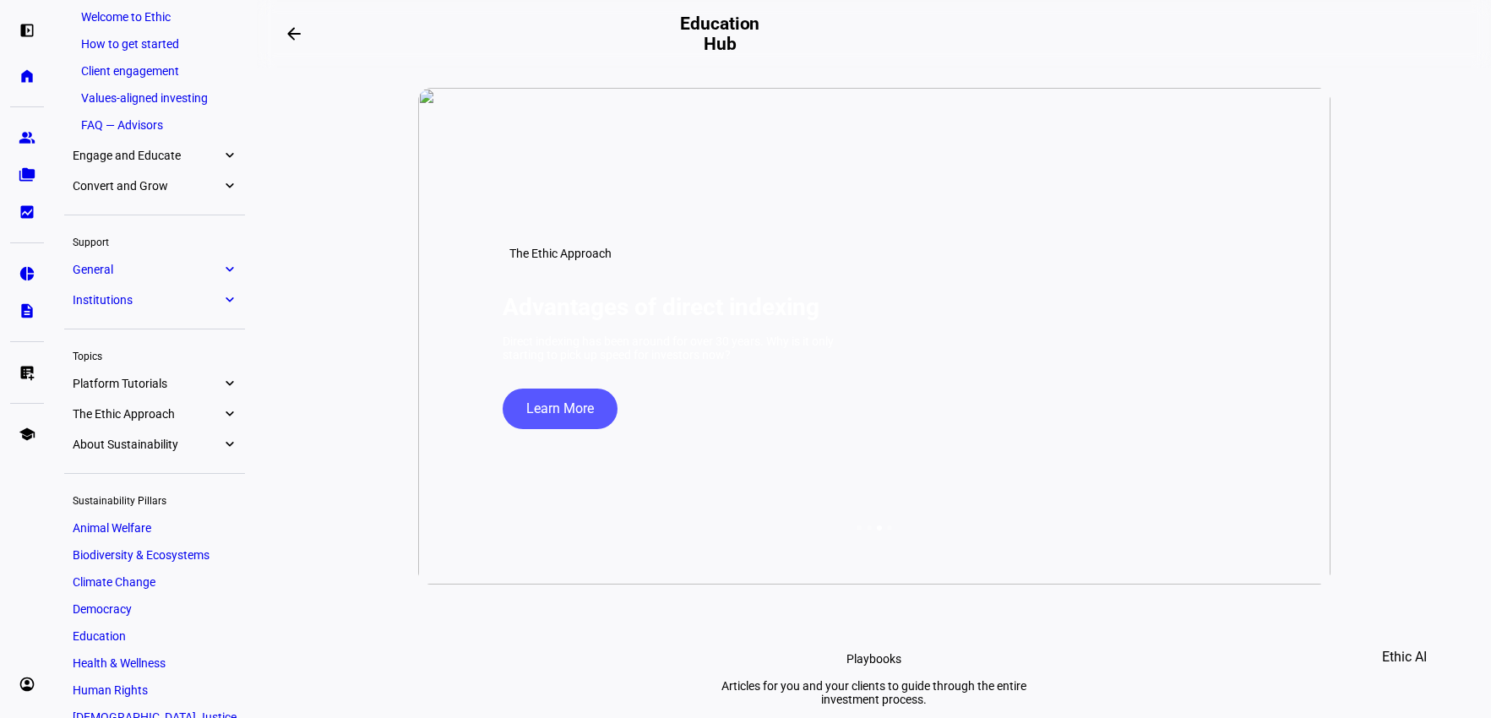
click at [218, 384] on span "Platform Tutorials" at bounding box center [147, 384] width 149 height 14
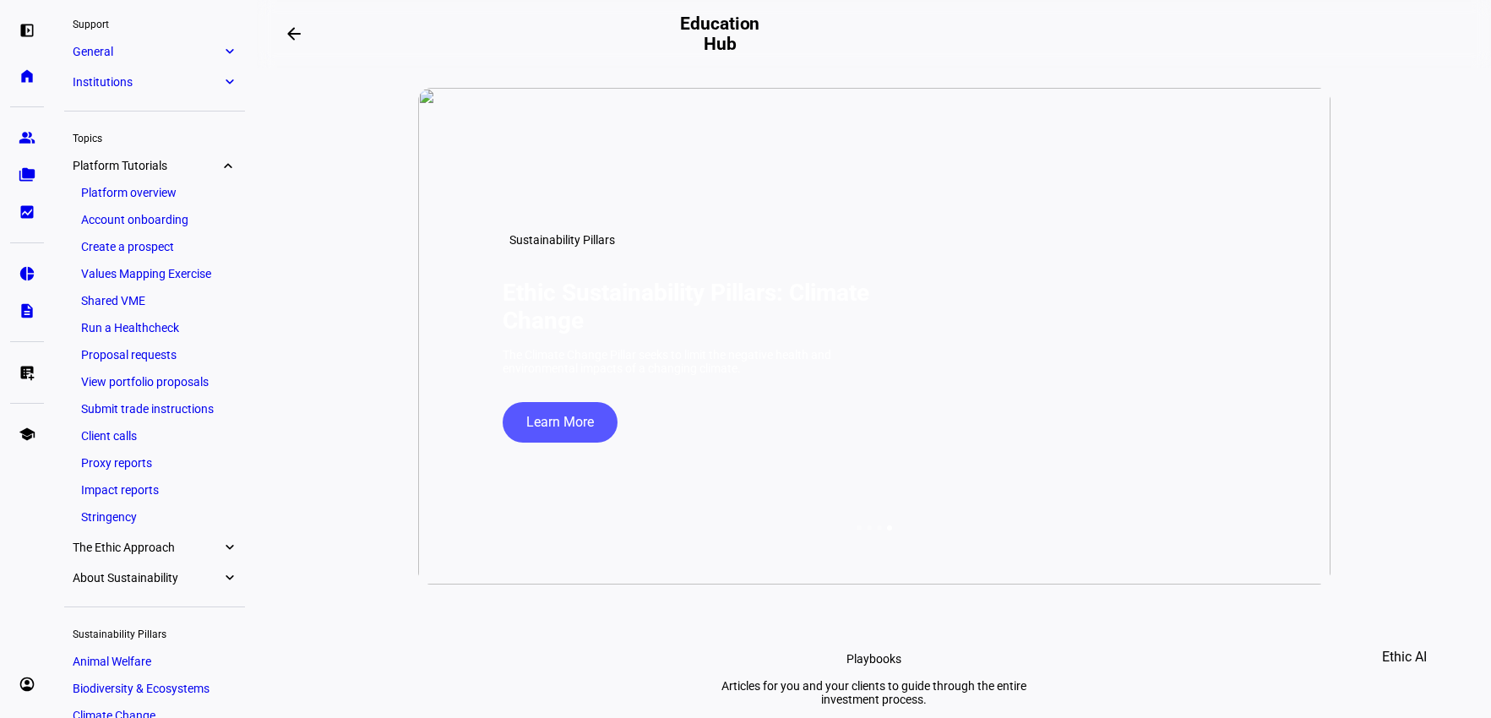
scroll to position [329, 0]
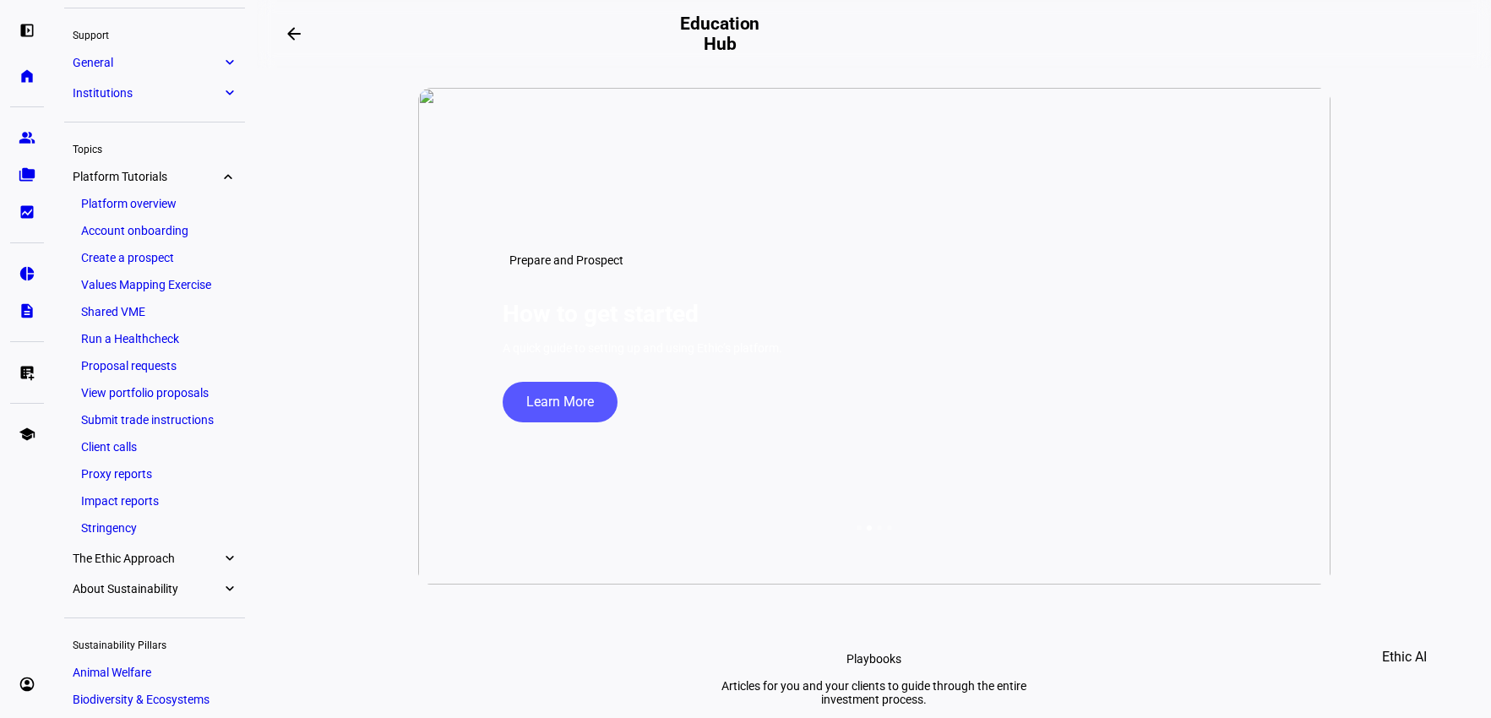
click at [232, 173] on eth-mat-symbol "expand_more" at bounding box center [228, 176] width 15 height 17
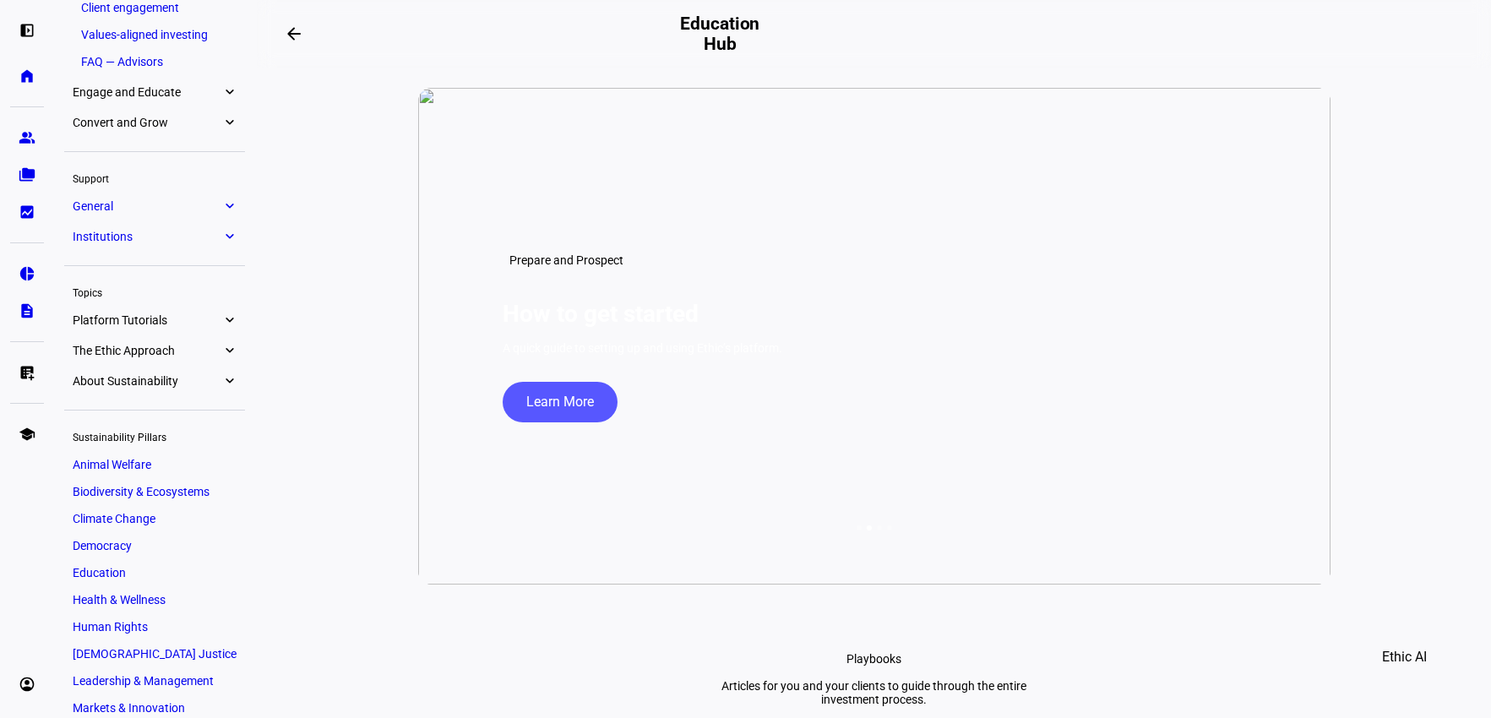
scroll to position [190, 0]
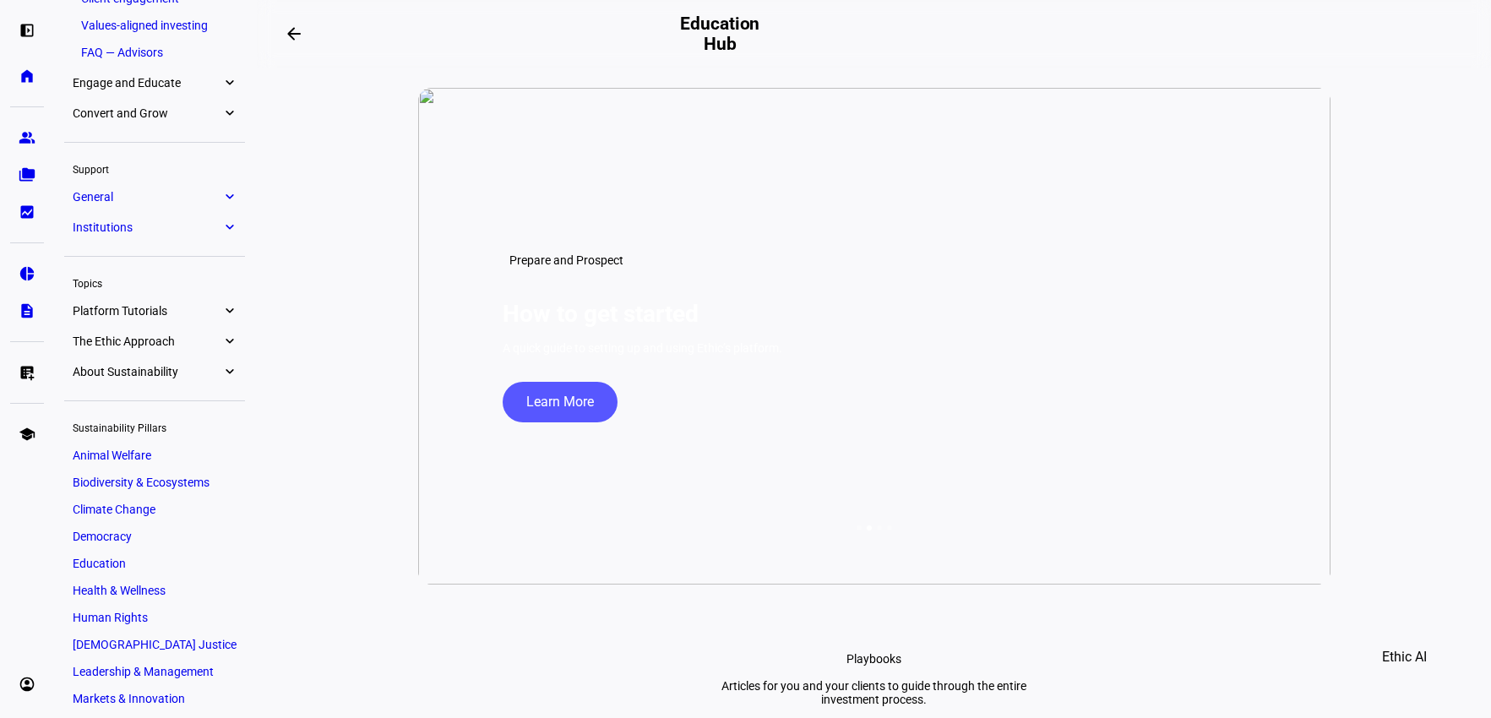
click at [225, 200] on eth-mat-symbol "expand_more" at bounding box center [228, 196] width 15 height 17
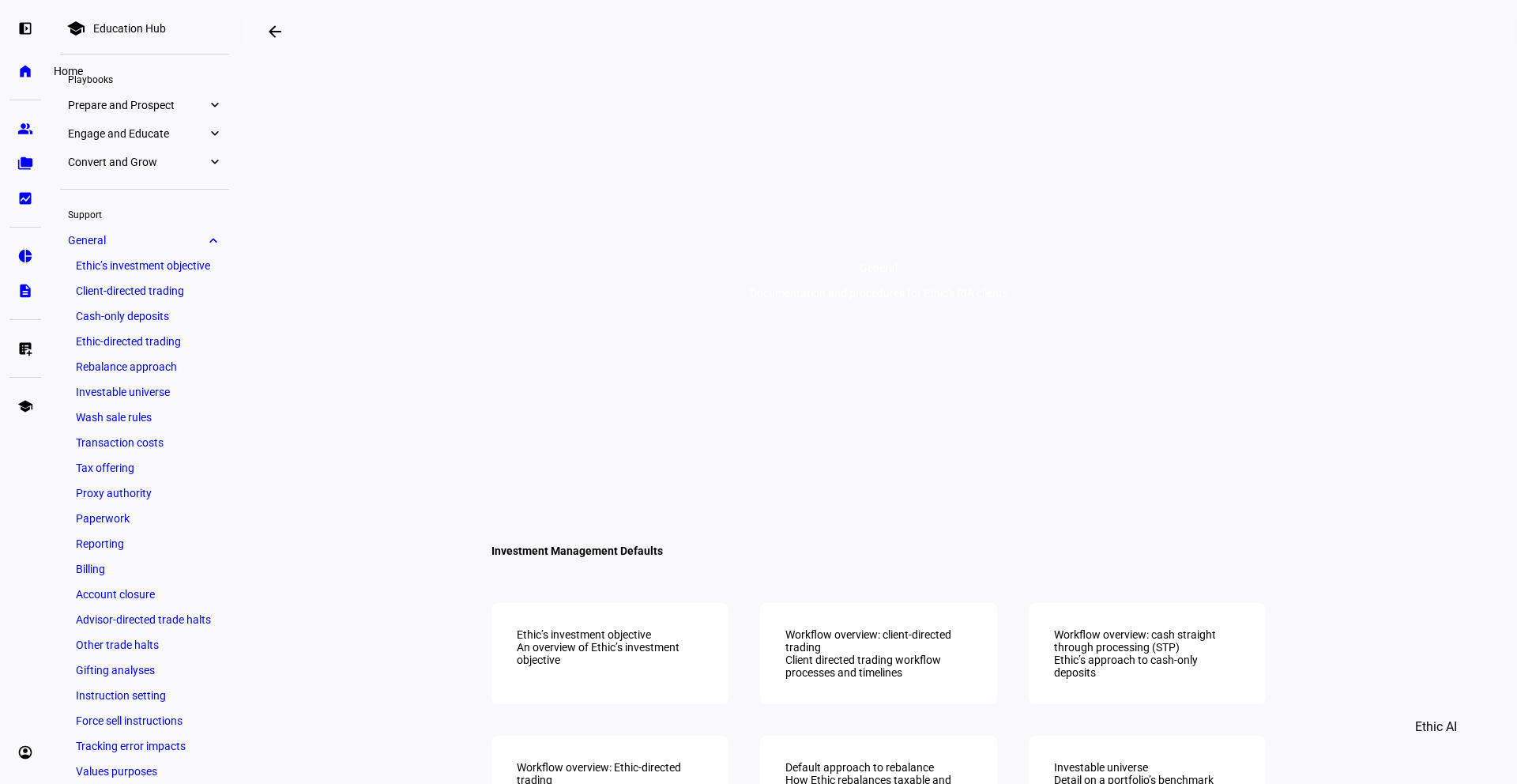
click at [29, 70] on eth-mat-symbol "home" at bounding box center [25, 71] width 16 height 16
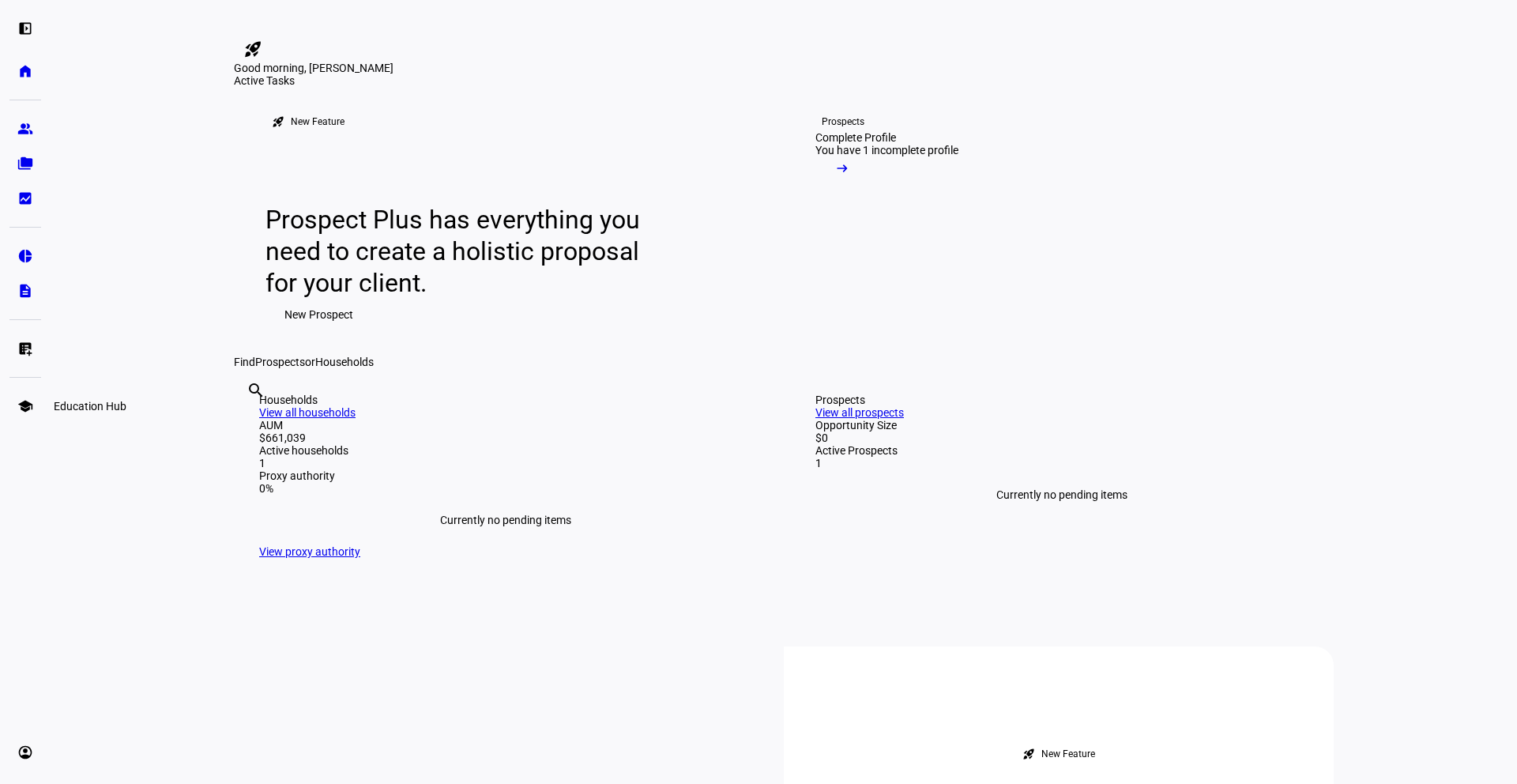
click at [28, 408] on eth-mat-symbol "school" at bounding box center [25, 406] width 16 height 16
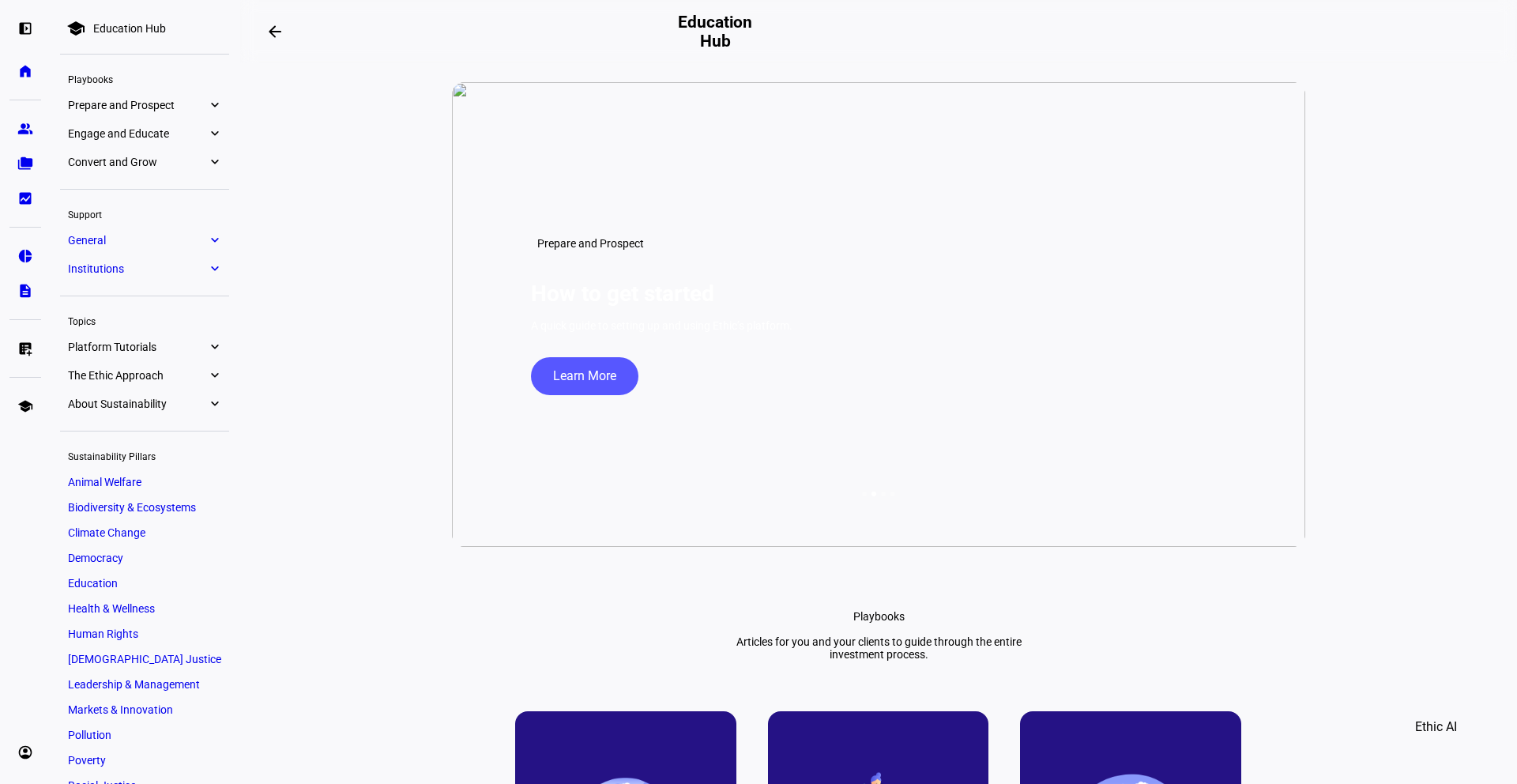
click at [201, 351] on span "Platform Tutorials" at bounding box center [138, 347] width 139 height 13
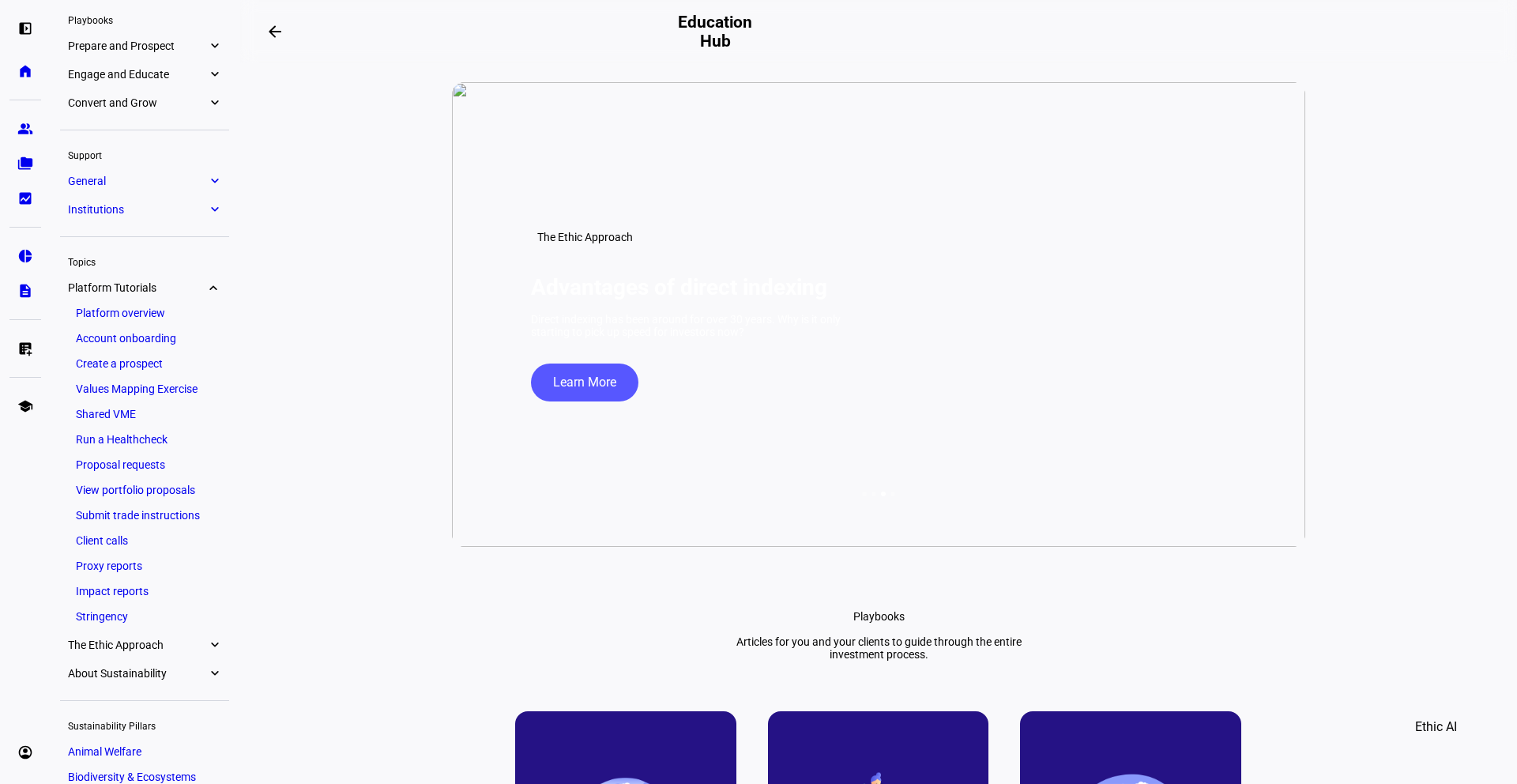
scroll to position [61, 0]
click at [204, 181] on span "General" at bounding box center [138, 180] width 139 height 13
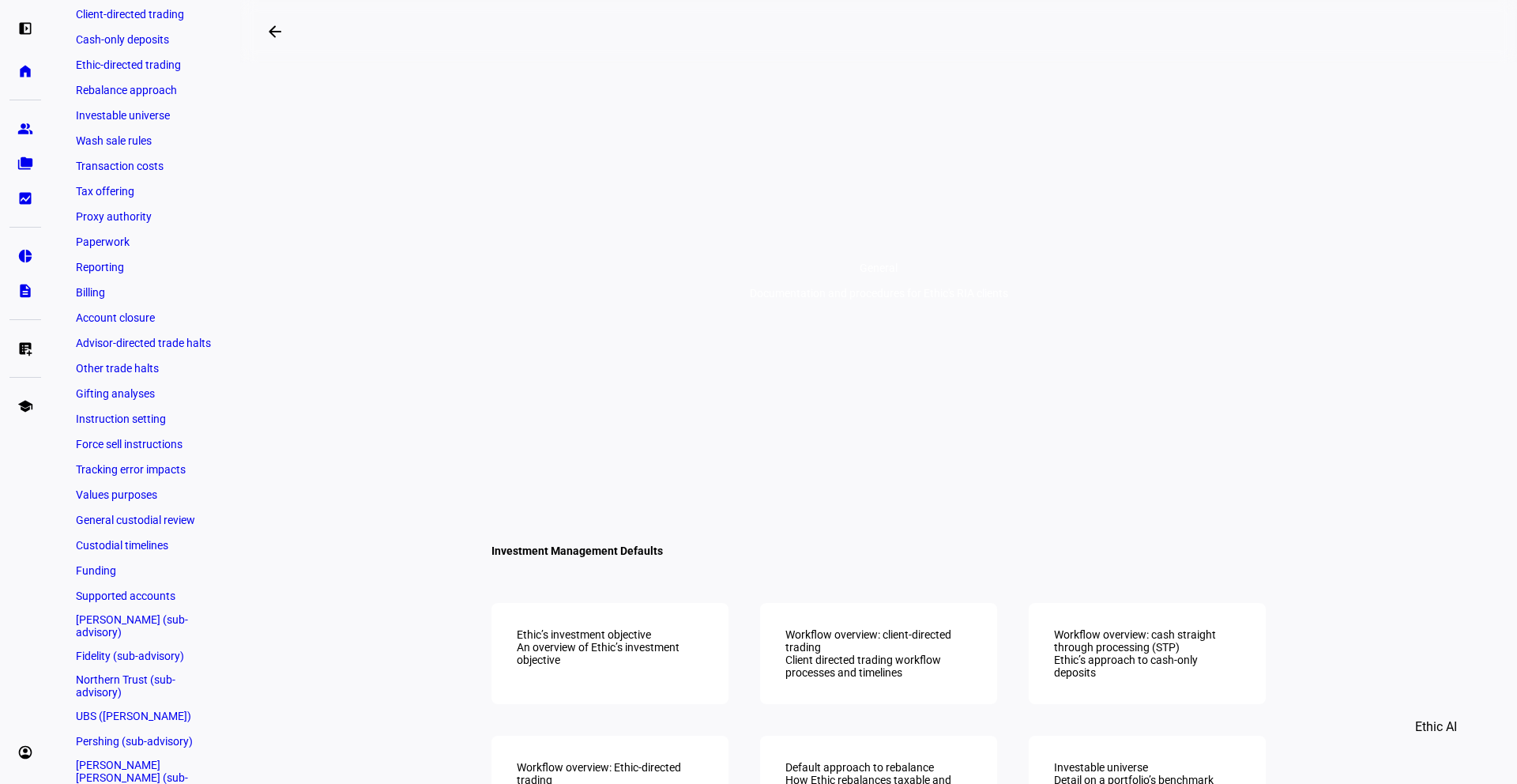
scroll to position [342, 0]
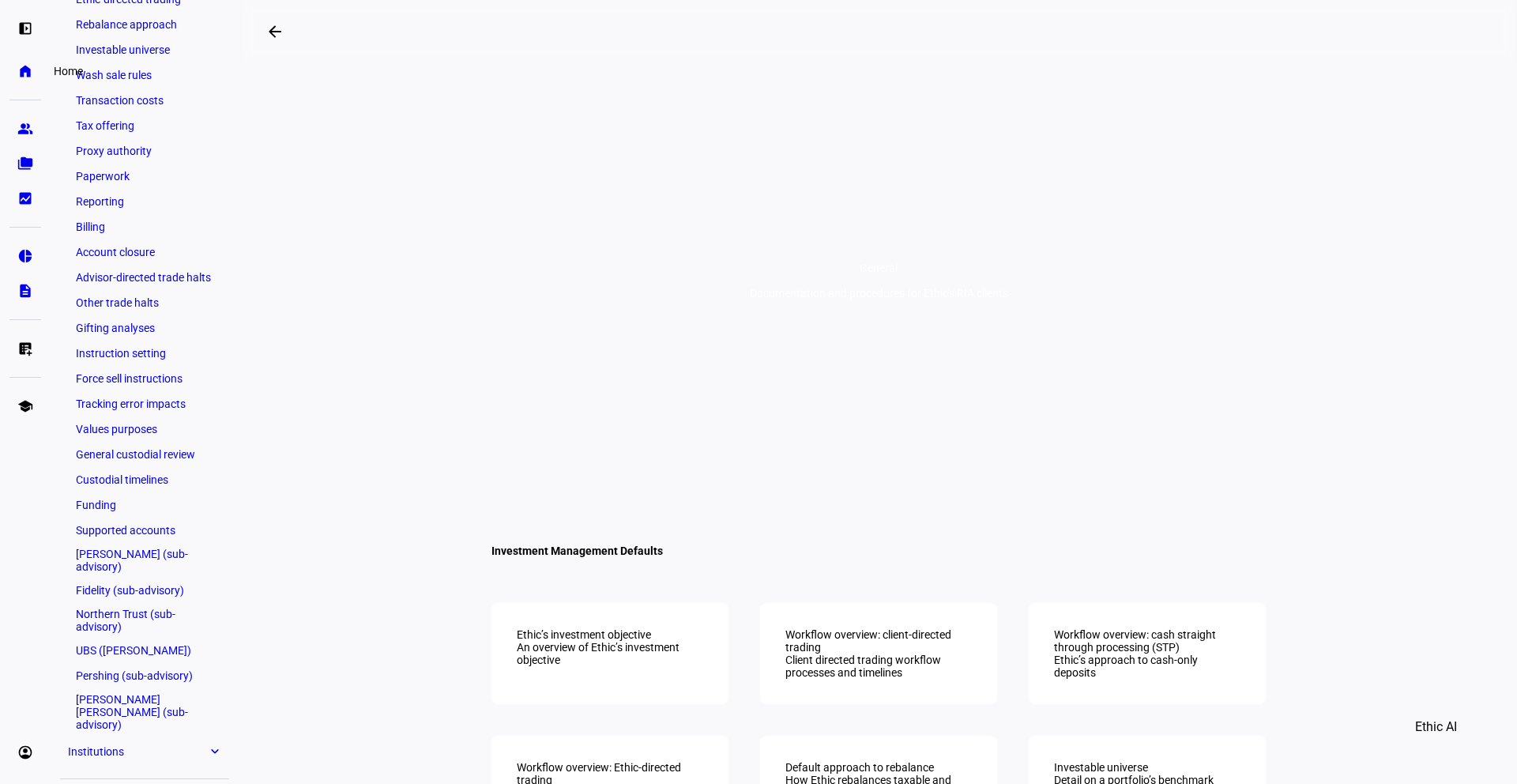
click at [23, 71] on eth-mat-symbol "home" at bounding box center [25, 71] width 16 height 16
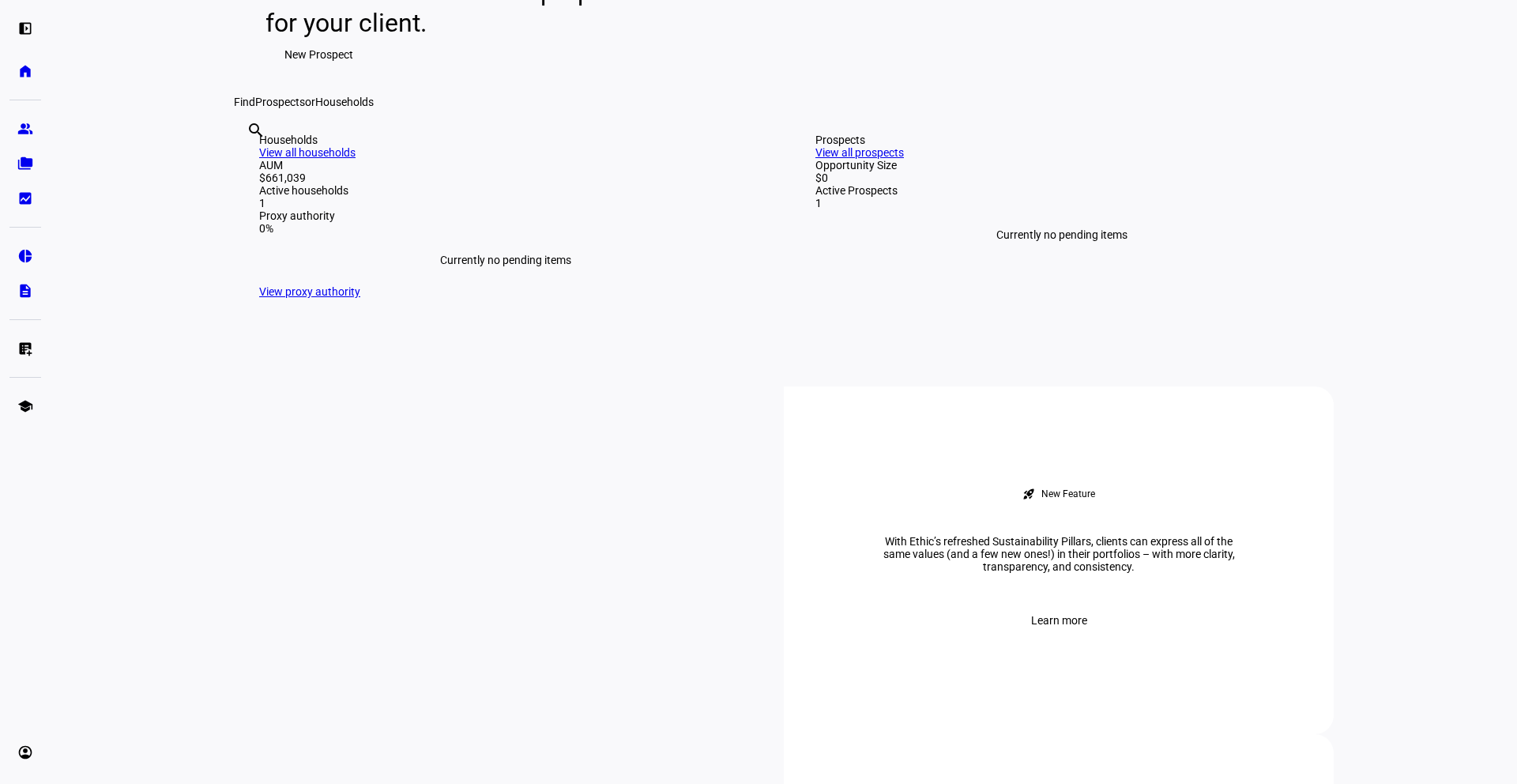
scroll to position [426, 0]
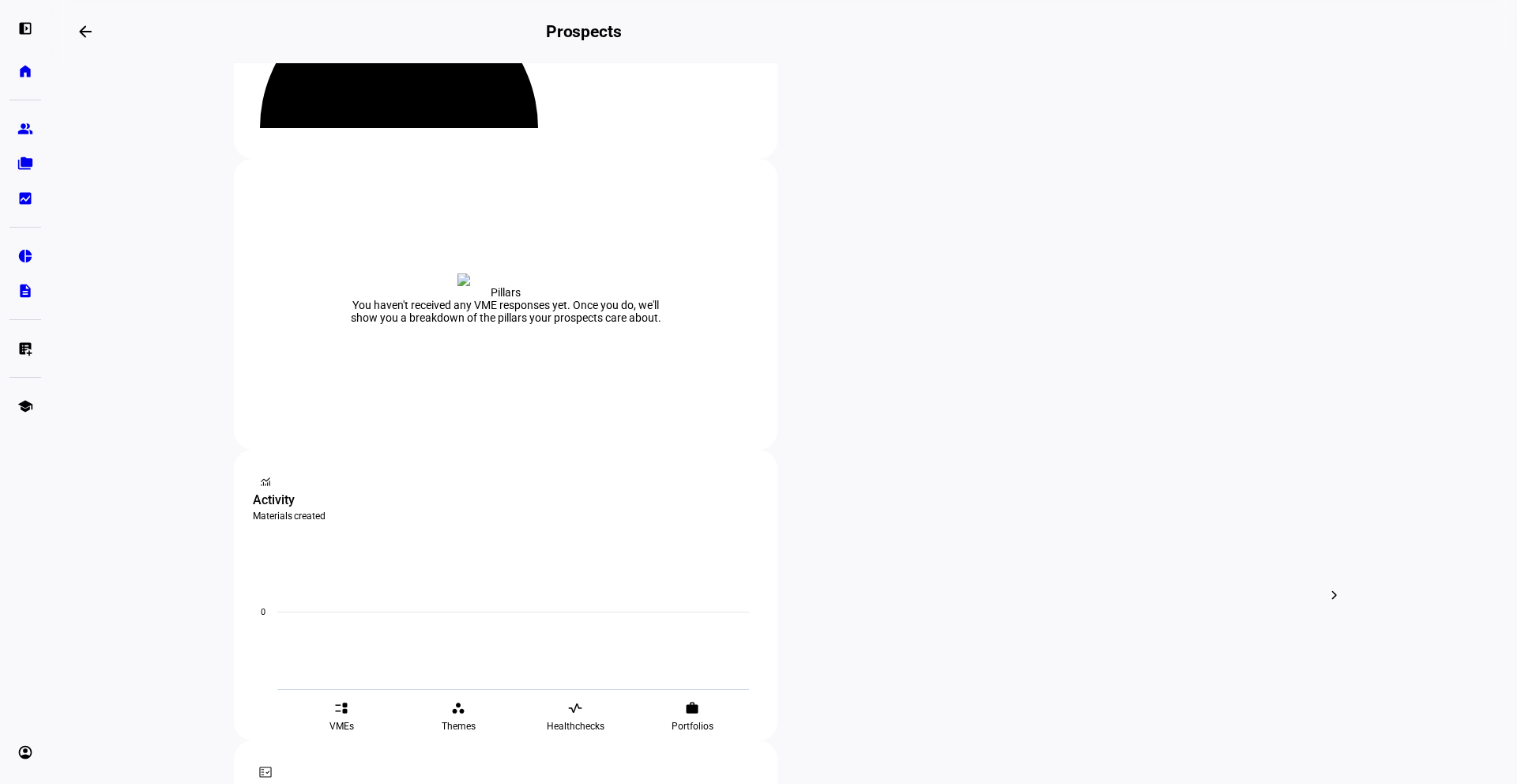
scroll to position [215, 0]
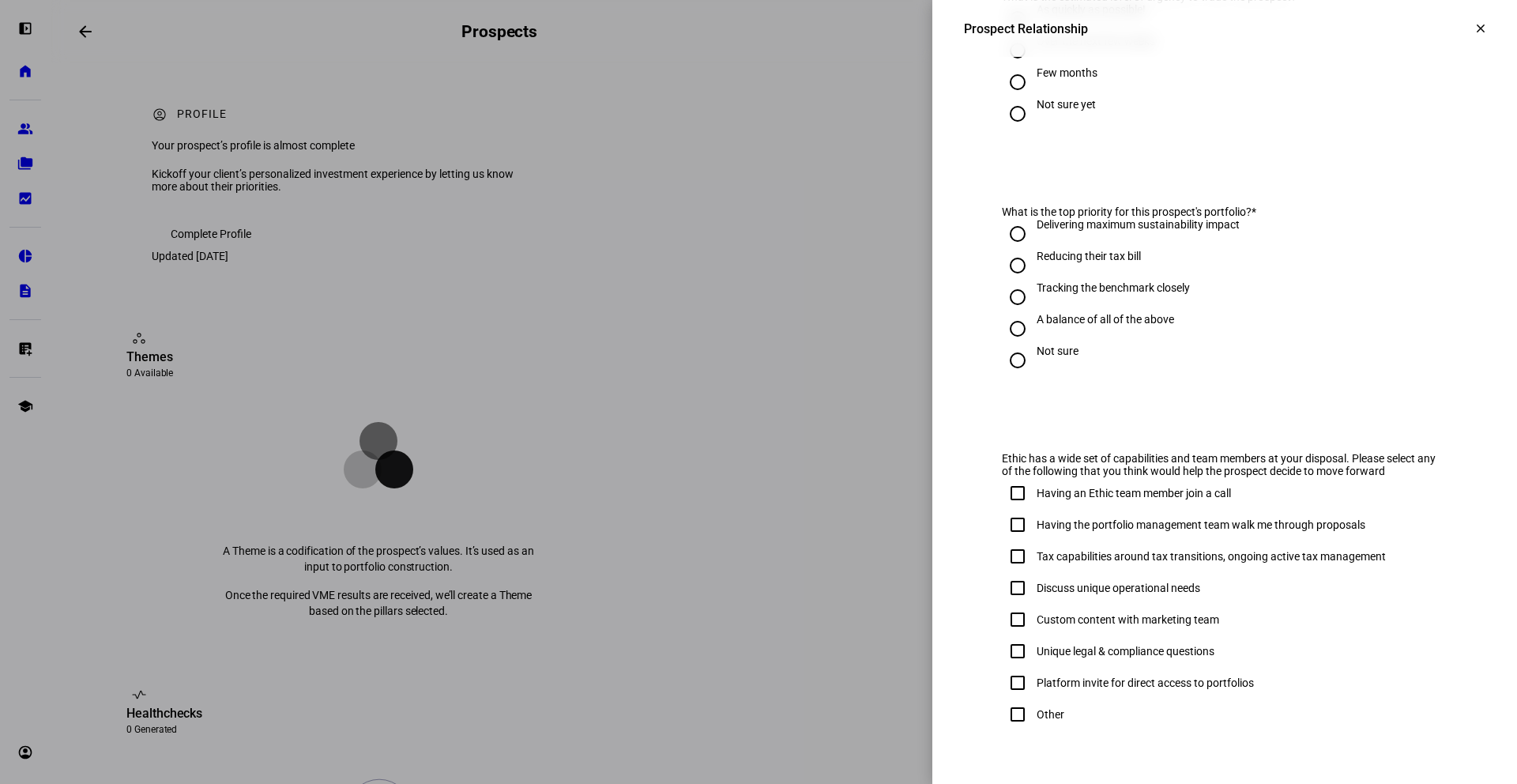
scroll to position [736, 0]
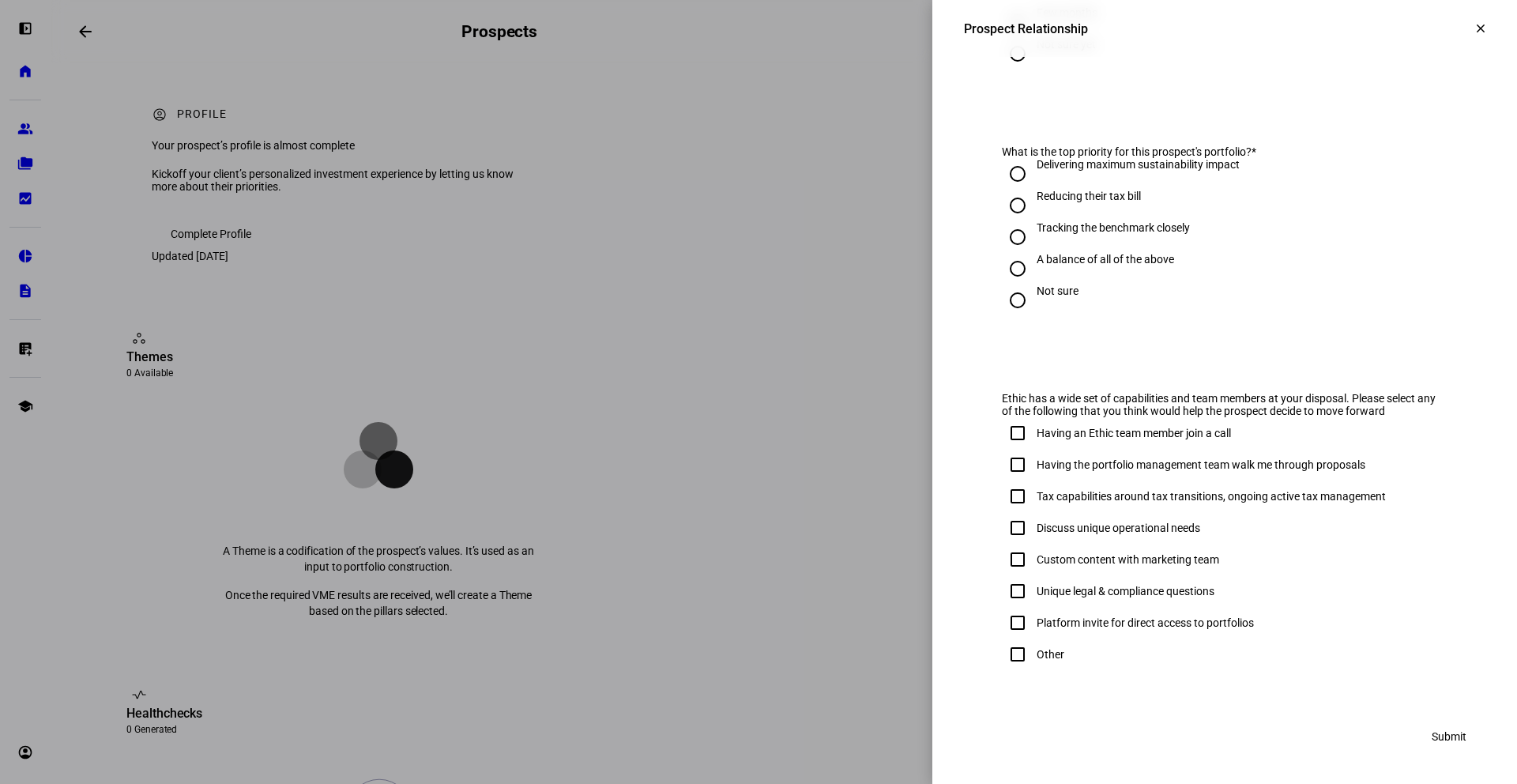
click at [1394, 28] on mat-icon "clear" at bounding box center [1481, 28] width 14 height 14
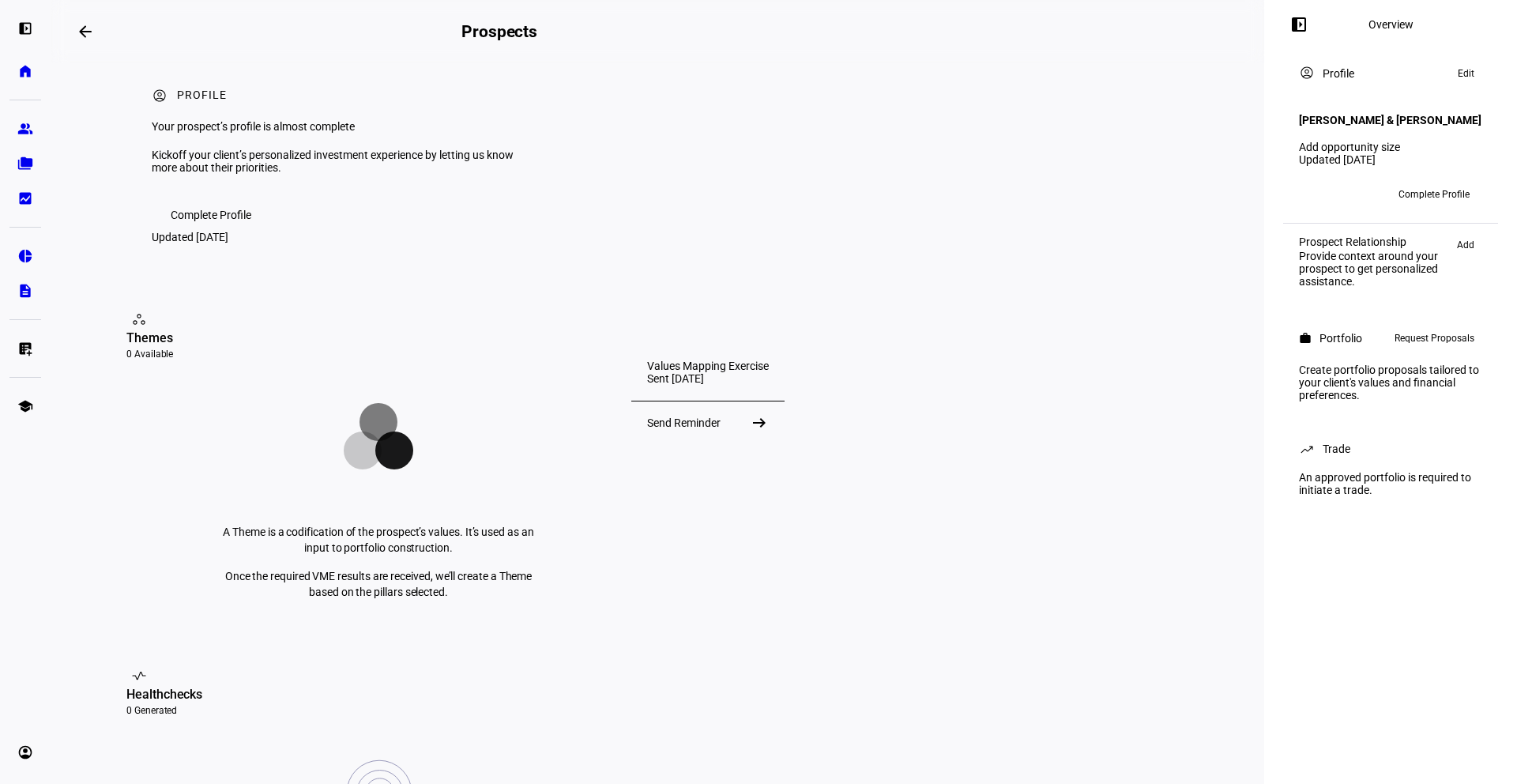
scroll to position [0, 0]
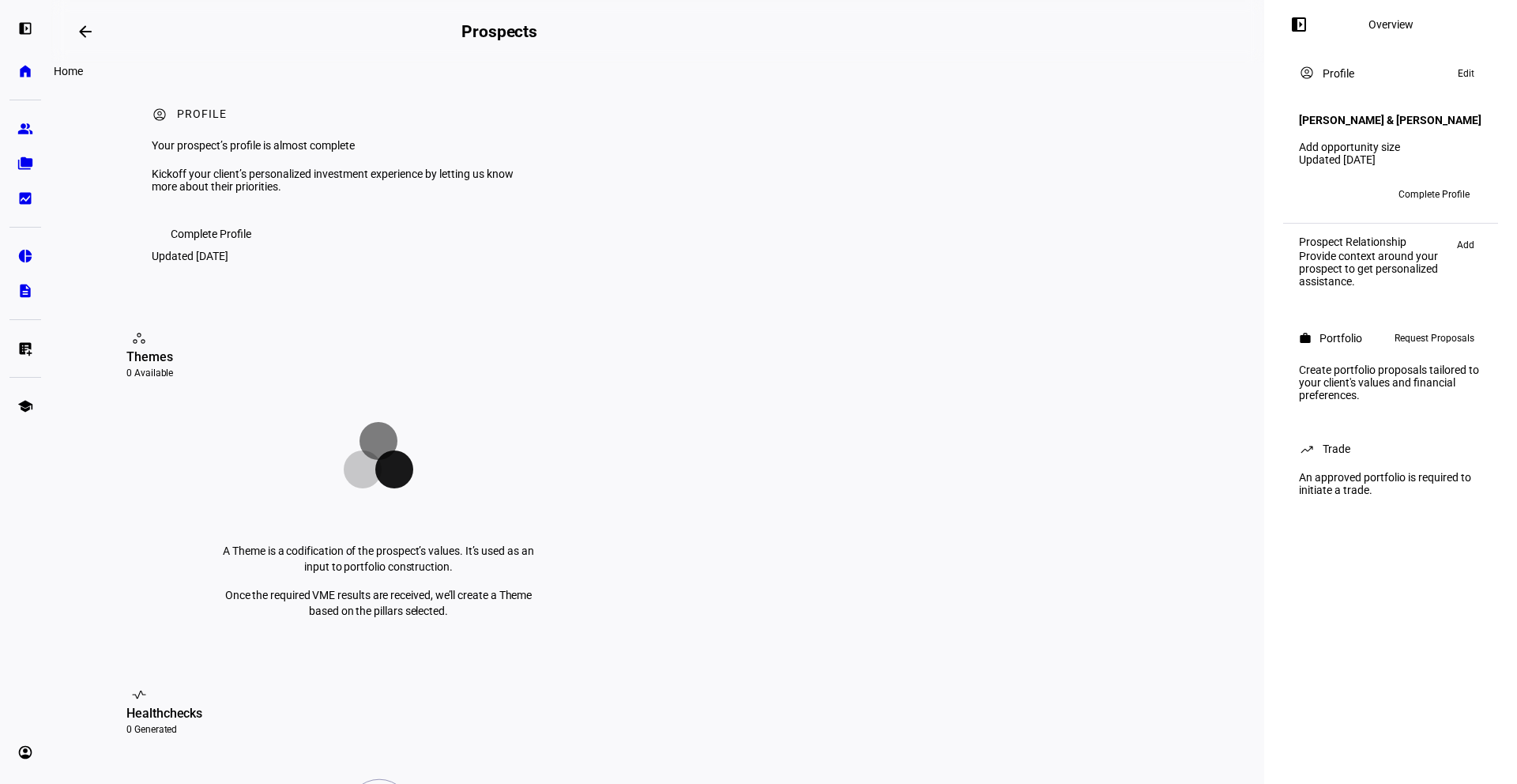
click at [22, 70] on eth-mat-symbol "home" at bounding box center [25, 71] width 16 height 16
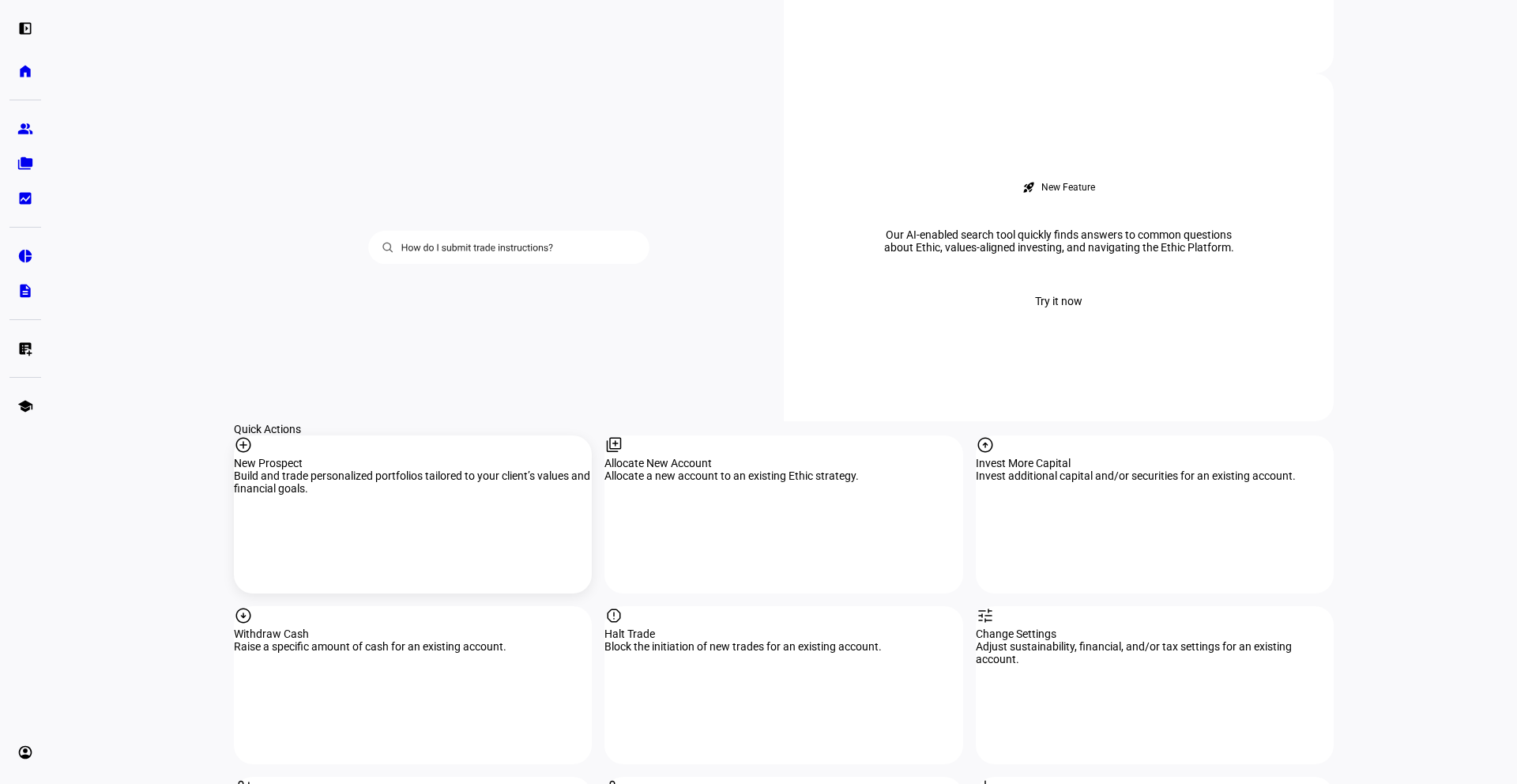
scroll to position [1270, 0]
click at [323, 455] on div "New Prospect" at bounding box center [413, 461] width 358 height 13
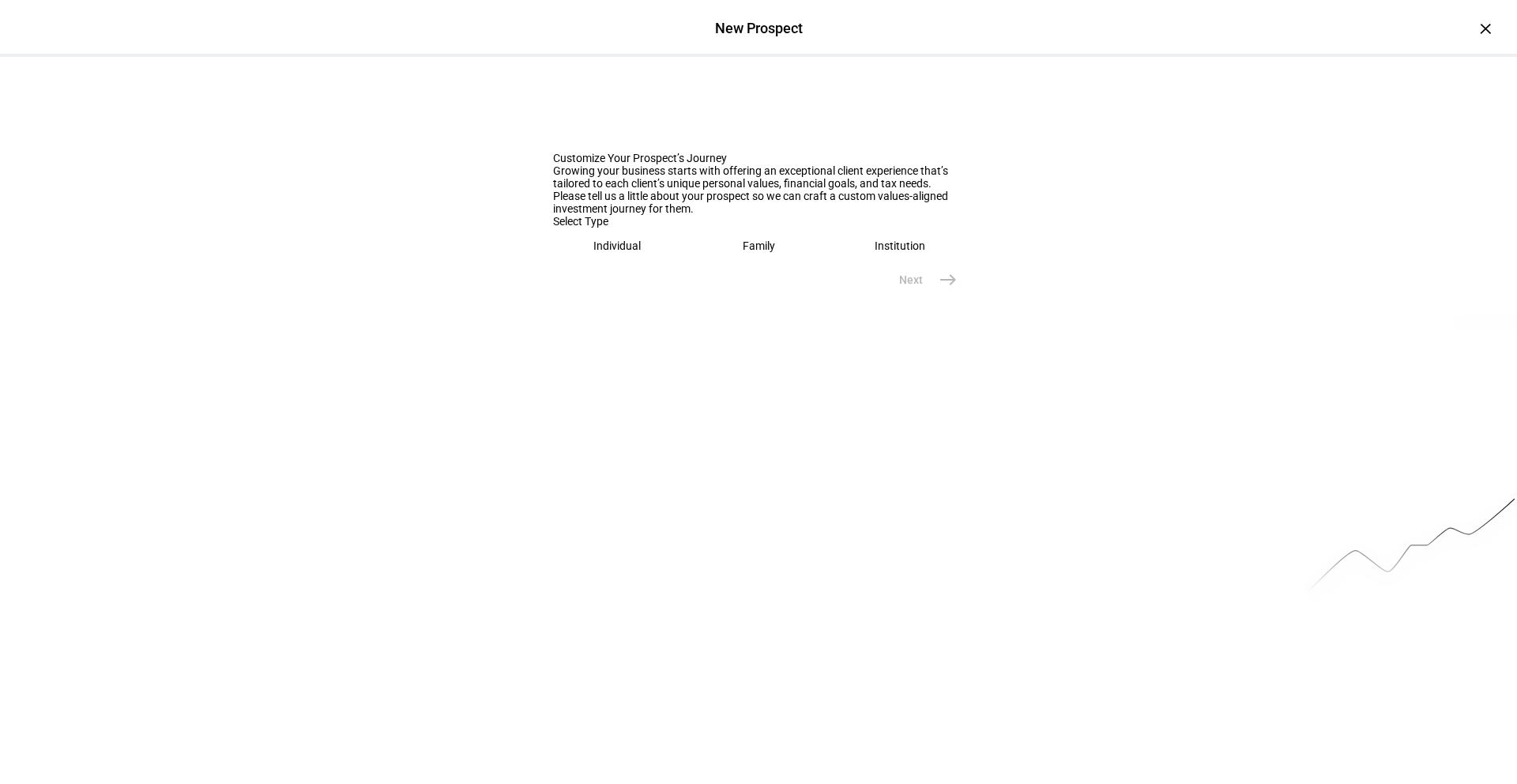
click at [672, 264] on eth-mega-radio-button "Individual" at bounding box center [618, 245] width 129 height 36
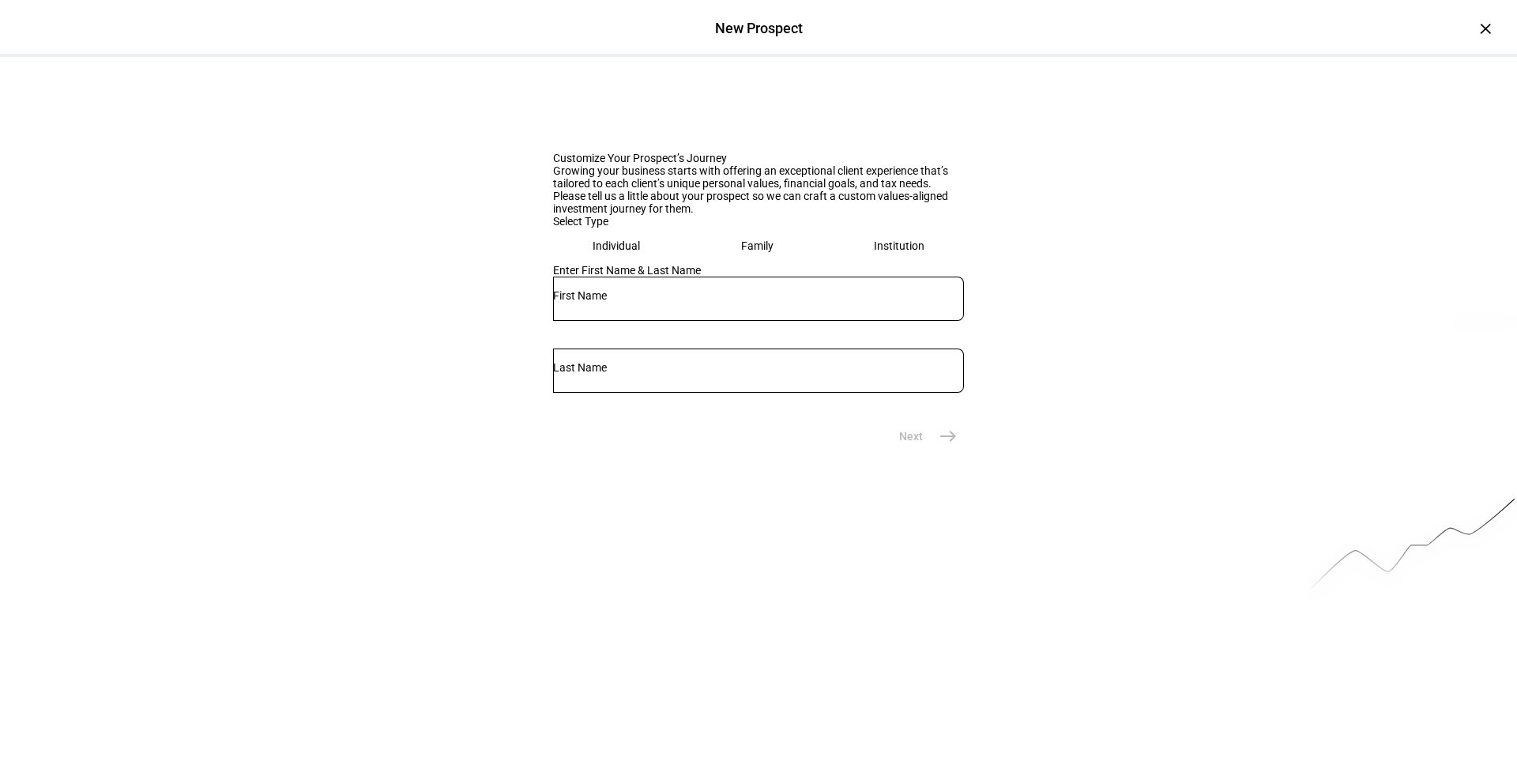
click at [679, 321] on div at bounding box center [758, 298] width 411 height 44
type input "Test"
click at [896, 393] on div at bounding box center [758, 370] width 411 height 44
type input "Test"
click at [943, 445] on mat-icon "east" at bounding box center [948, 436] width 19 height 19
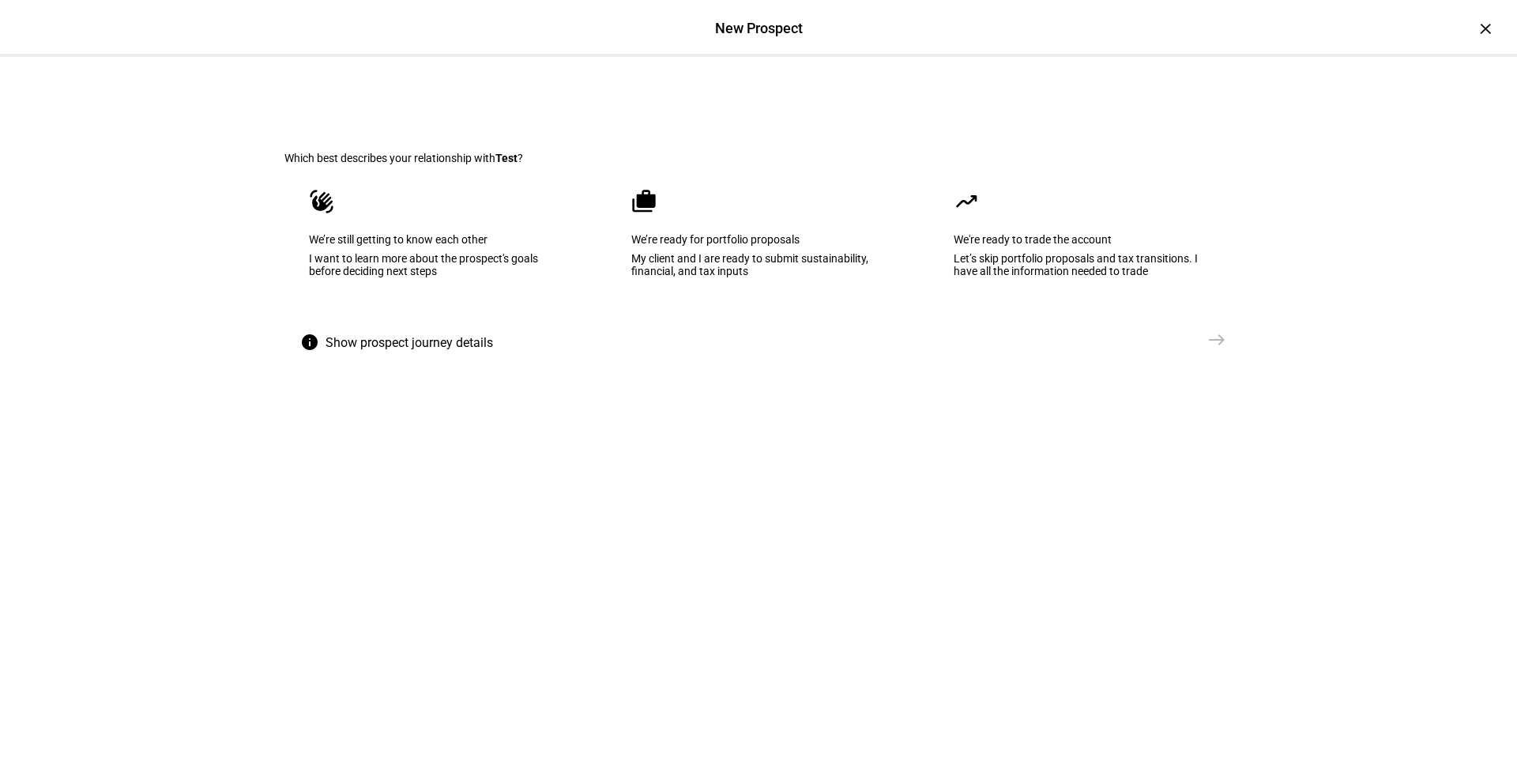
click at [746, 320] on eth-mega-radio-button "cases We’re ready for portfolio proposals My client and I are ready to submit s…" at bounding box center [759, 244] width 303 height 160
click at [1217, 349] on mat-icon "east" at bounding box center [1217, 340] width 19 height 19
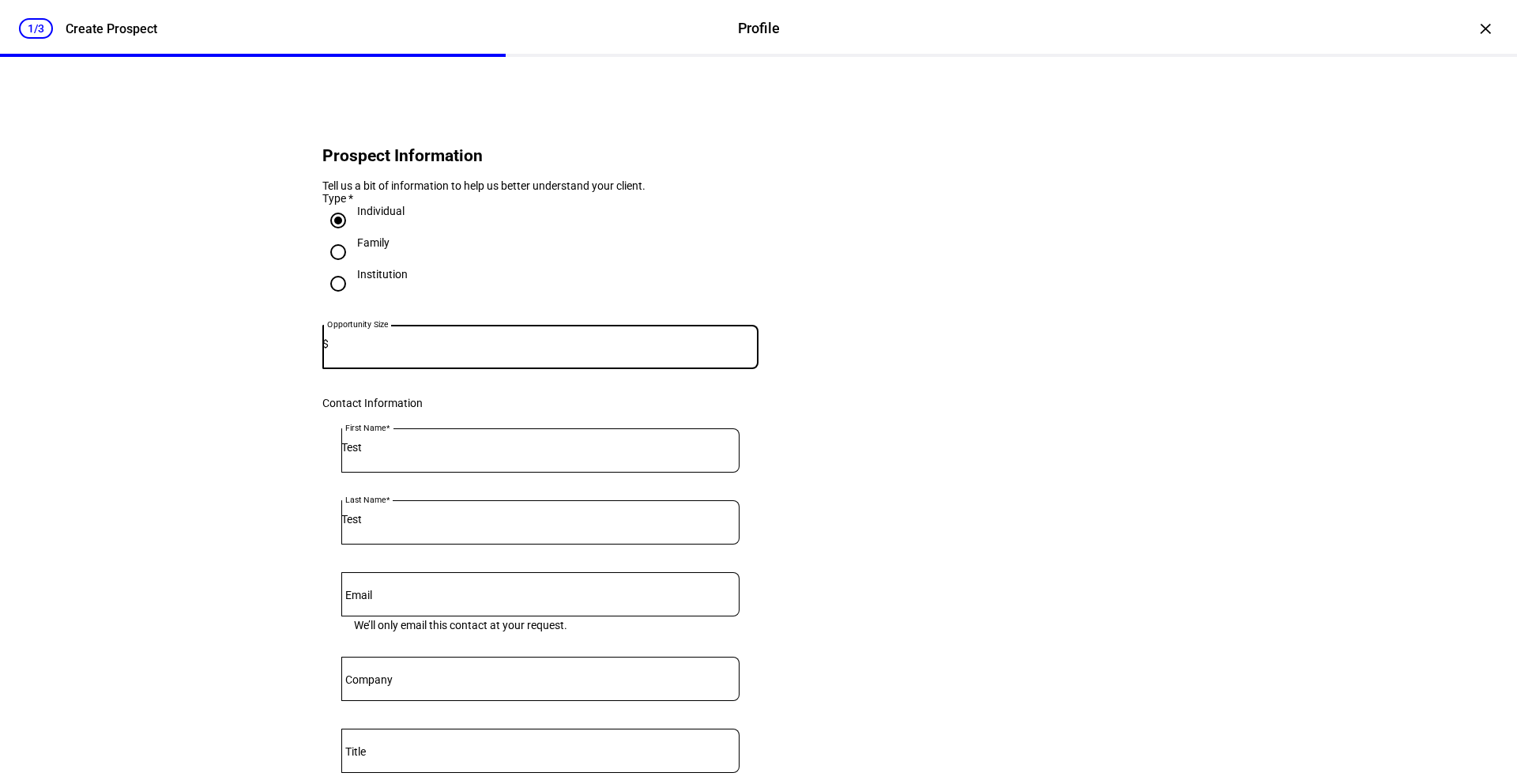
click at [432, 350] on input at bounding box center [543, 344] width 430 height 13
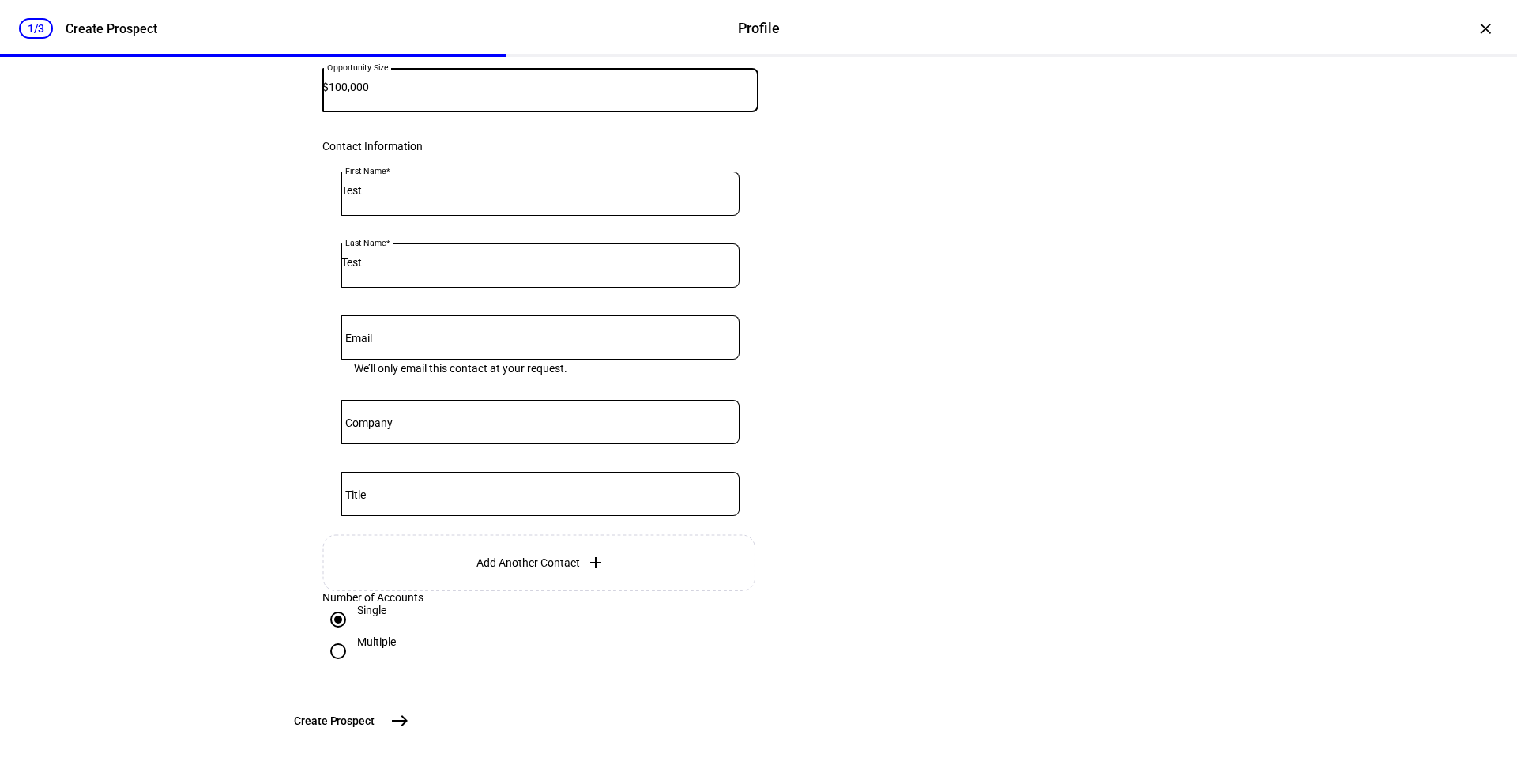
scroll to position [383, 0]
type input "100,000"
click at [459, 327] on input "Email" at bounding box center [541, 334] width 399 height 13
click at [409, 671] on mat-icon "east" at bounding box center [400, 720] width 19 height 19
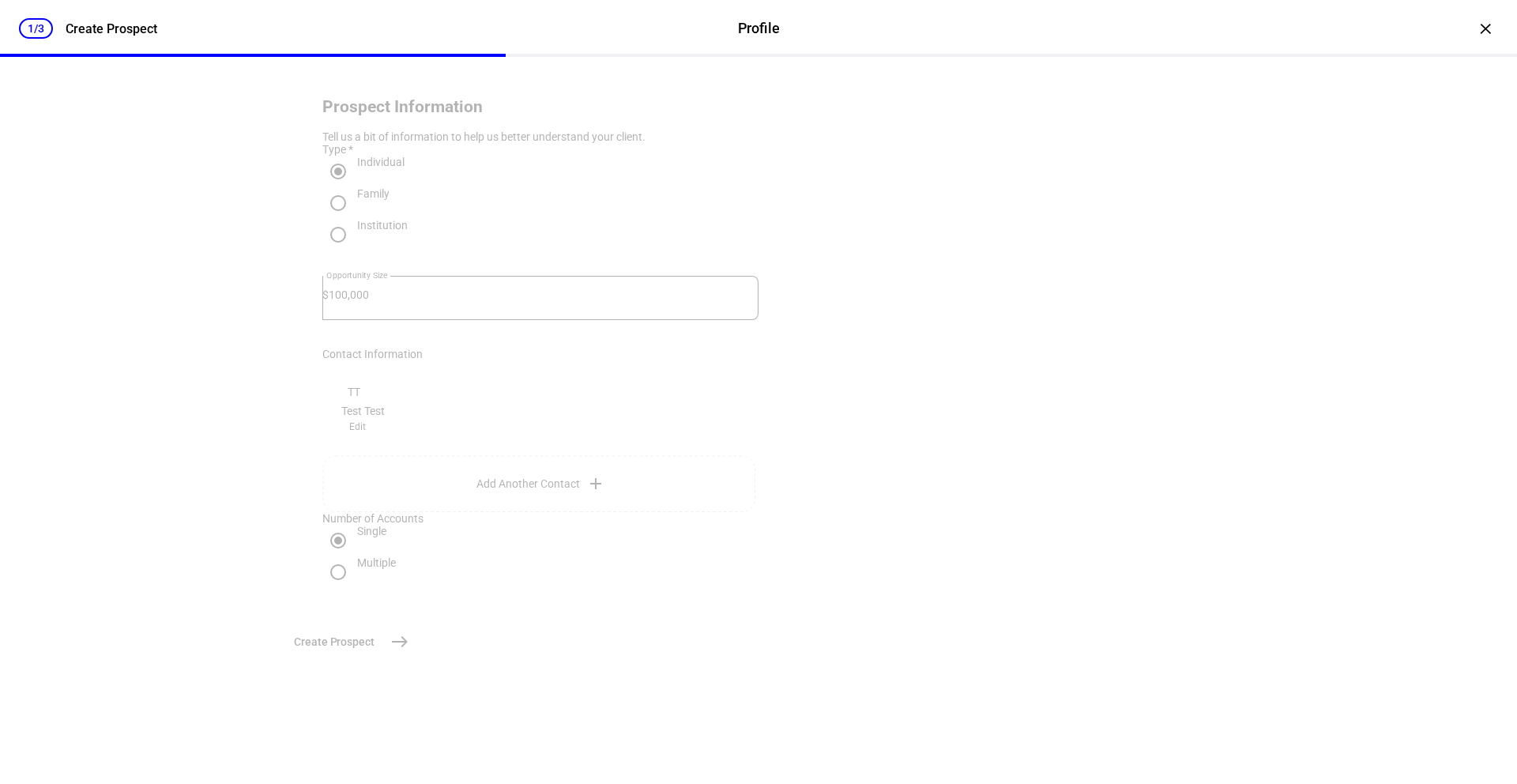
scroll to position [0, 0]
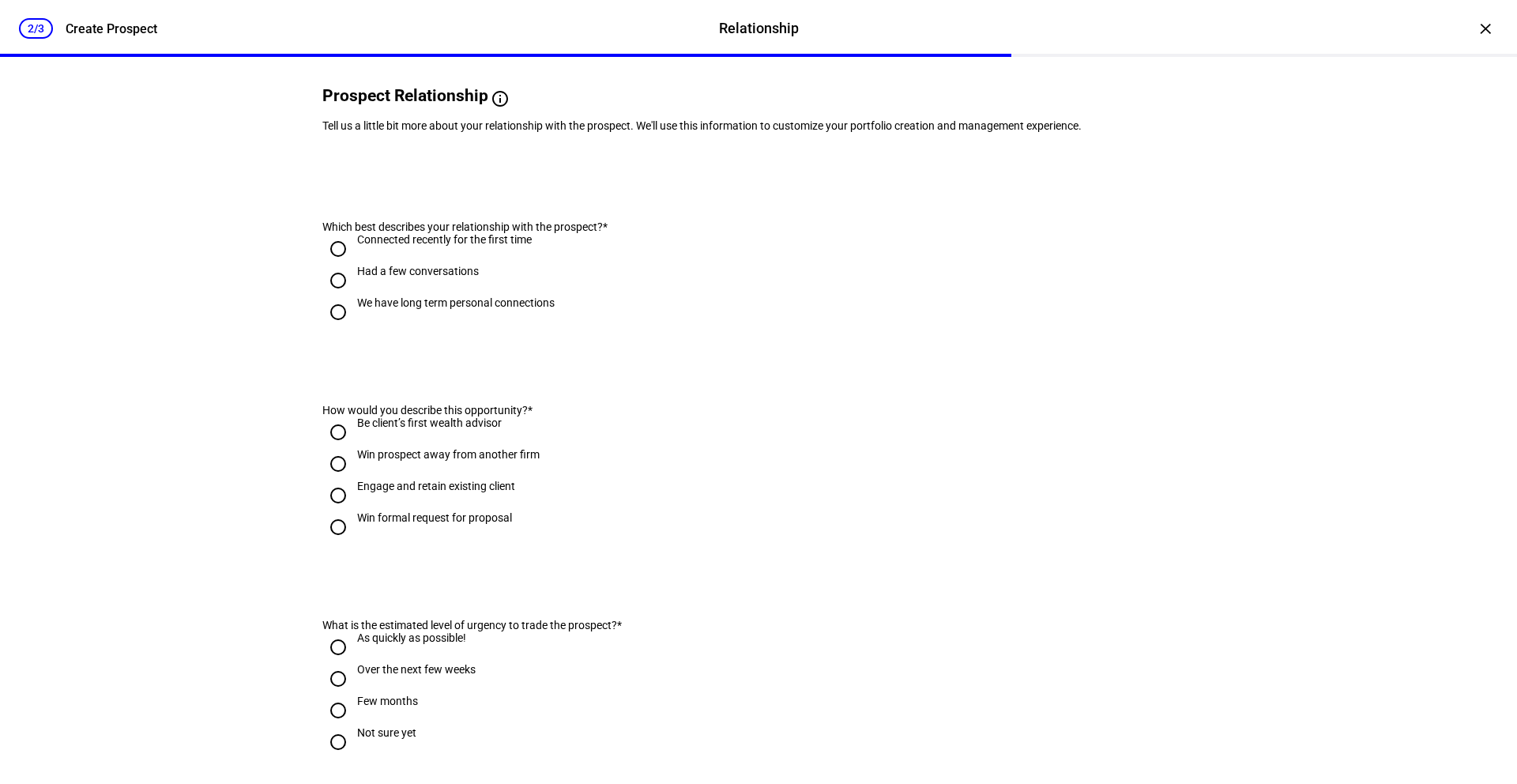
scroll to position [116, 0]
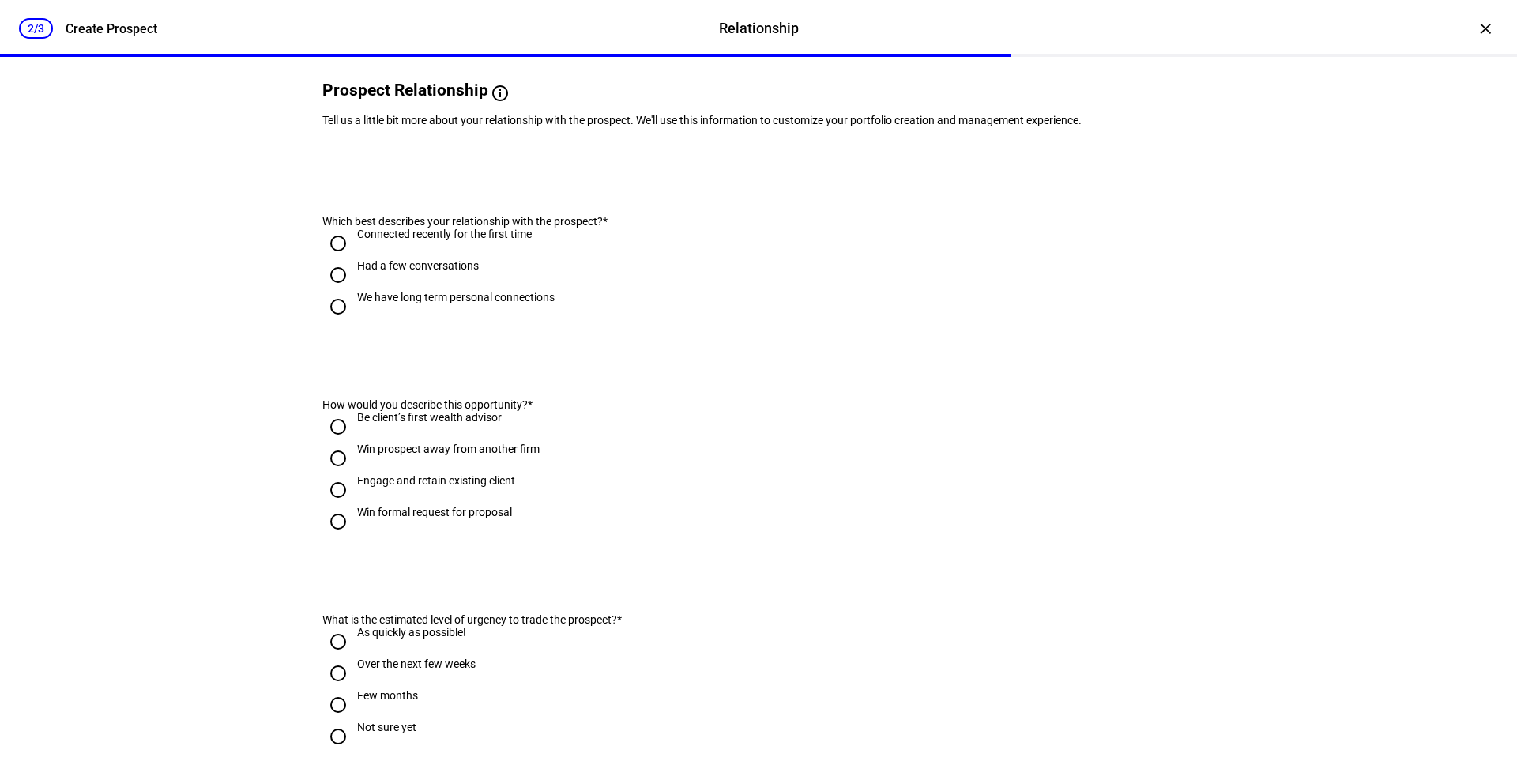
click at [334, 323] on input "We have long term personal connections" at bounding box center [339, 307] width 32 height 32
radio input "true"
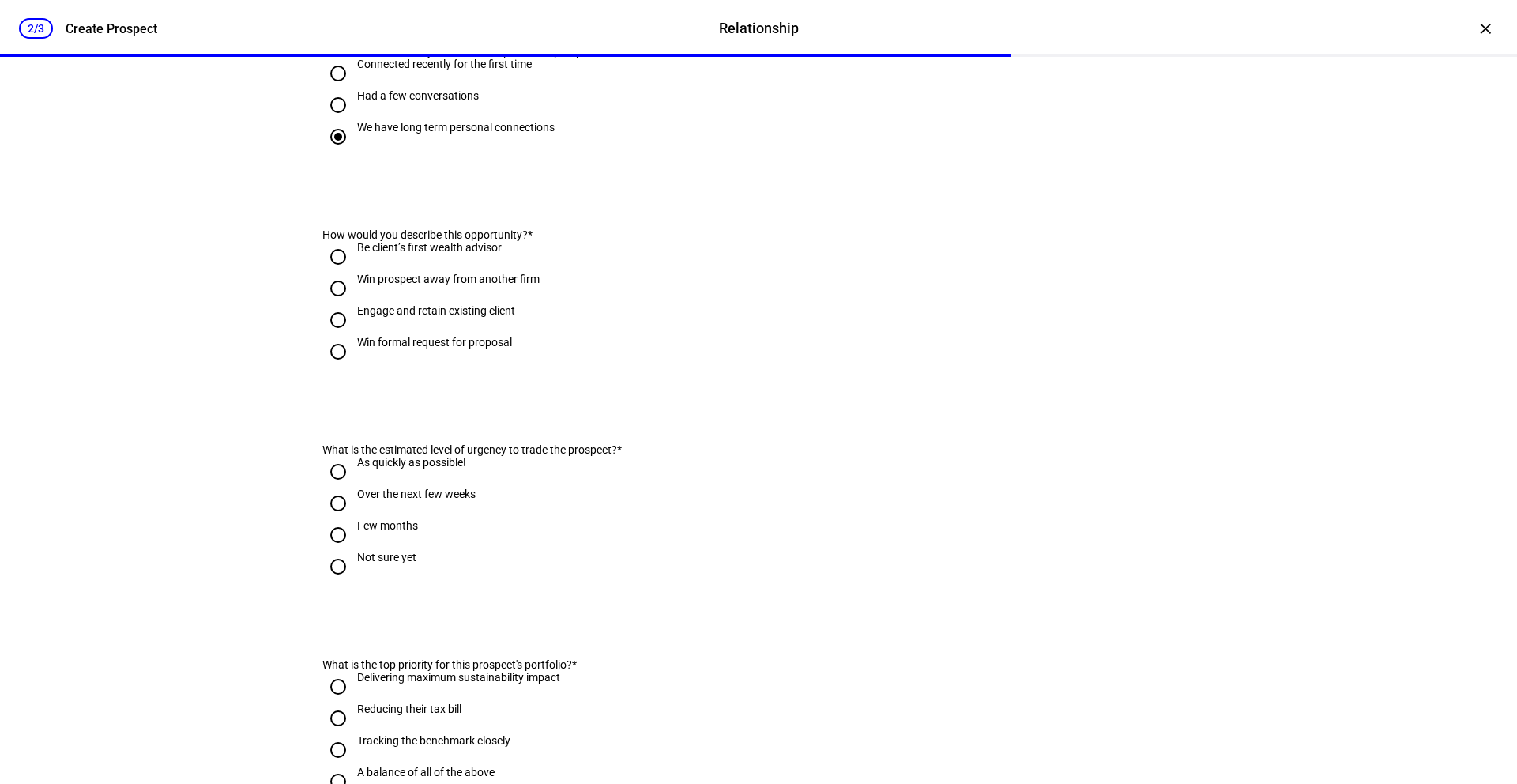
scroll to position [287, 0]
drag, startPoint x: 341, startPoint y: 368, endPoint x: 441, endPoint y: 433, distance: 119.3
click at [341, 335] on input "Engage and retain existing client" at bounding box center [339, 319] width 32 height 32
radio input "true"
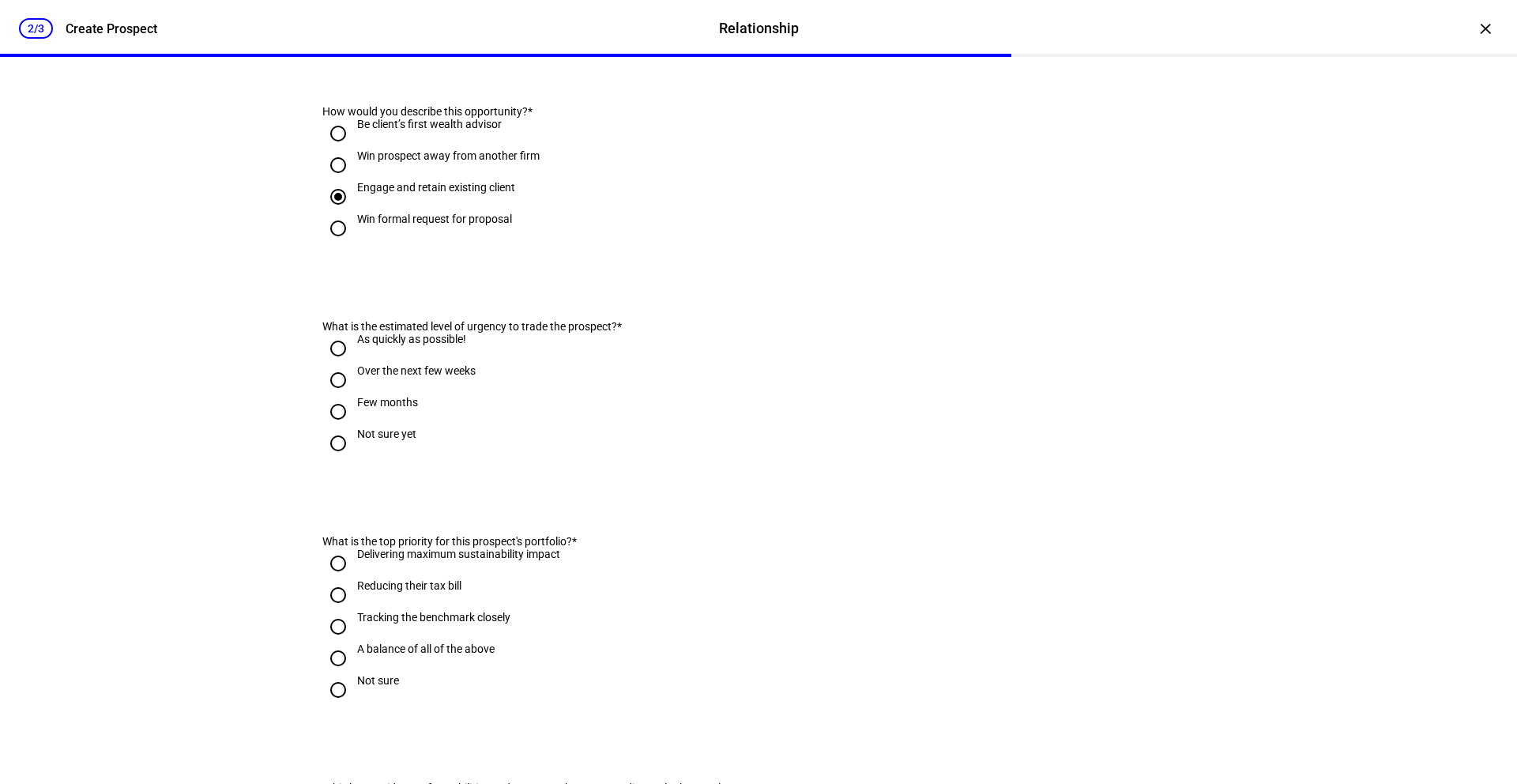
drag, startPoint x: 336, startPoint y: 435, endPoint x: 343, endPoint y: 450, distance: 16.6
click at [336, 396] on input "Over the next few weeks" at bounding box center [339, 380] width 32 height 32
radio input "true"
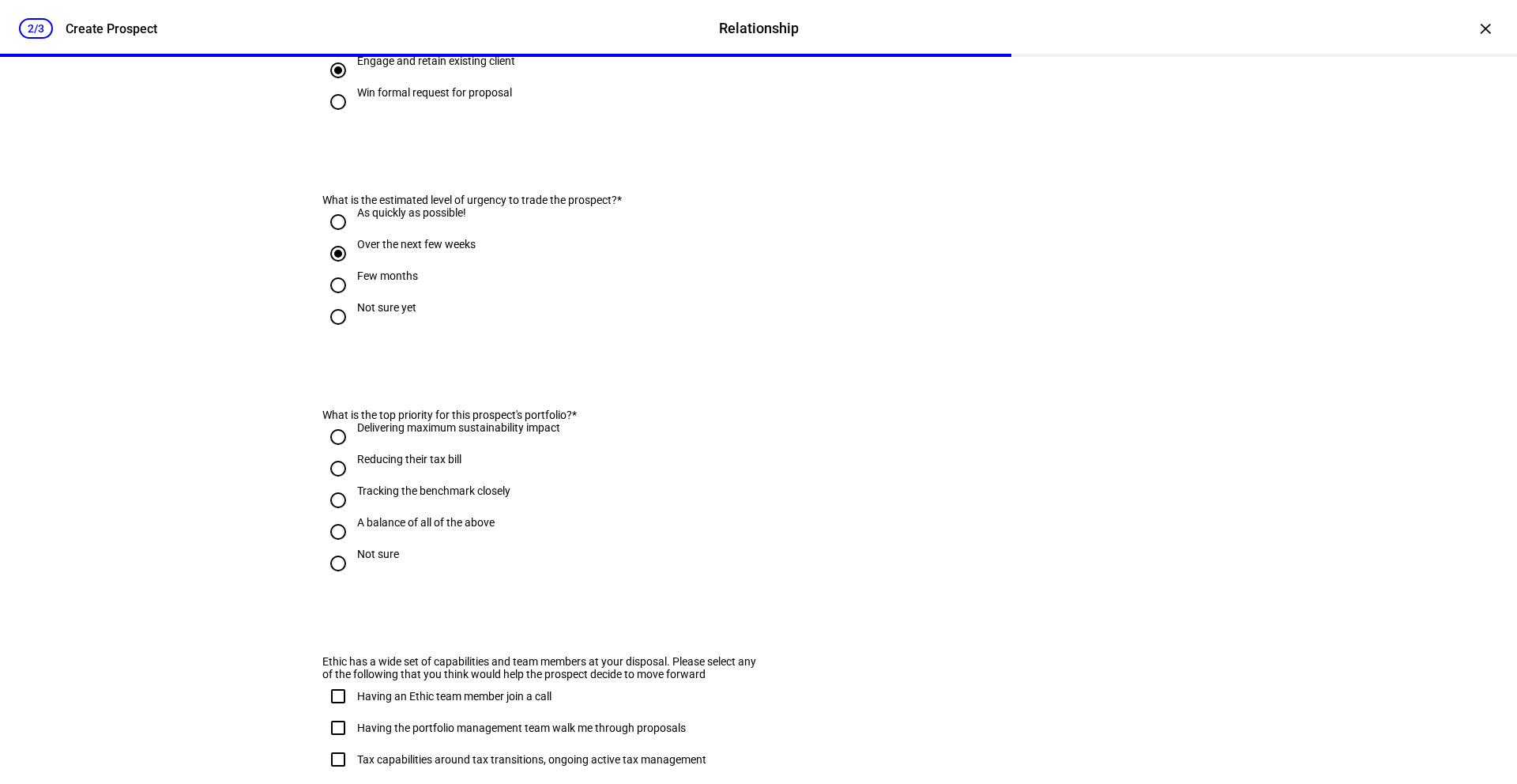
scroll to position [544, 0]
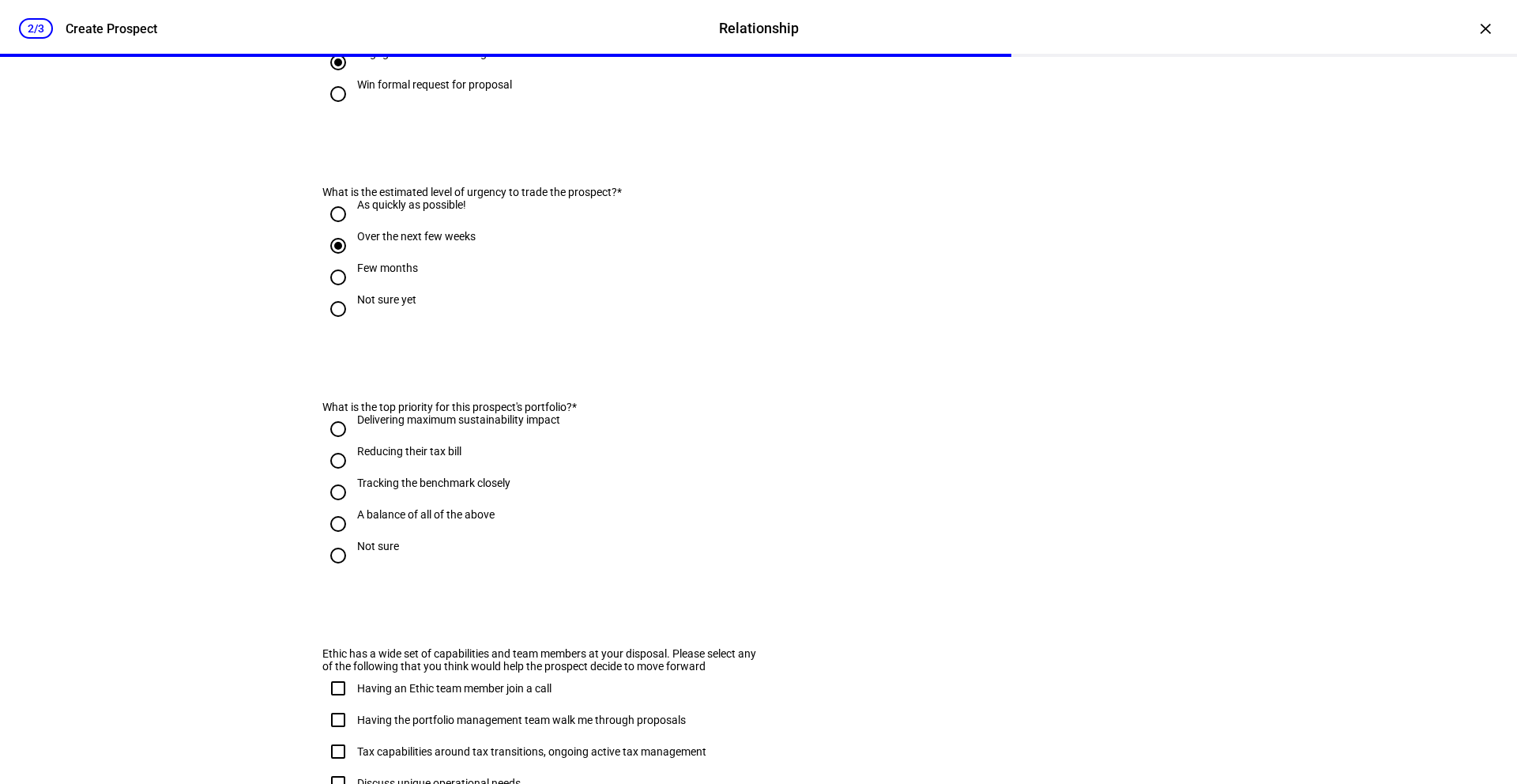
click at [338, 476] on input "Reducing their tax bill" at bounding box center [339, 460] width 32 height 32
radio input "true"
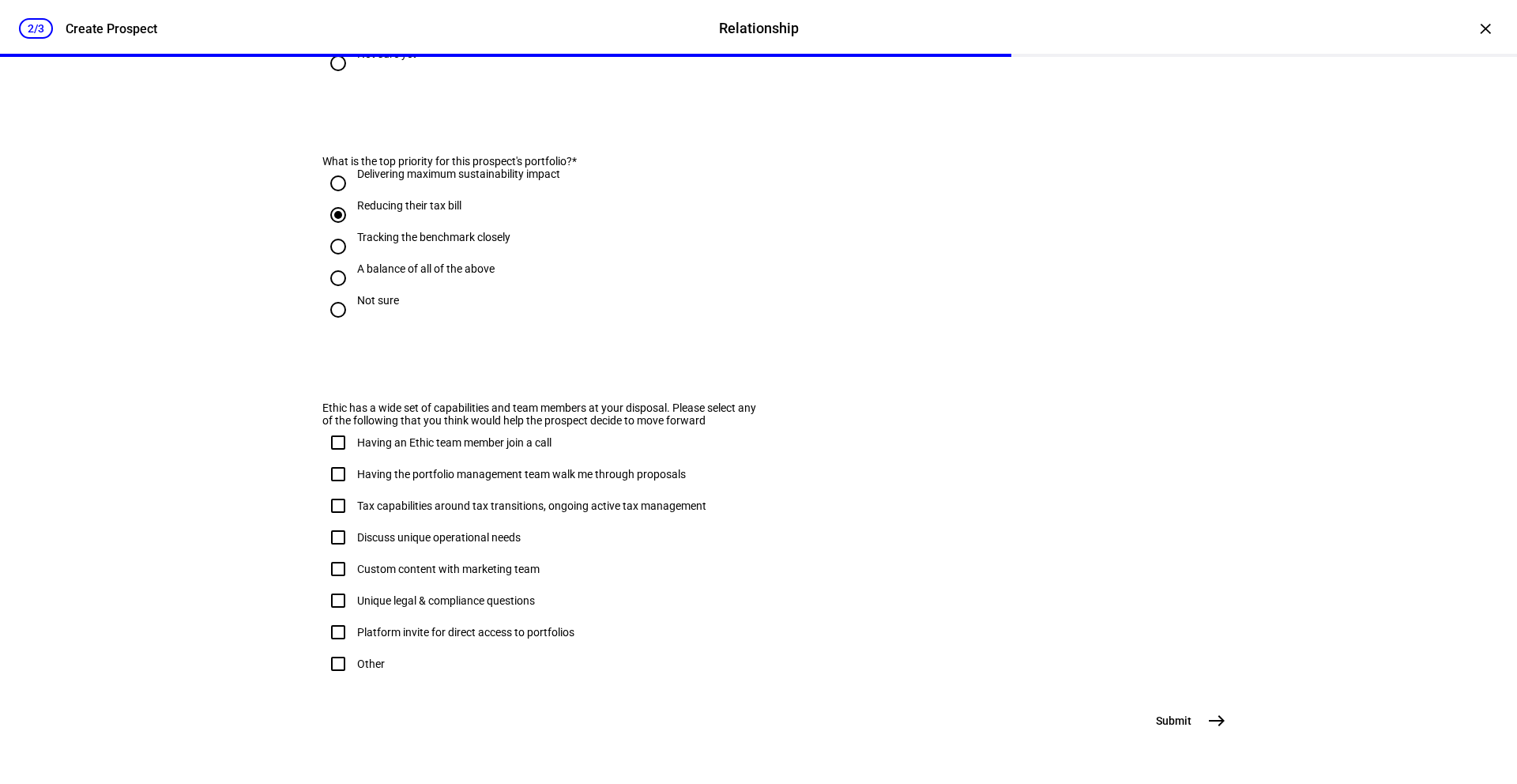
scroll to position [861, 0]
click at [339, 427] on input "Having an Ethic team member join a call" at bounding box center [339, 443] width 32 height 32
checkbox input "true"
click at [1208, 671] on mat-icon "east" at bounding box center [1217, 720] width 19 height 19
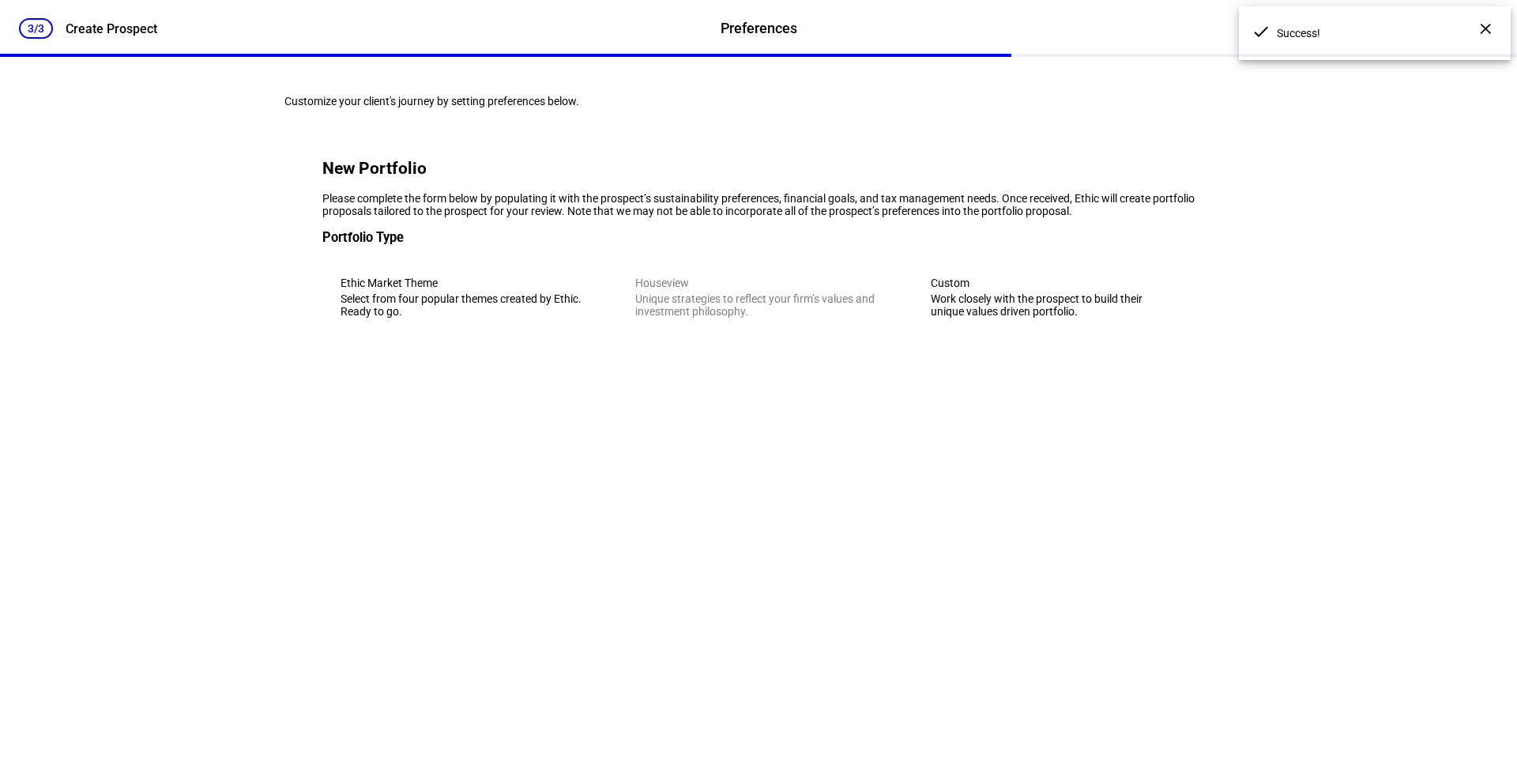
scroll to position [0, 0]
click at [1031, 317] on div "Work closely with the prospect to build their unique values driven portfolio." at bounding box center [1054, 304] width 246 height 25
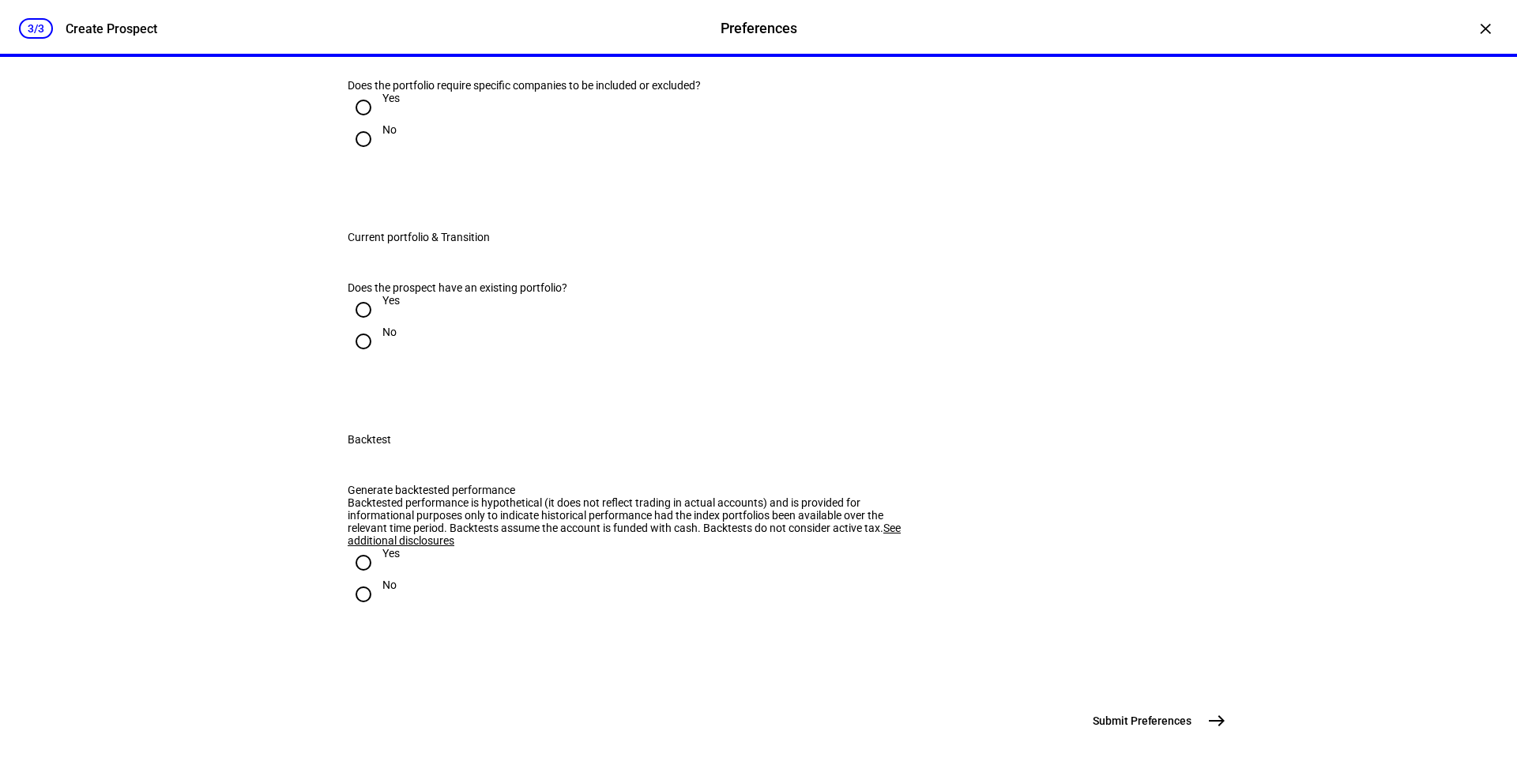
scroll to position [2257, 0]
click at [361, 326] on input "Yes" at bounding box center [364, 310] width 32 height 32
radio input "true"
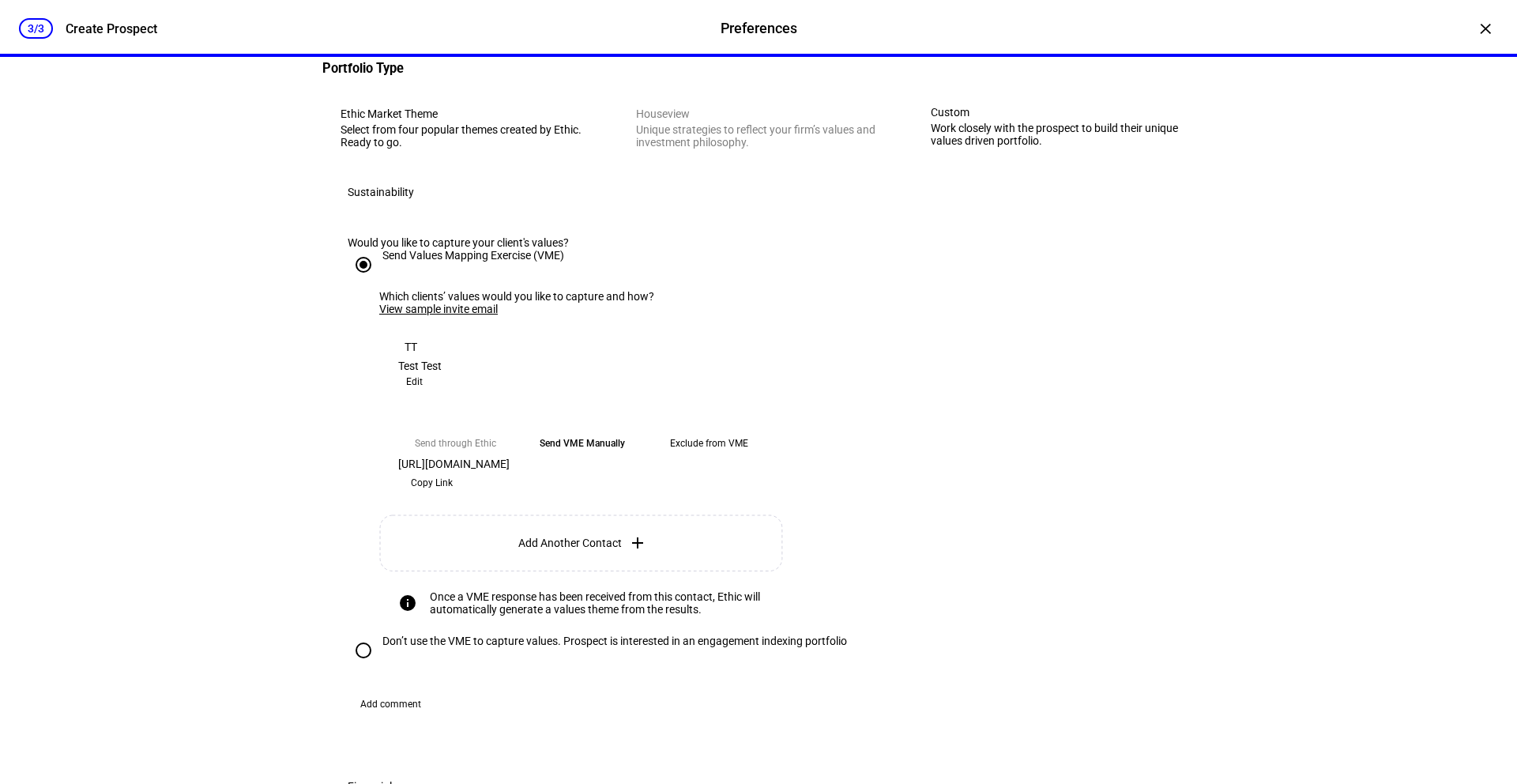
scroll to position [0, 0]
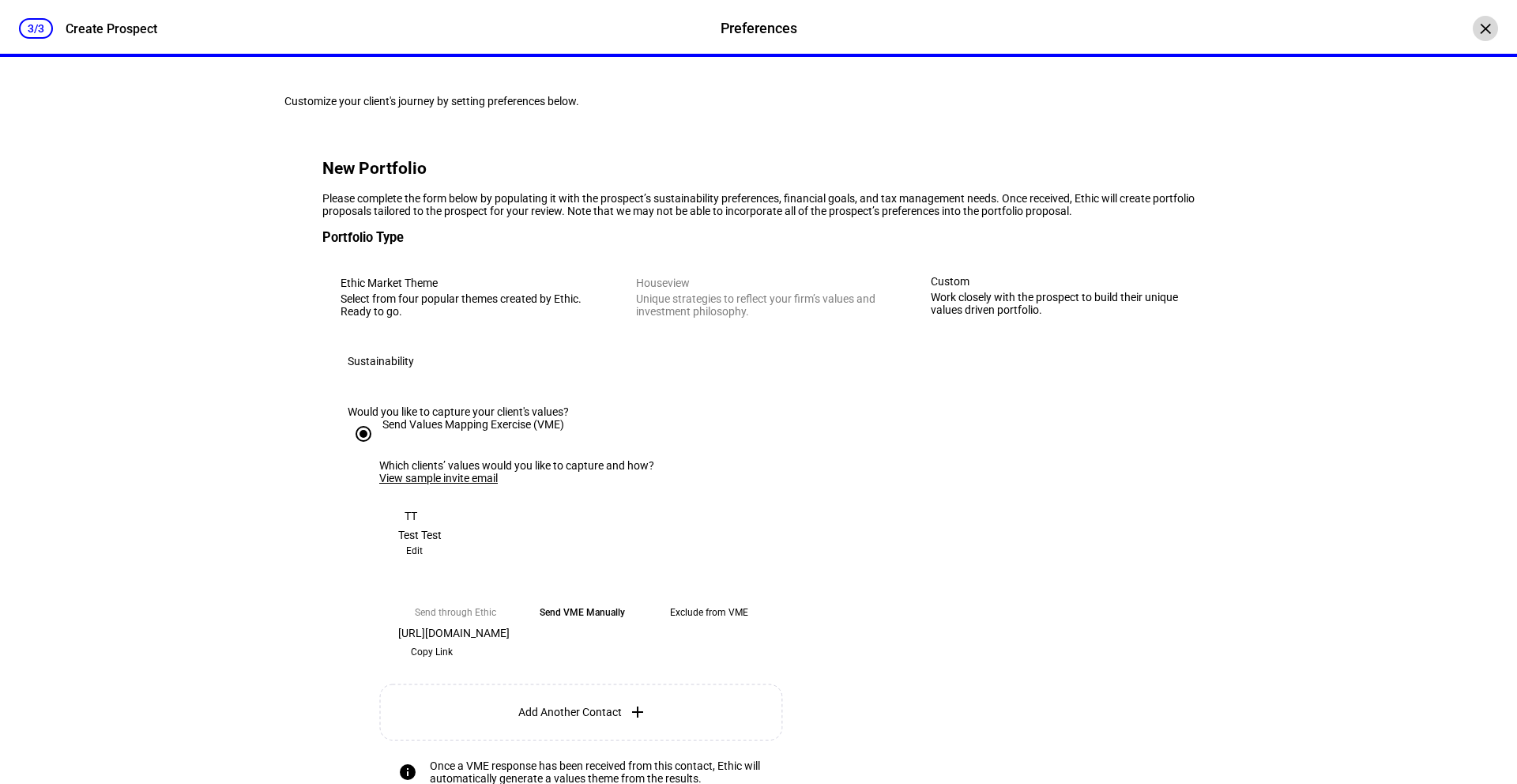
click at [1394, 30] on div "×" at bounding box center [1485, 28] width 25 height 25
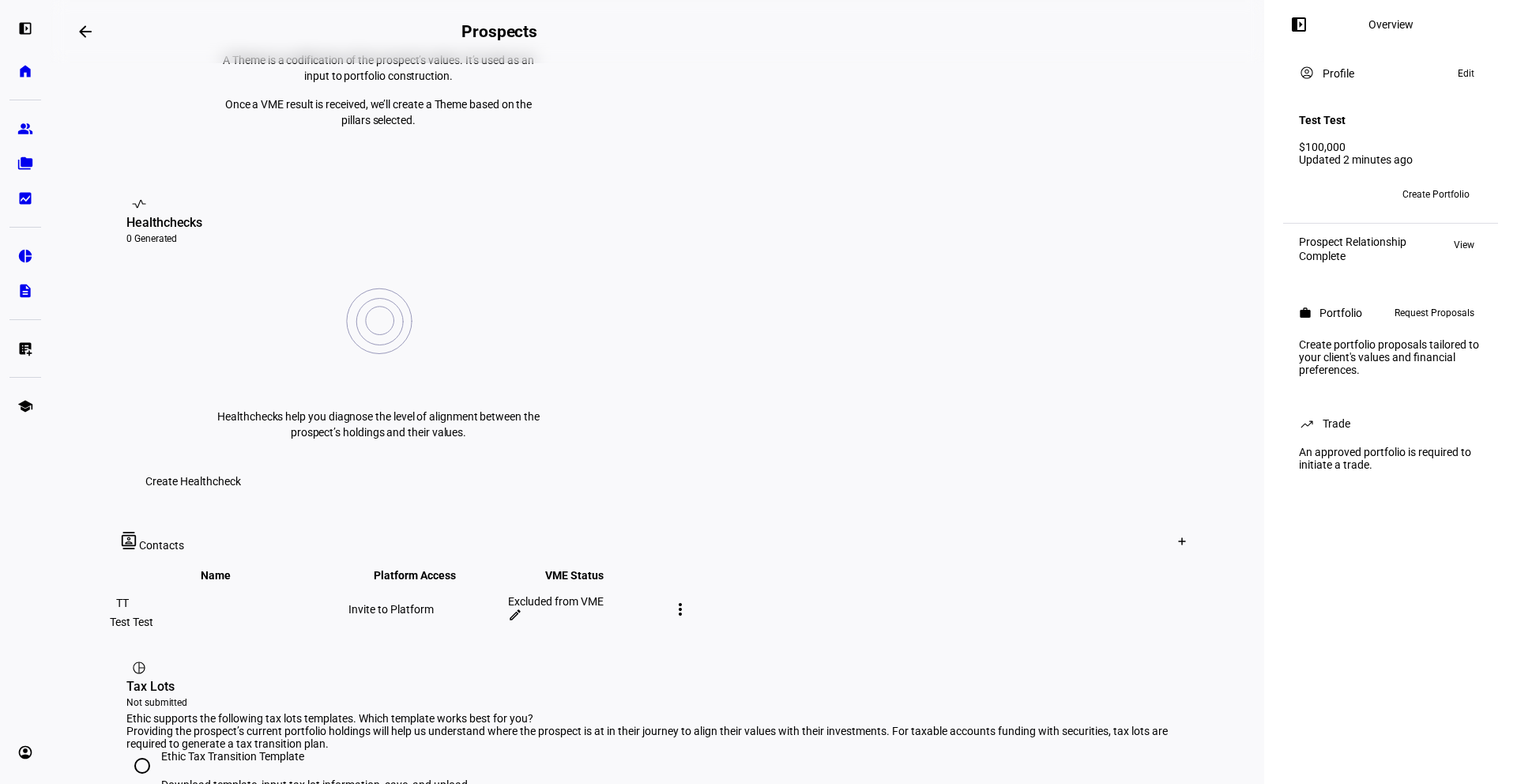
scroll to position [512, 0]
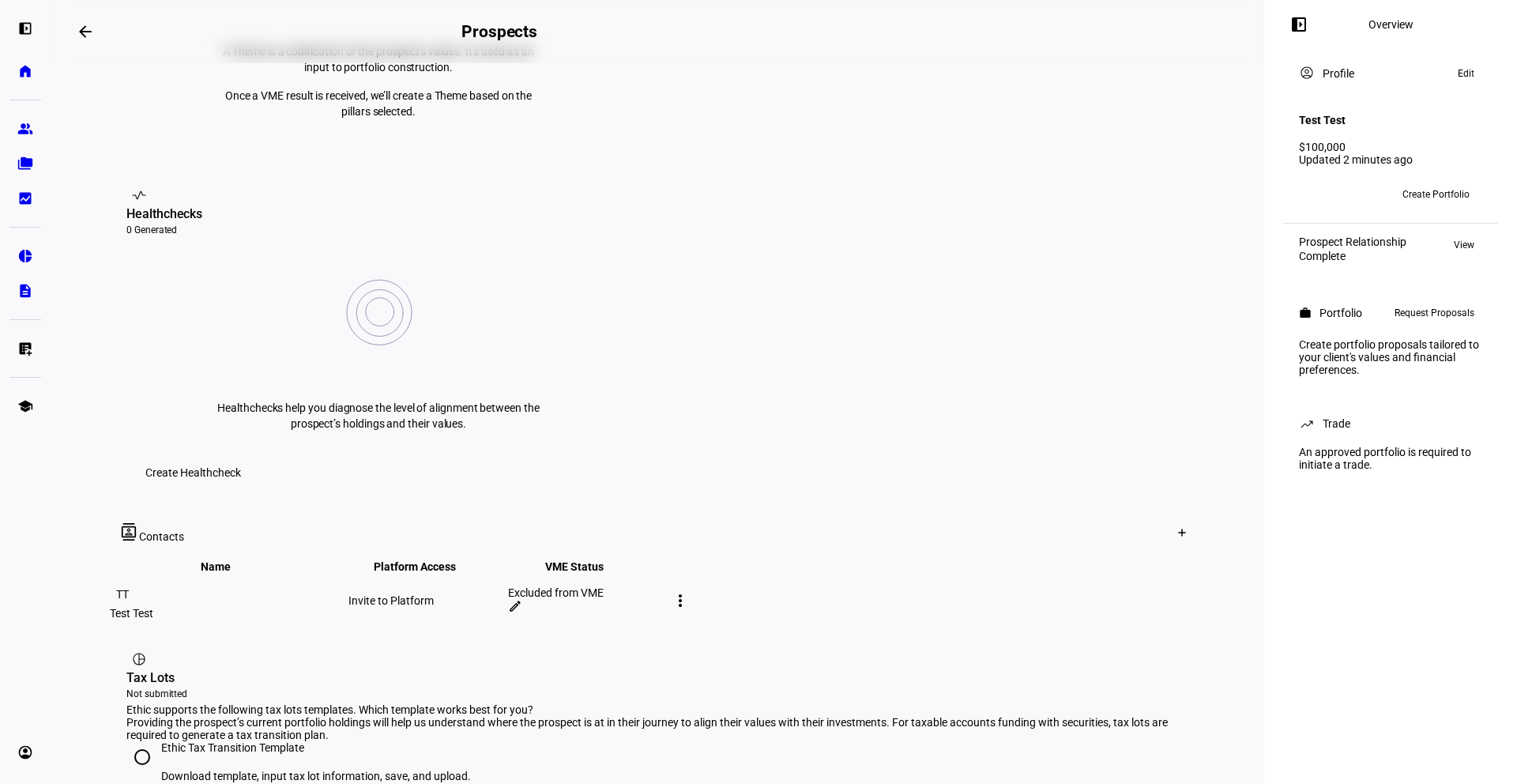
click at [690, 591] on mat-icon "more_vert" at bounding box center [680, 601] width 19 height 19
click at [1039, 459] on div at bounding box center [758, 392] width 1517 height 784
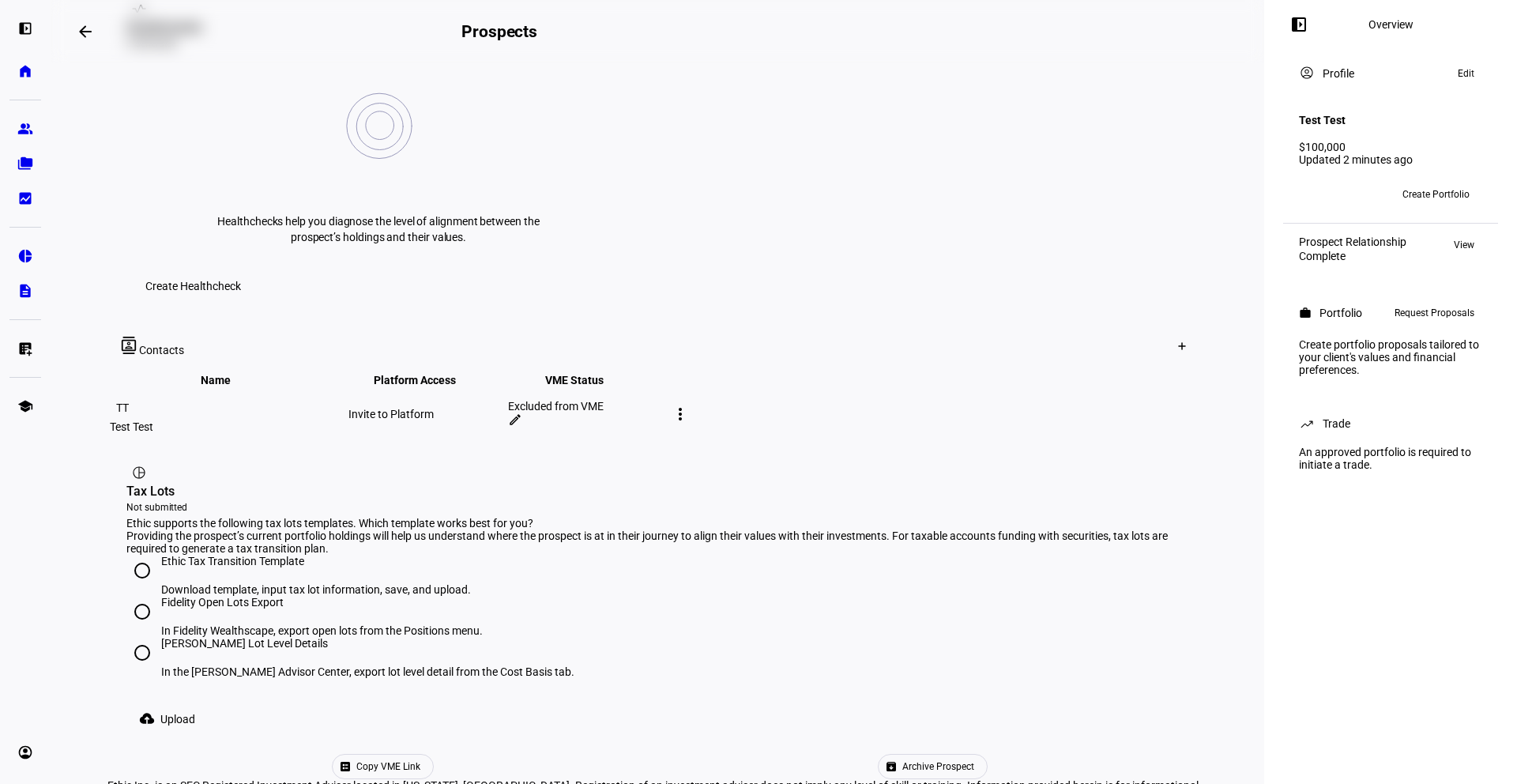
click at [902, 671] on span "Archive Prospect" at bounding box center [938, 765] width 72 height 23
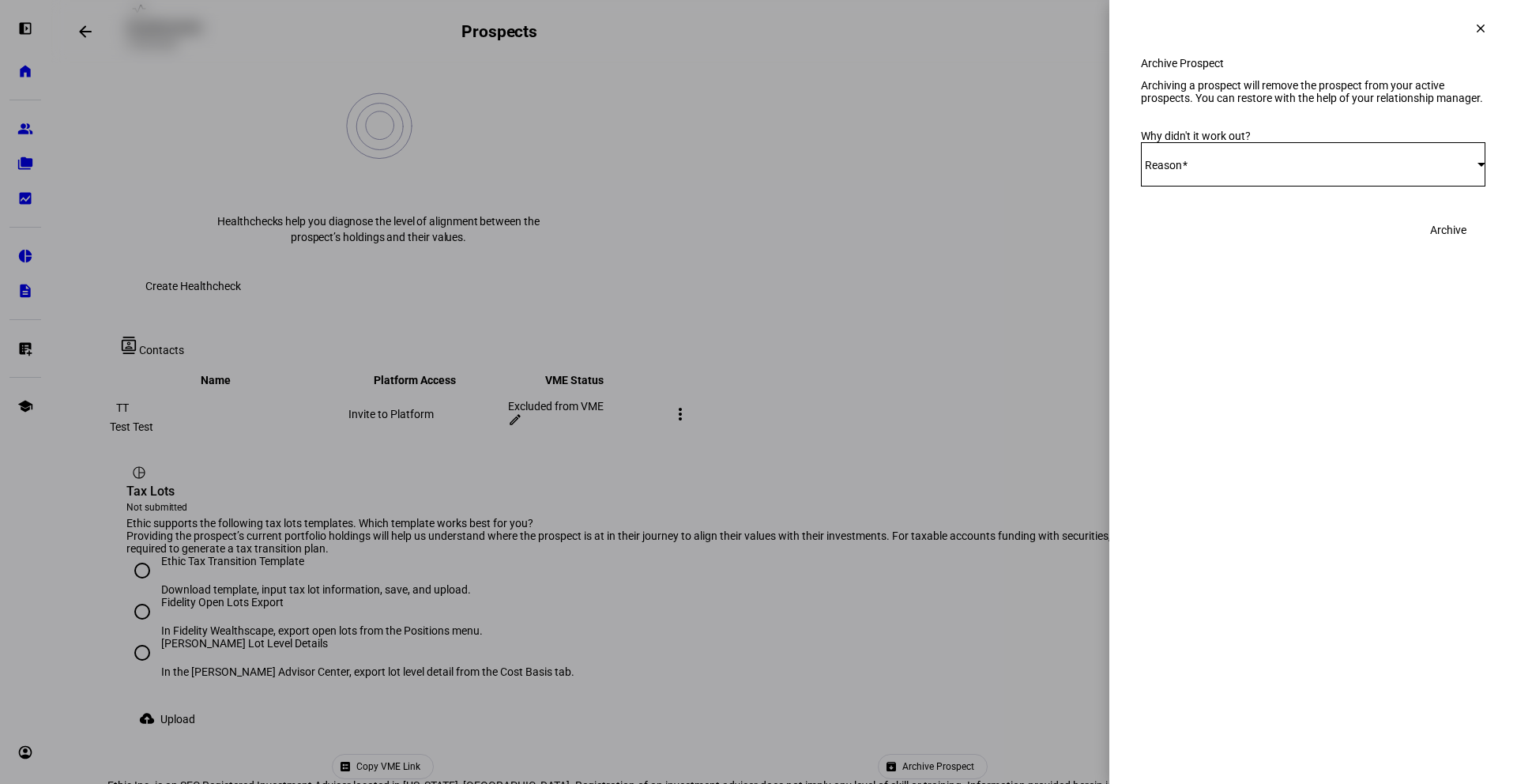
click at [1231, 170] on span "Select Reason" at bounding box center [1309, 165] width 337 height 13
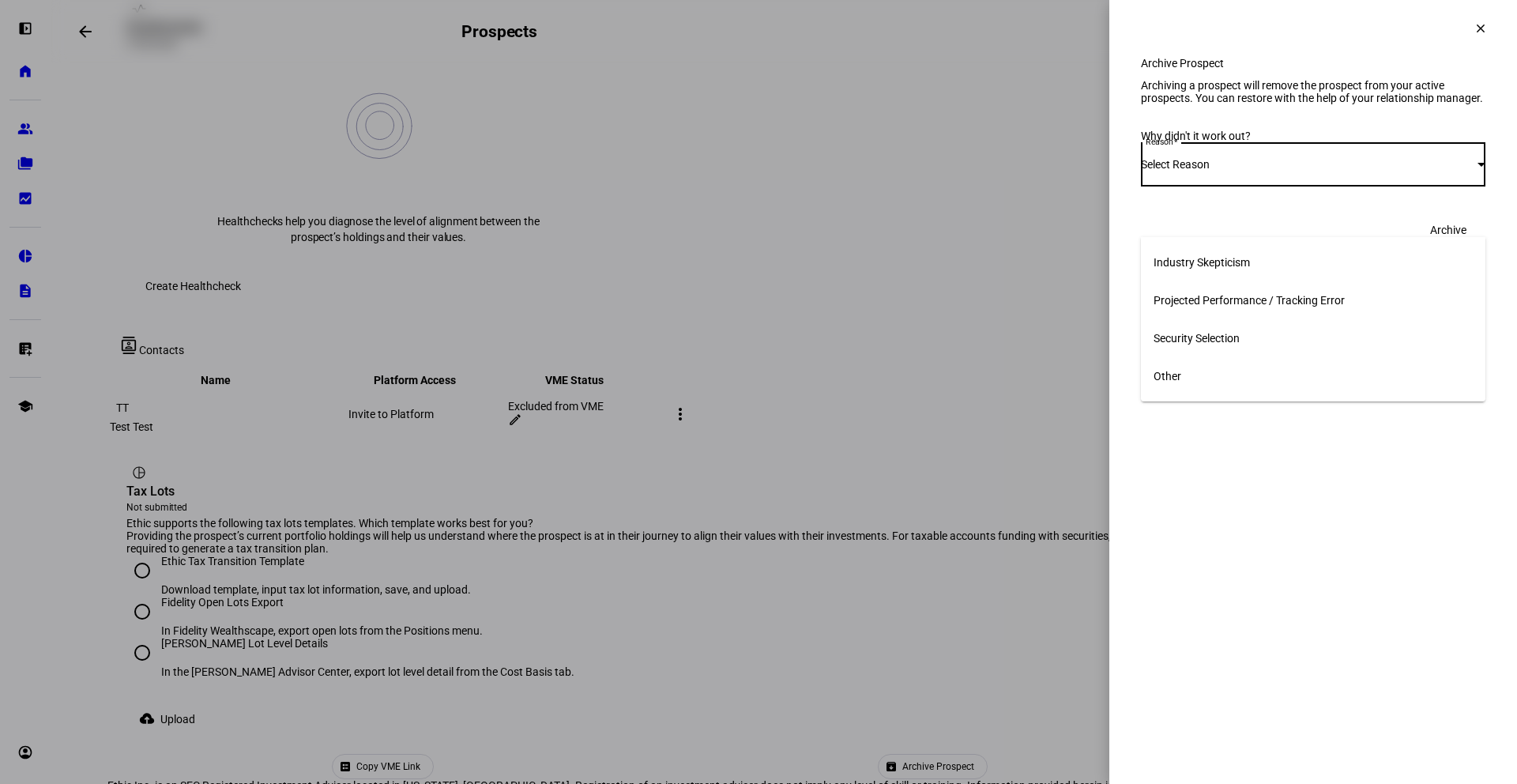
click at [1221, 366] on mat-option "Other" at bounding box center [1313, 376] width 344 height 38
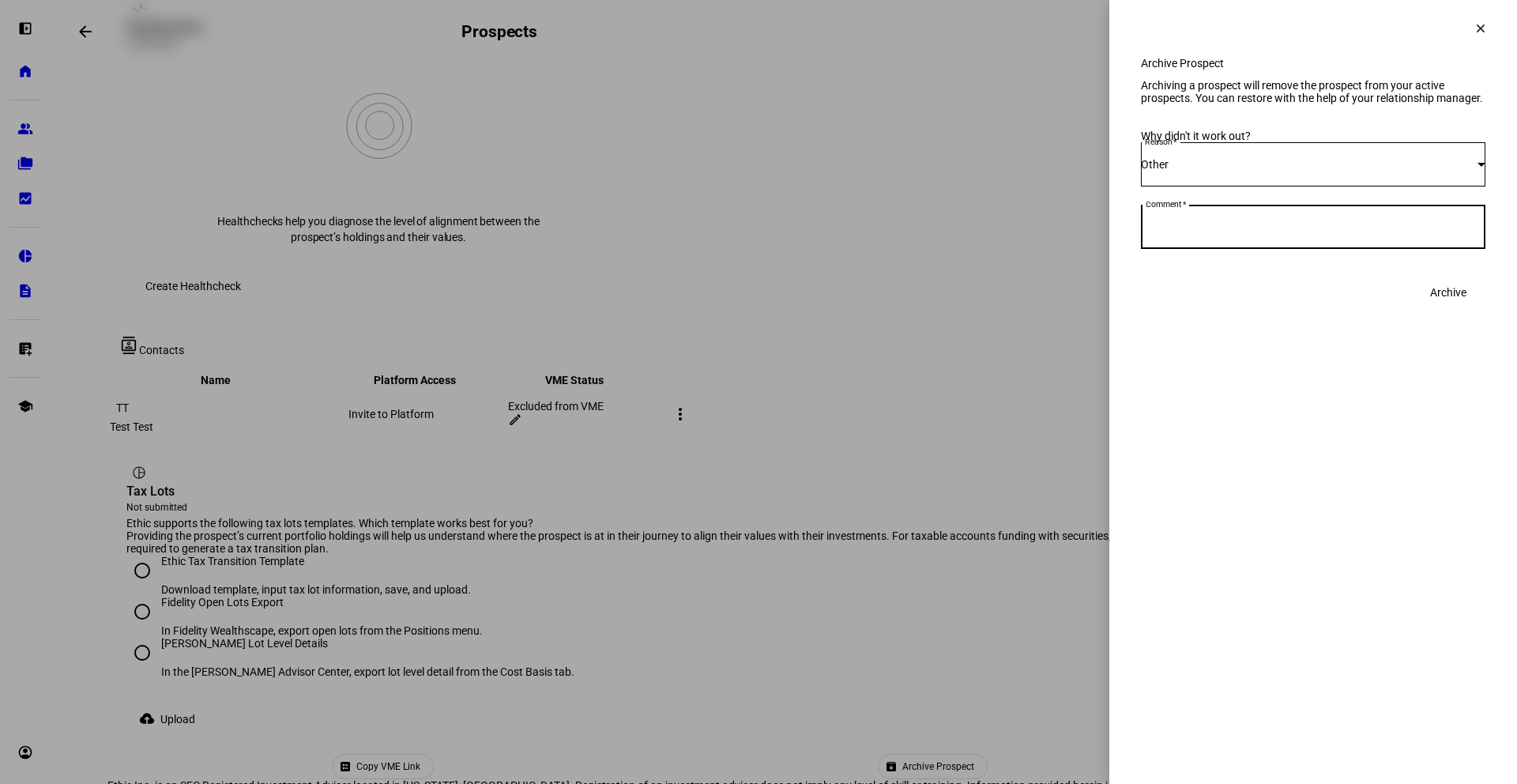
click at [1243, 236] on textarea "Comment" at bounding box center [1313, 226] width 344 height 19
type textarea "Test"
click at [1394, 308] on span "Archive" at bounding box center [1449, 293] width 36 height 32
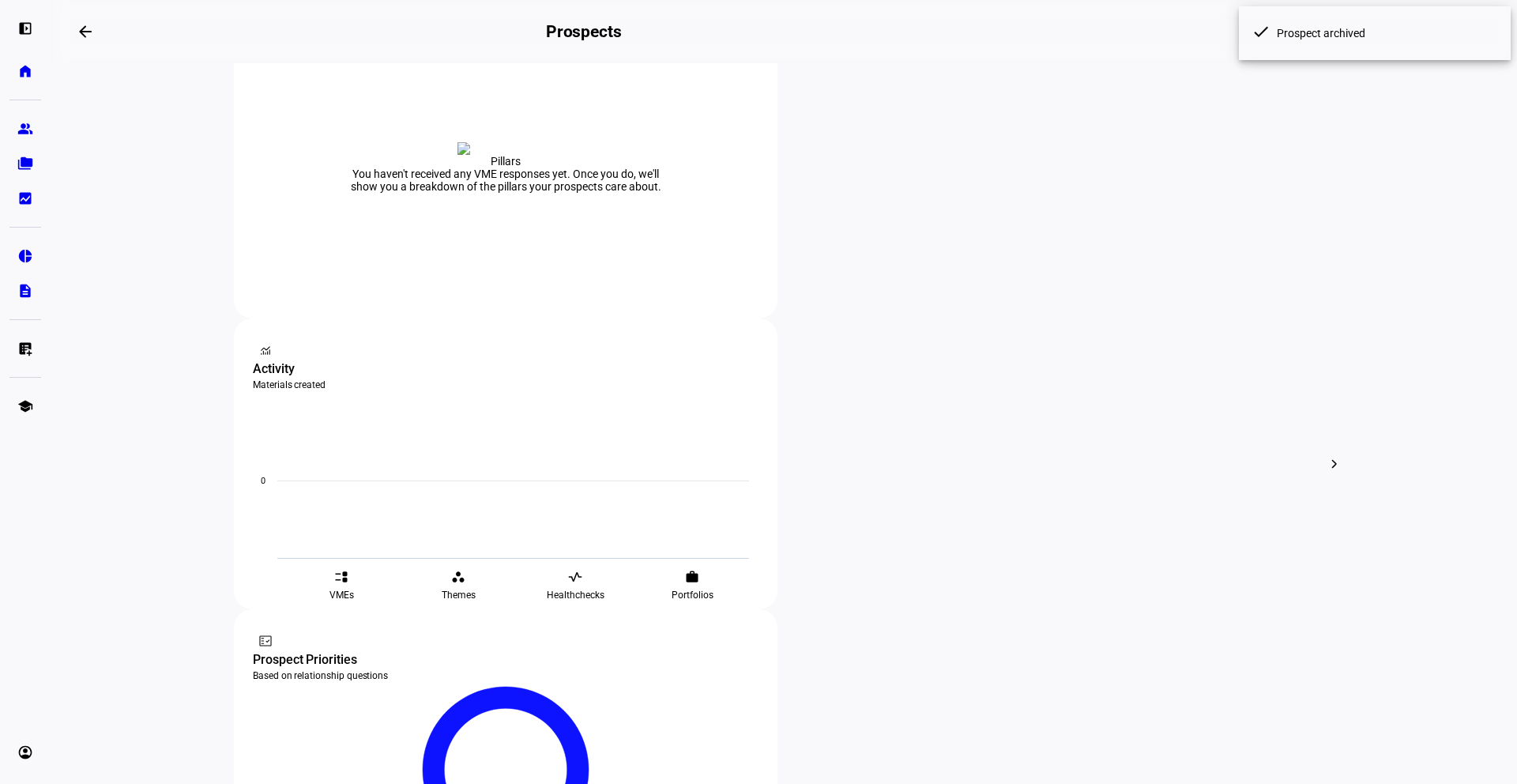
scroll to position [348, 0]
